Goal: Obtain resource: Download file/media

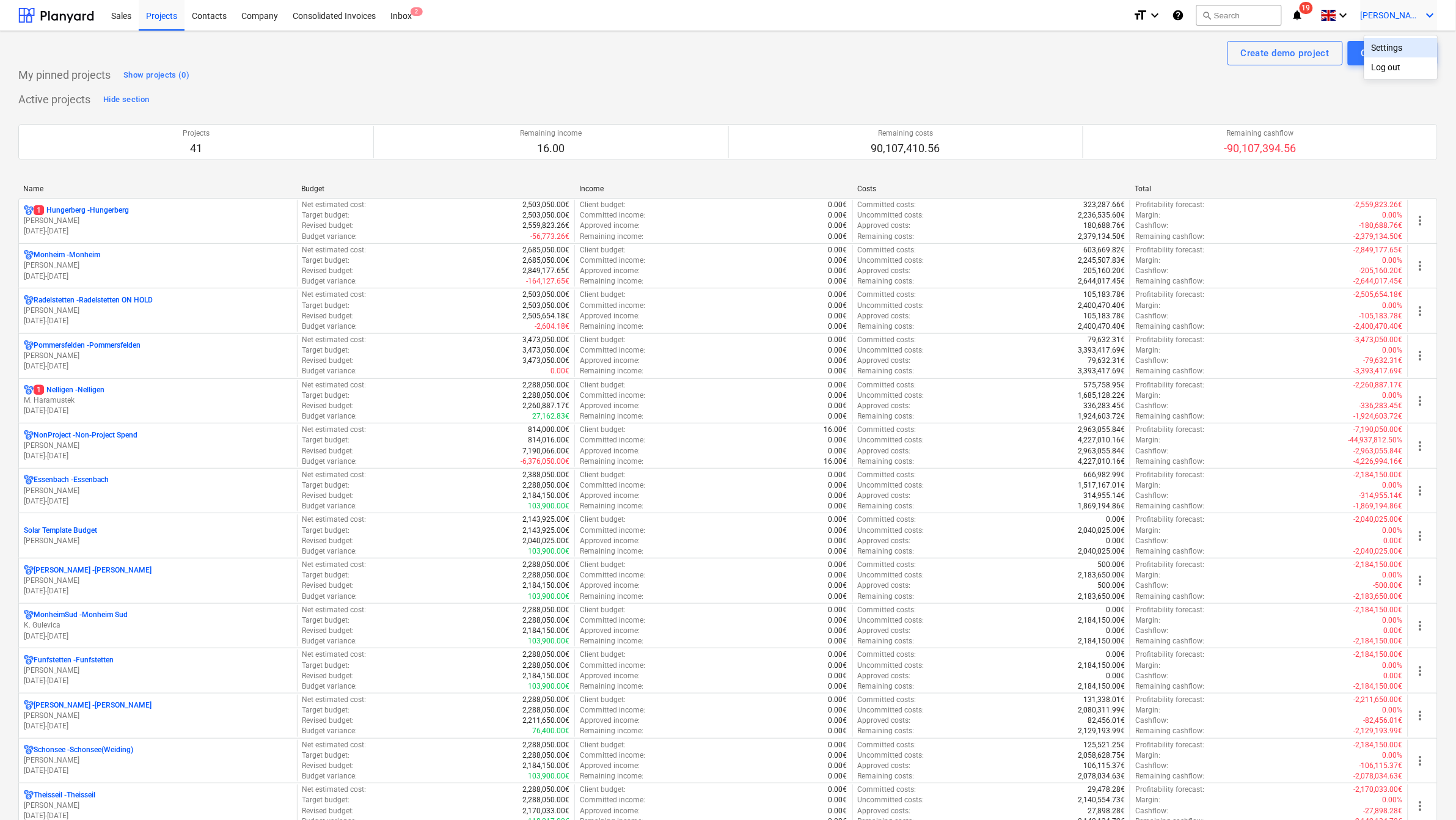
click at [29, 190] on div at bounding box center [728, 410] width 1456 height 820
click at [29, 187] on div "Name" at bounding box center [157, 189] width 268 height 8
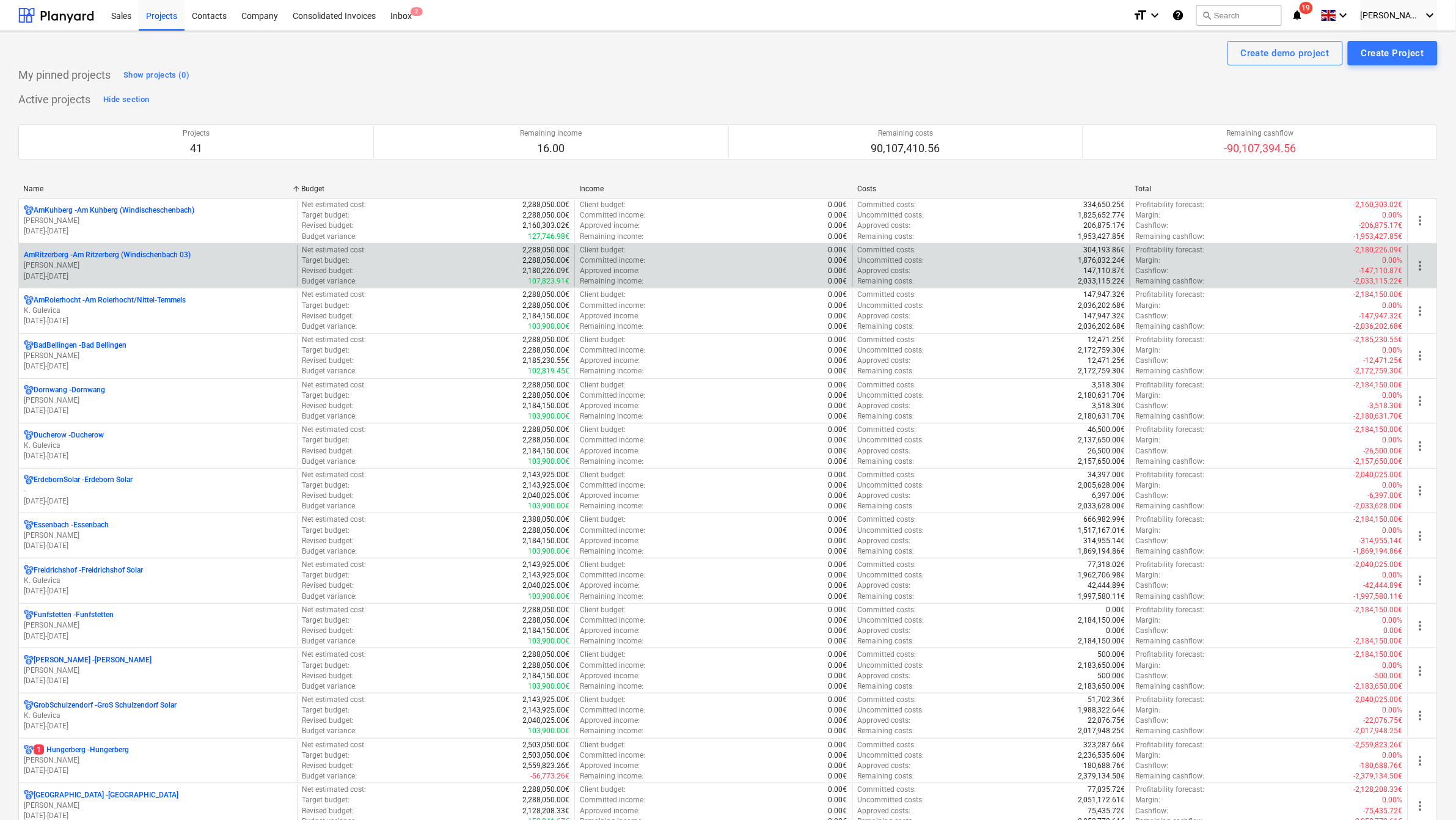
click at [78, 251] on p "AmRitzerberg - Am Ritzerberg (Windischenbach 03)" at bounding box center [107, 255] width 167 height 10
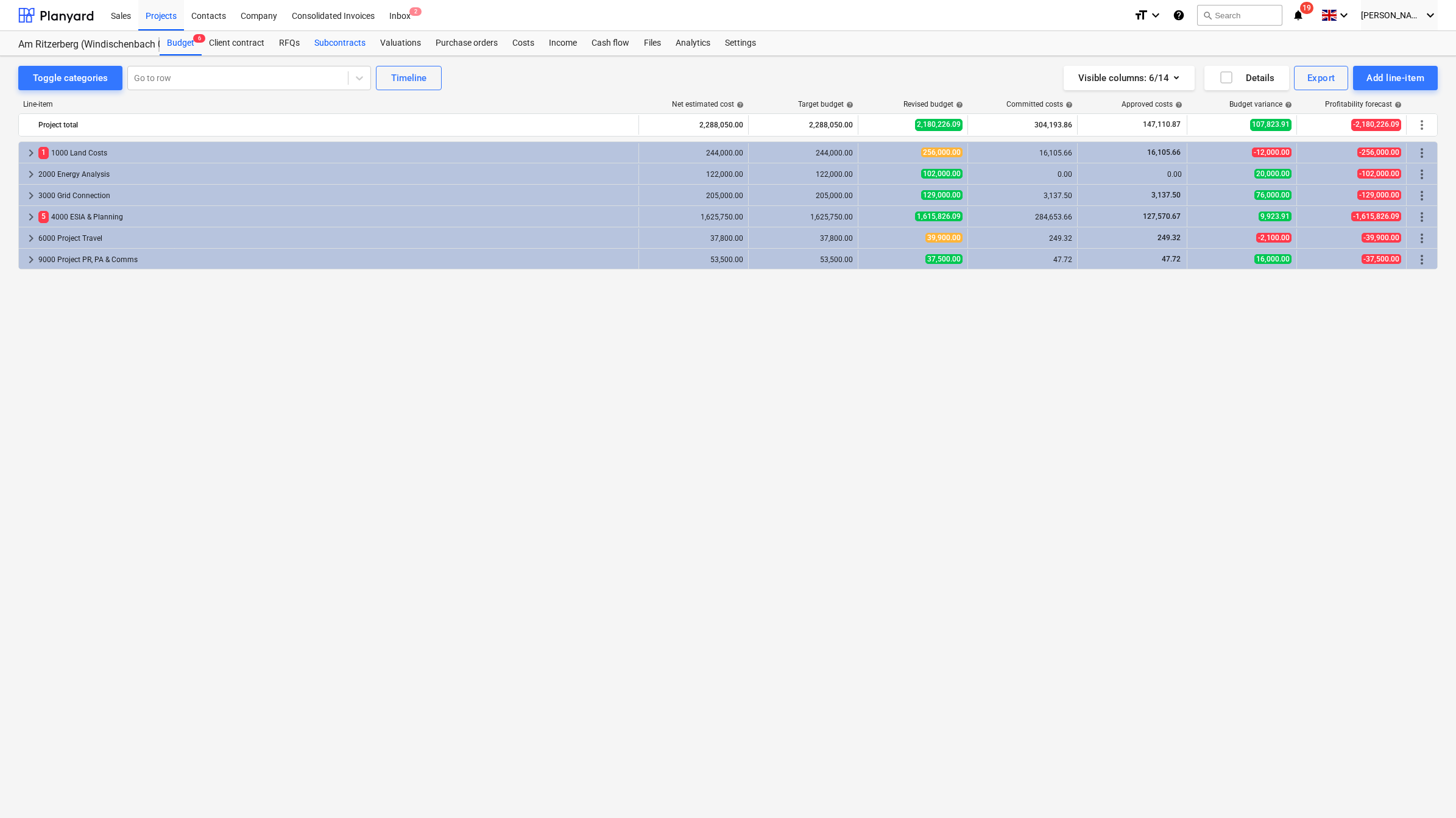
click at [345, 44] on div "Subcontracts" at bounding box center [340, 43] width 66 height 24
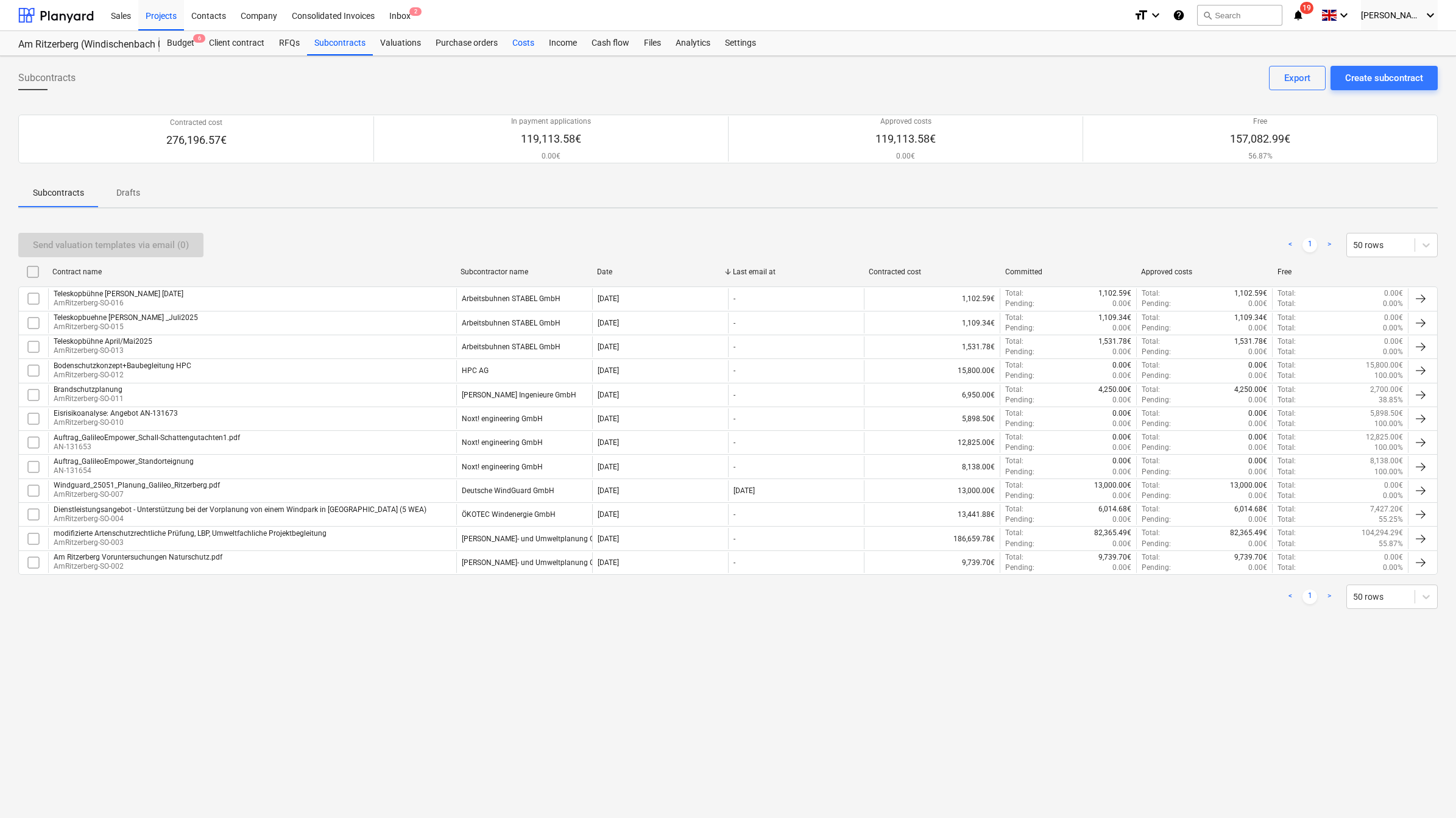
click at [524, 49] on div "Costs" at bounding box center [523, 43] width 37 height 24
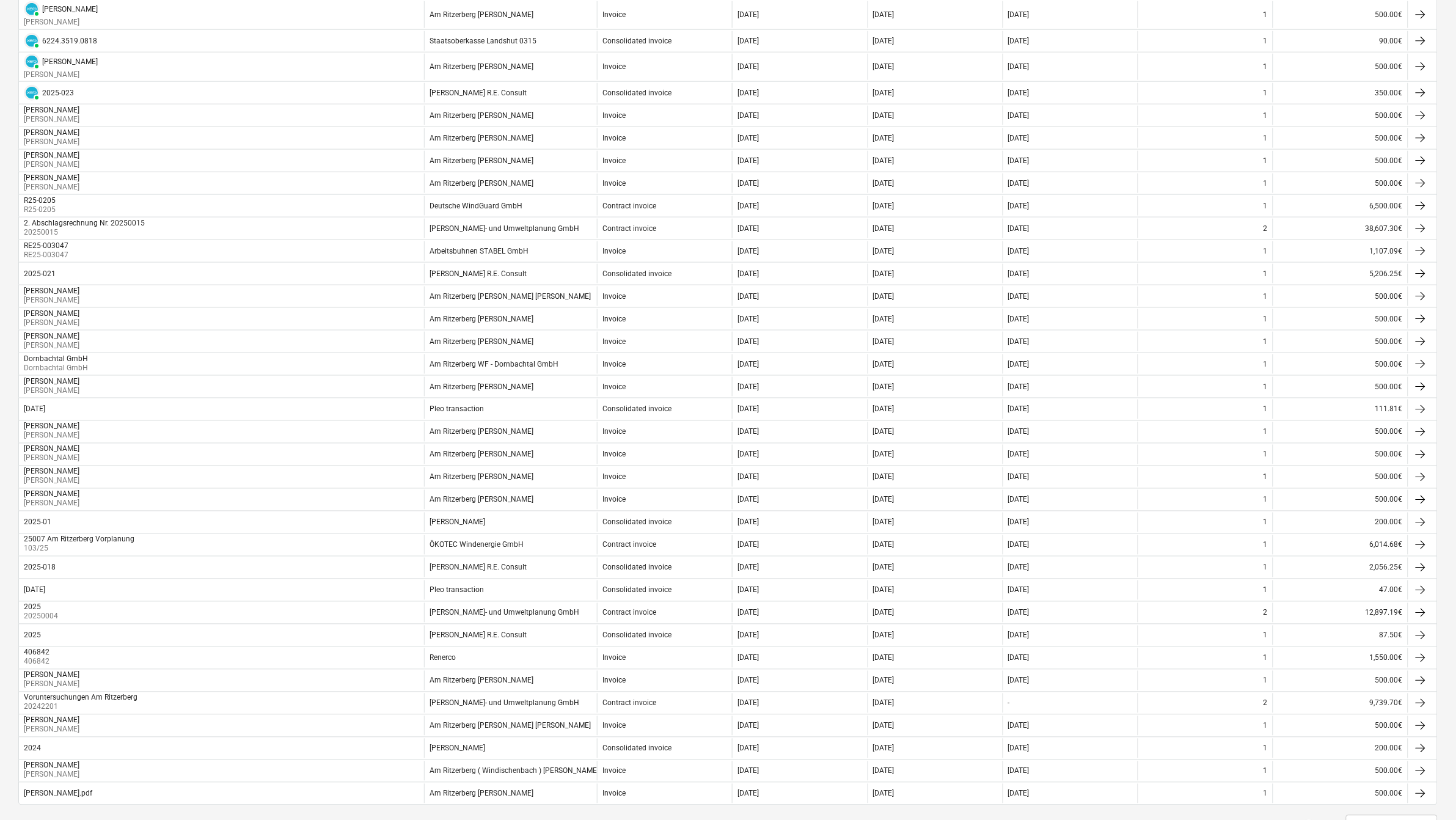
scroll to position [611, 0]
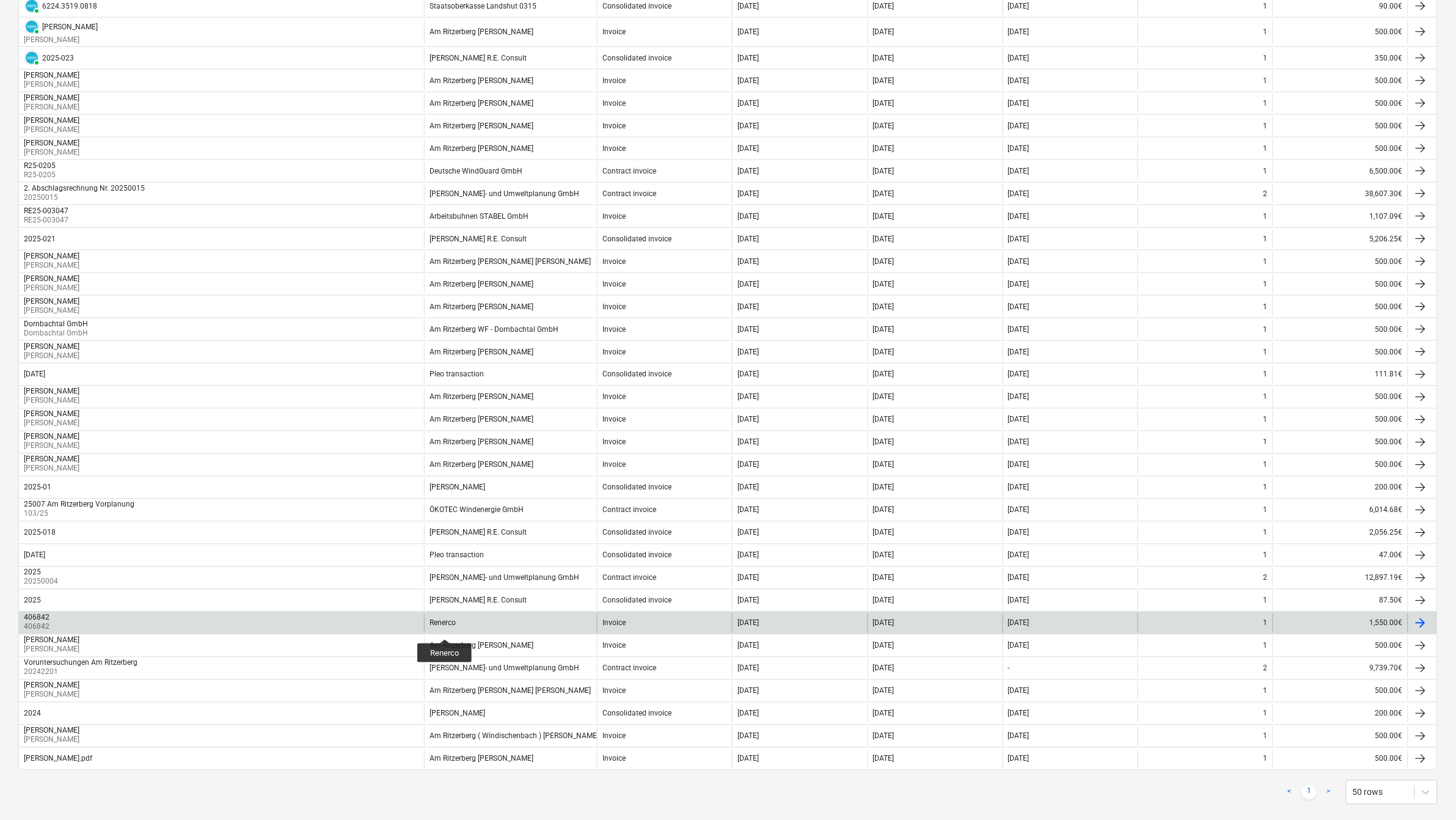
click at [445, 628] on div "Renerco" at bounding box center [442, 622] width 26 height 8
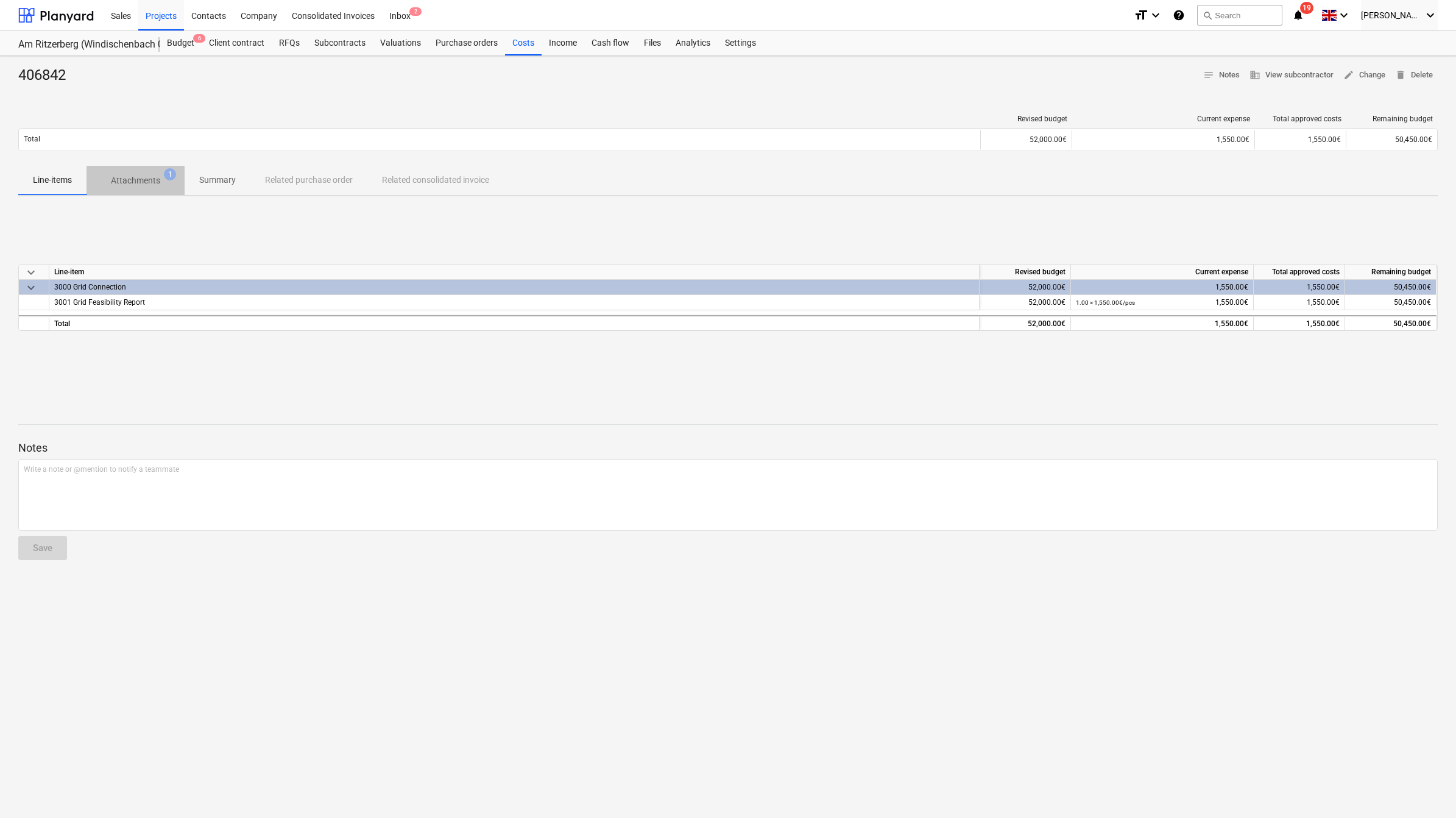
click at [117, 189] on span "Attachments 1" at bounding box center [135, 180] width 98 height 22
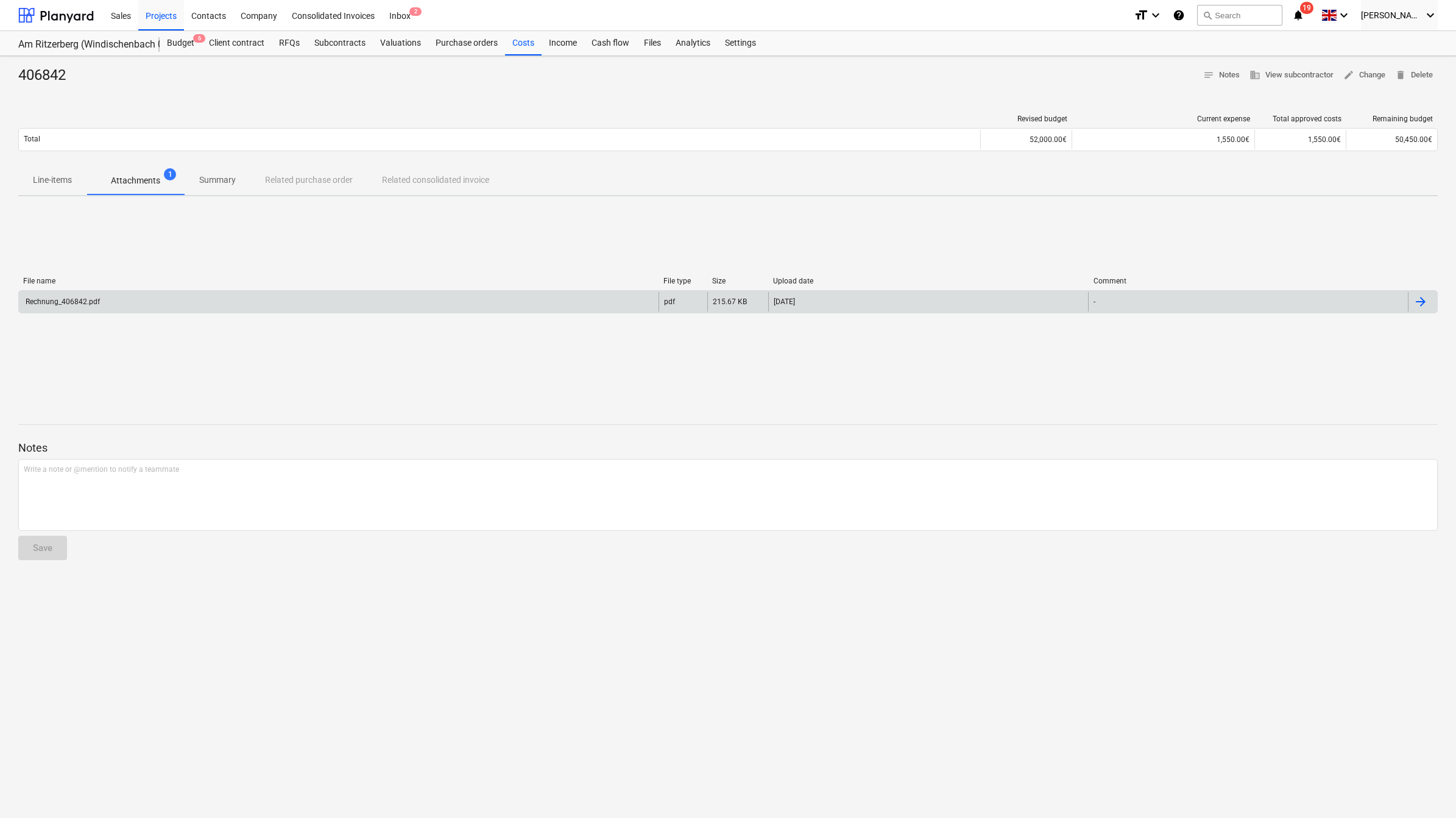
click at [78, 299] on div "Rechnung_406842.pdf" at bounding box center [62, 301] width 76 height 8
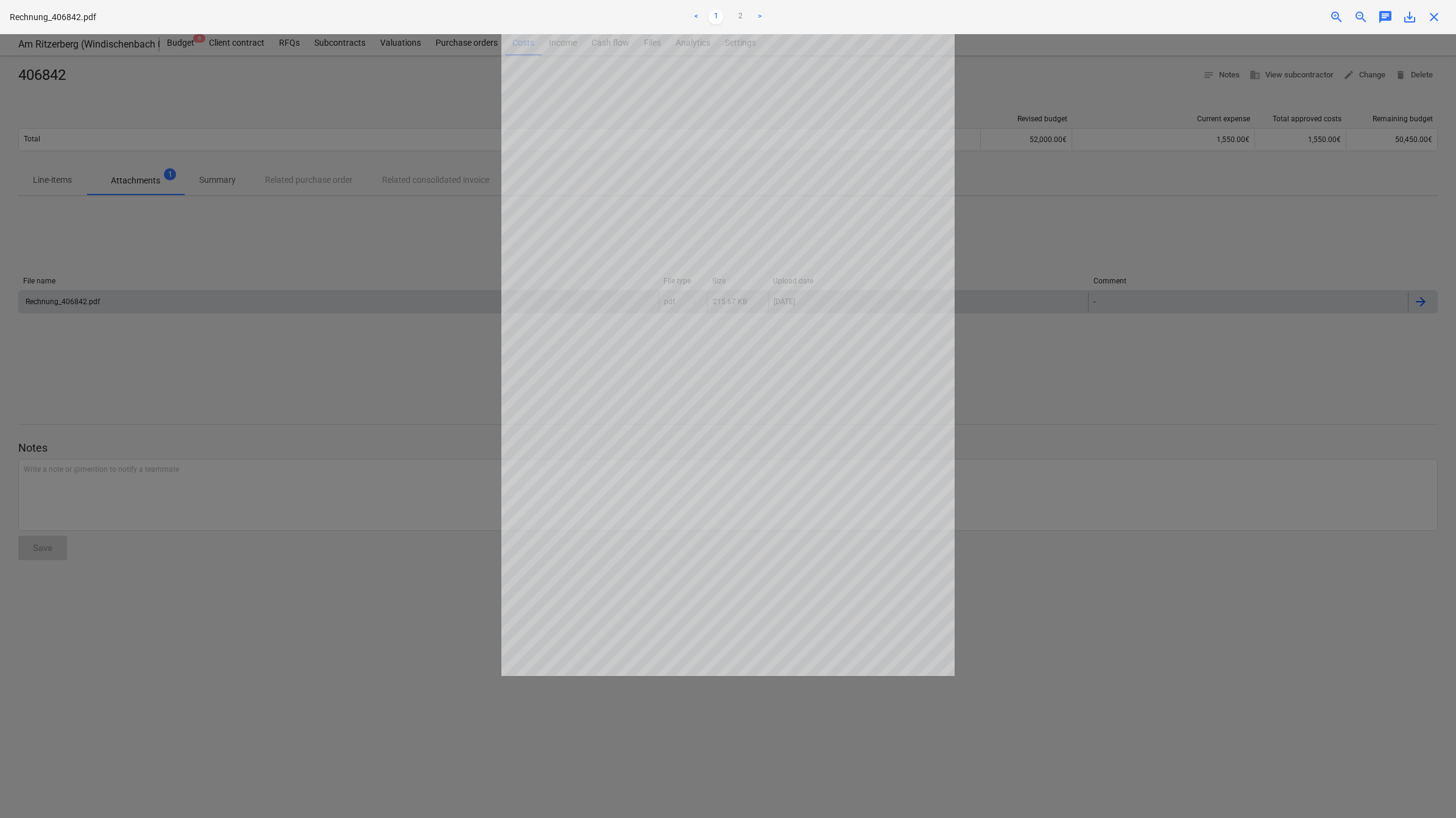
click at [1084, 602] on div at bounding box center [728, 426] width 1456 height 784
click at [1433, 14] on span "close" at bounding box center [1433, 17] width 15 height 15
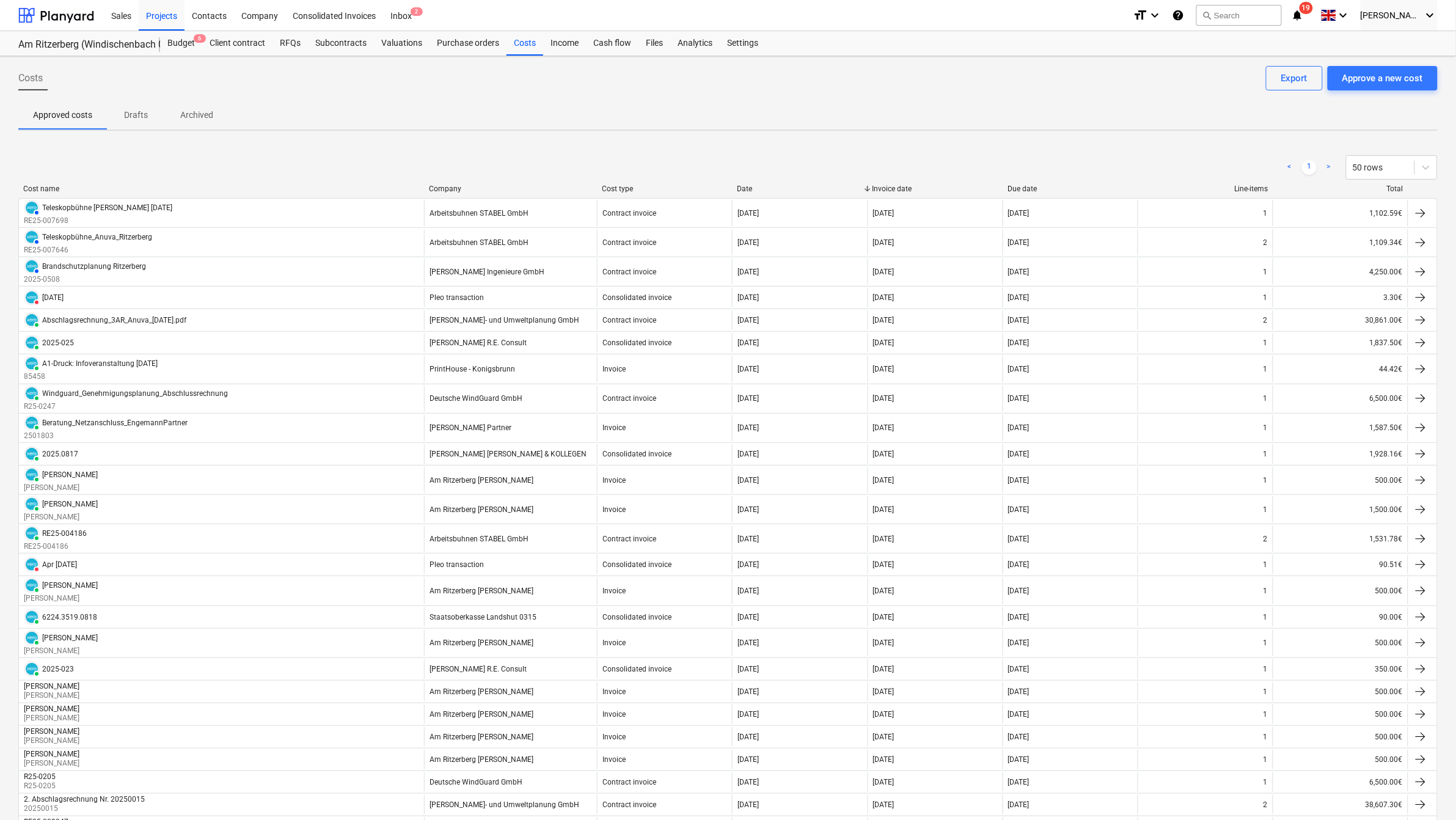
click at [444, 185] on div "Company" at bounding box center [510, 189] width 163 height 8
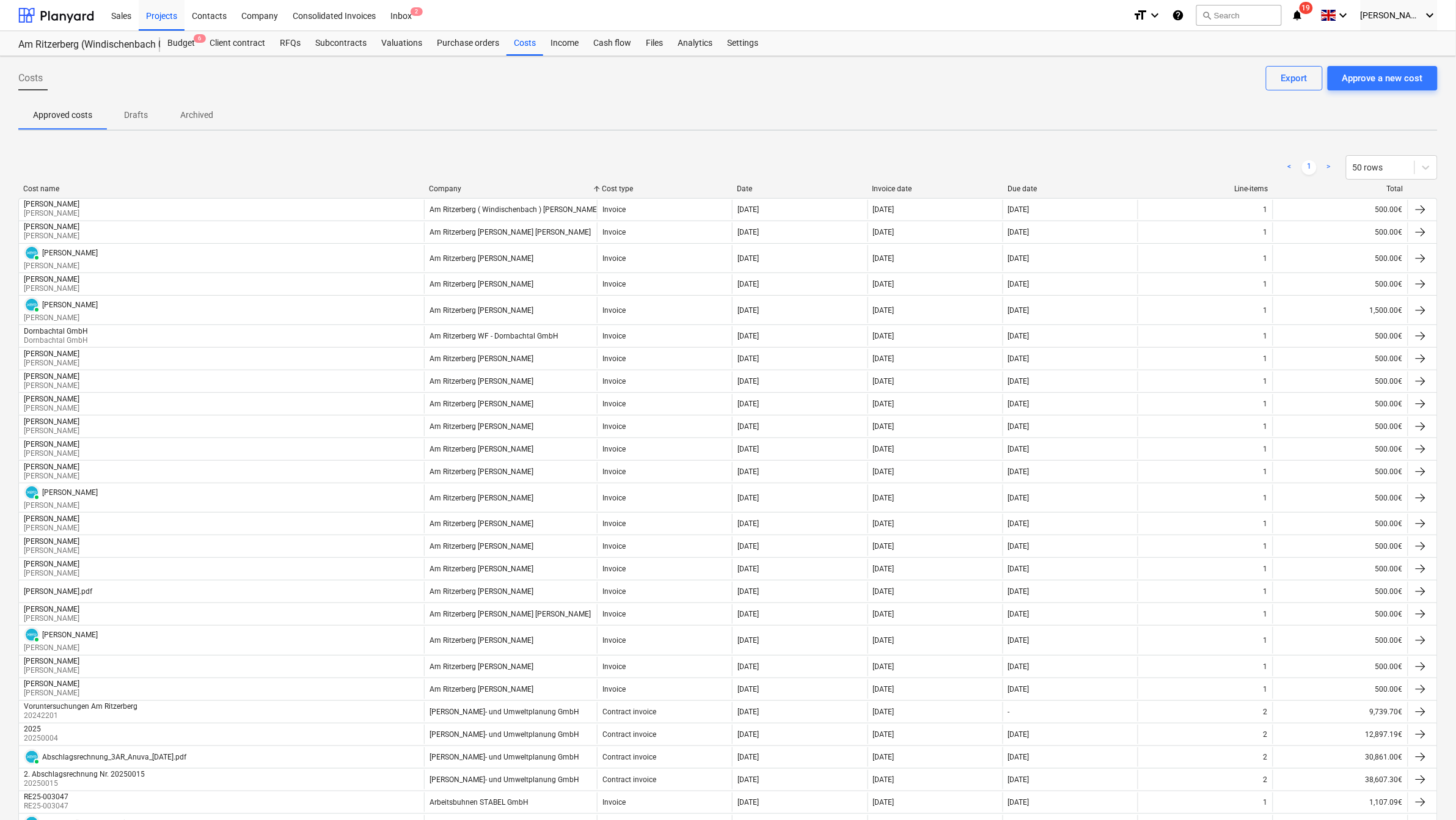
click at [444, 185] on div "Company" at bounding box center [510, 189] width 163 height 8
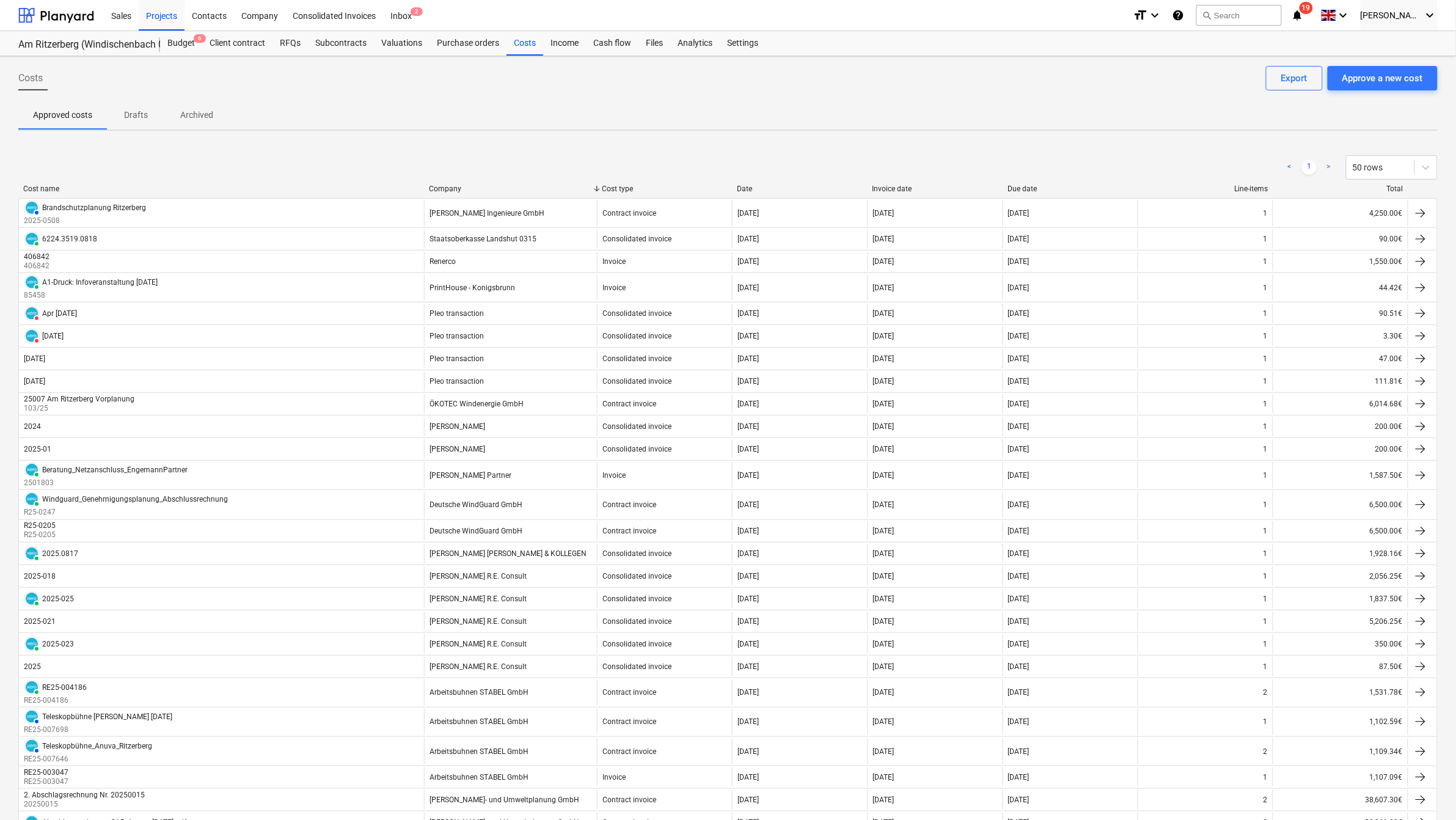
click at [444, 190] on div "Company" at bounding box center [510, 189] width 163 height 8
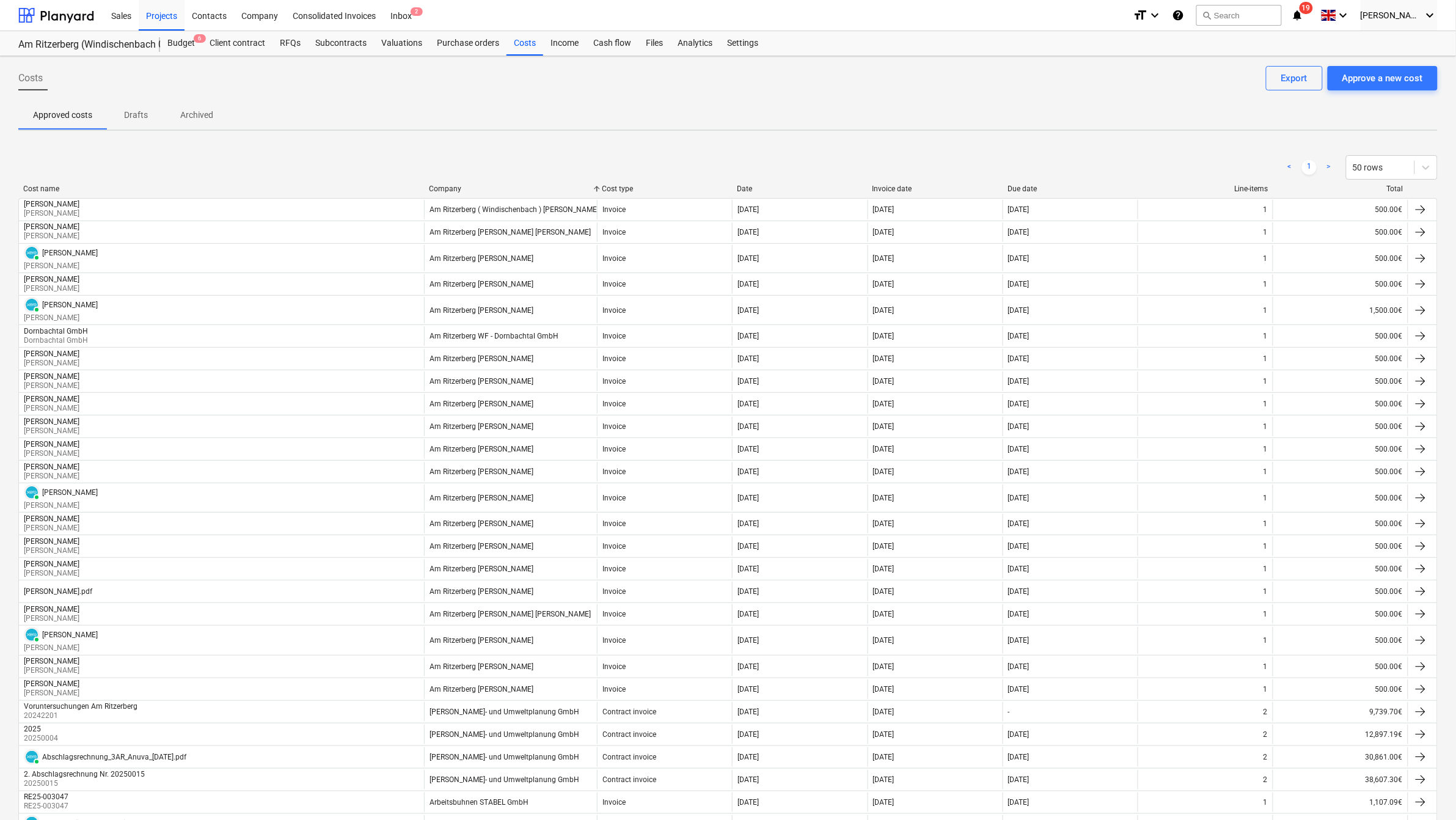
click at [444, 190] on div "Company" at bounding box center [510, 189] width 163 height 8
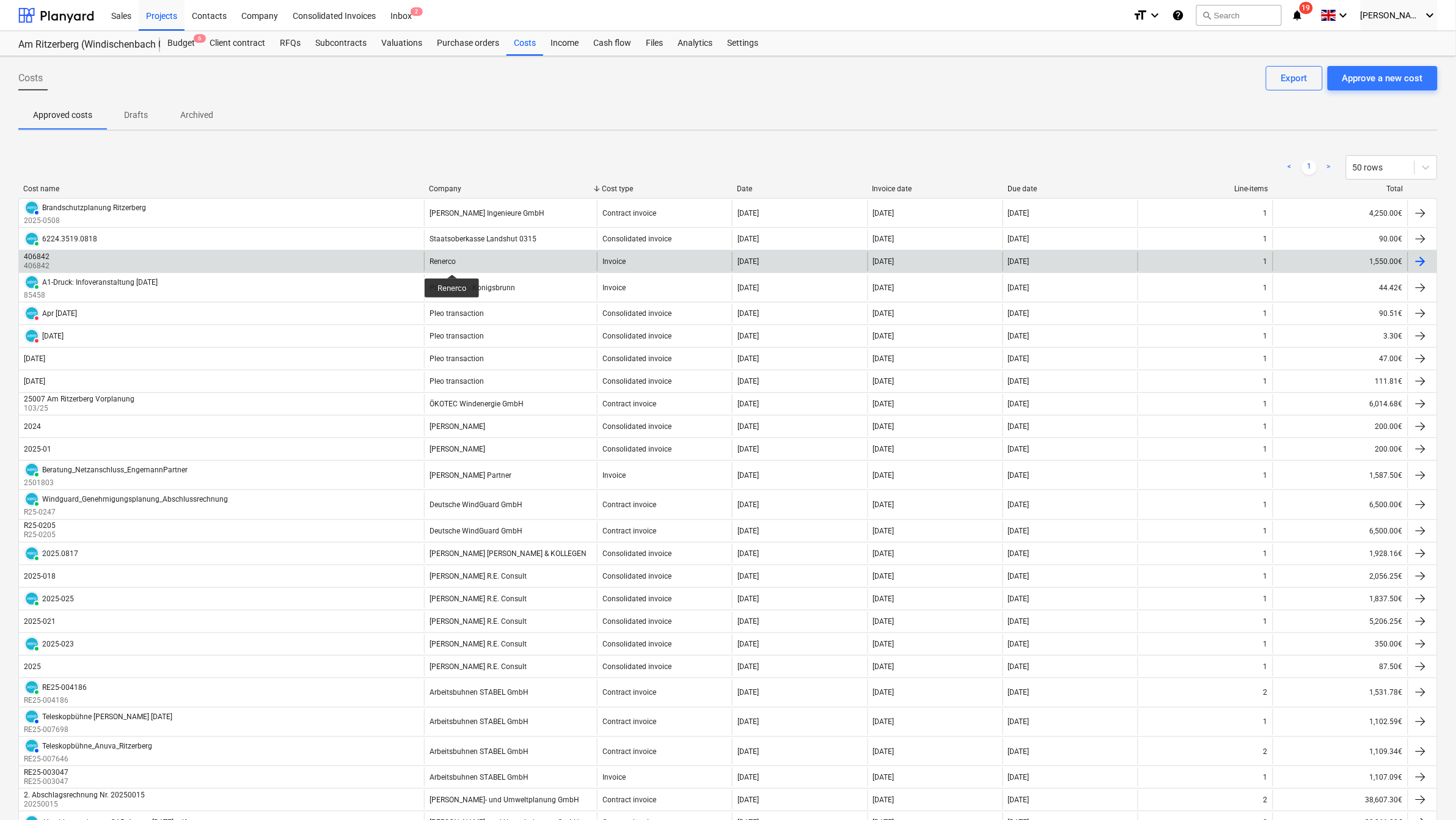
click at [452, 263] on div "Renerco" at bounding box center [442, 261] width 26 height 8
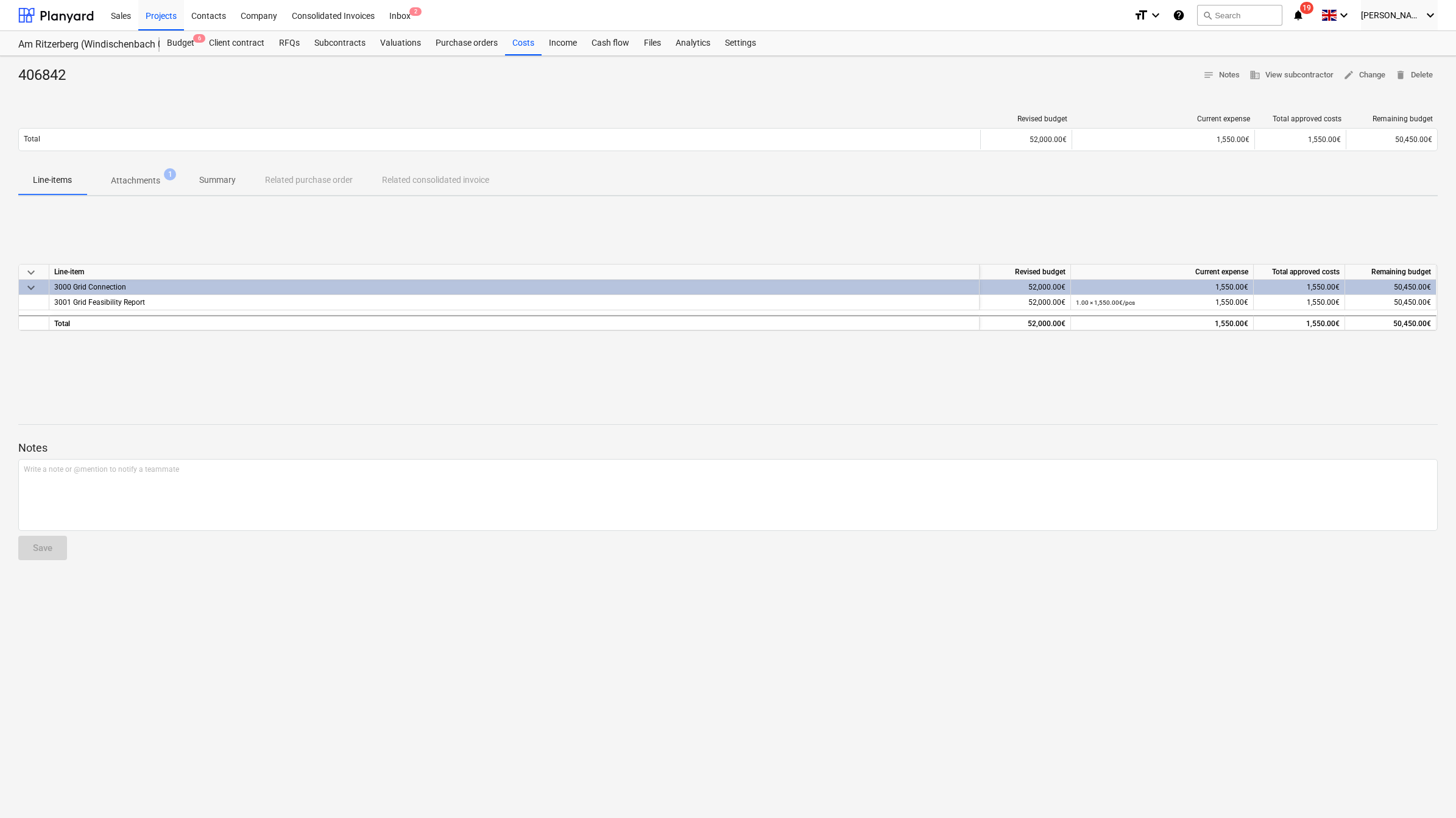
click at [135, 184] on p "Attachments" at bounding box center [135, 181] width 50 height 13
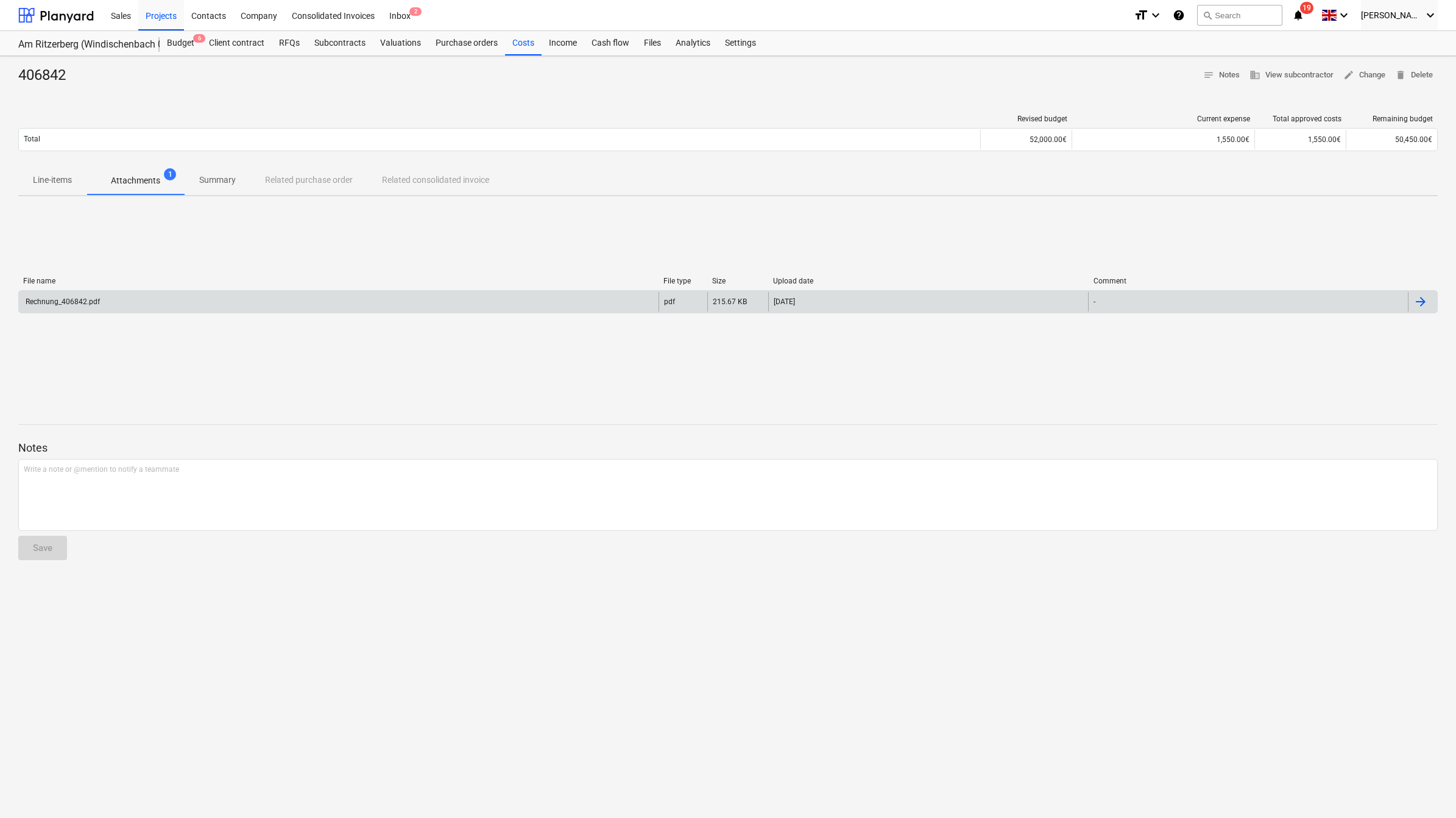
click at [88, 298] on div "Rechnung_406842.pdf" at bounding box center [62, 301] width 76 height 8
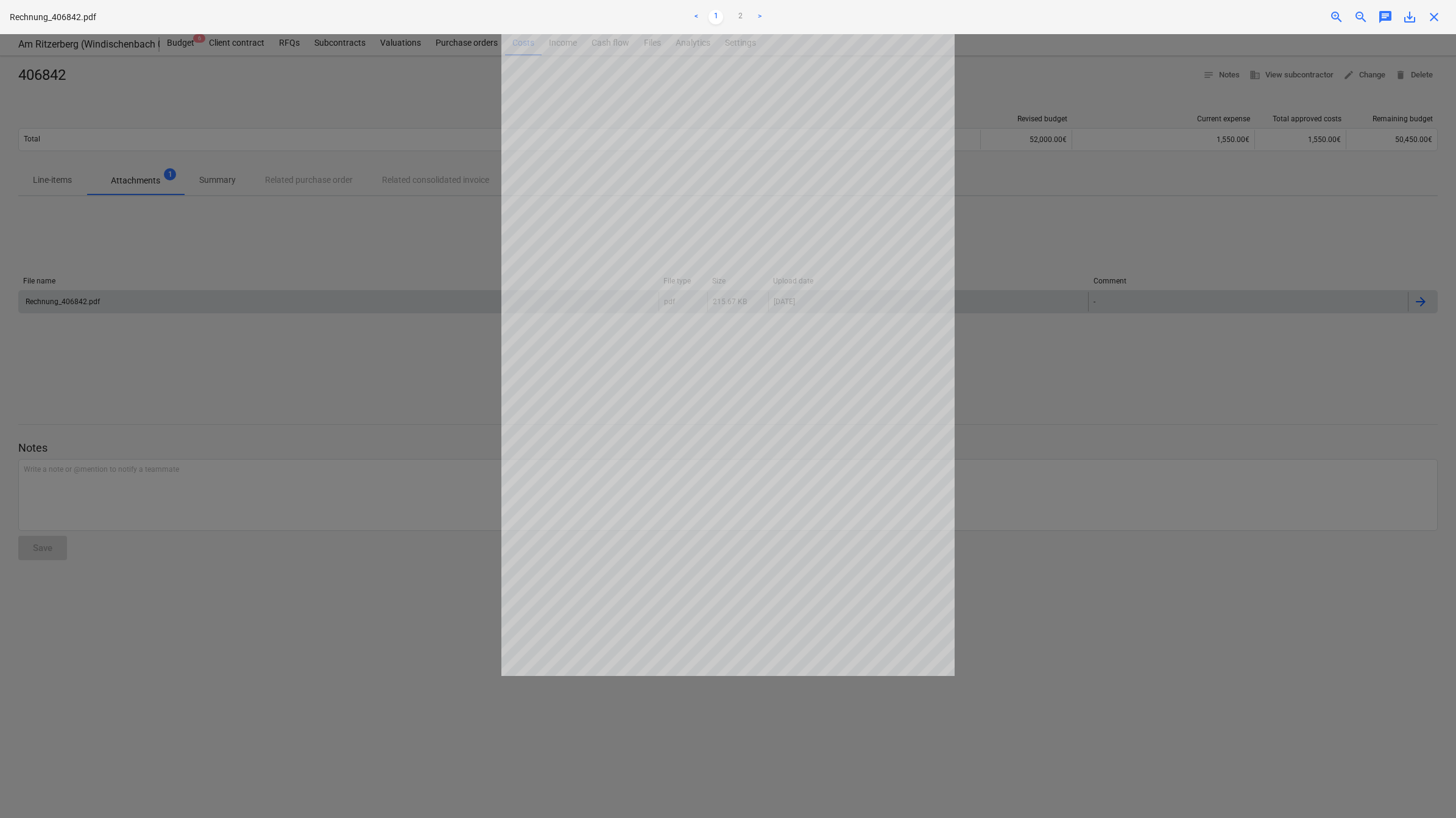
click at [1406, 19] on span "save_alt" at bounding box center [1410, 17] width 15 height 15
click at [1244, 421] on div at bounding box center [728, 426] width 1456 height 784
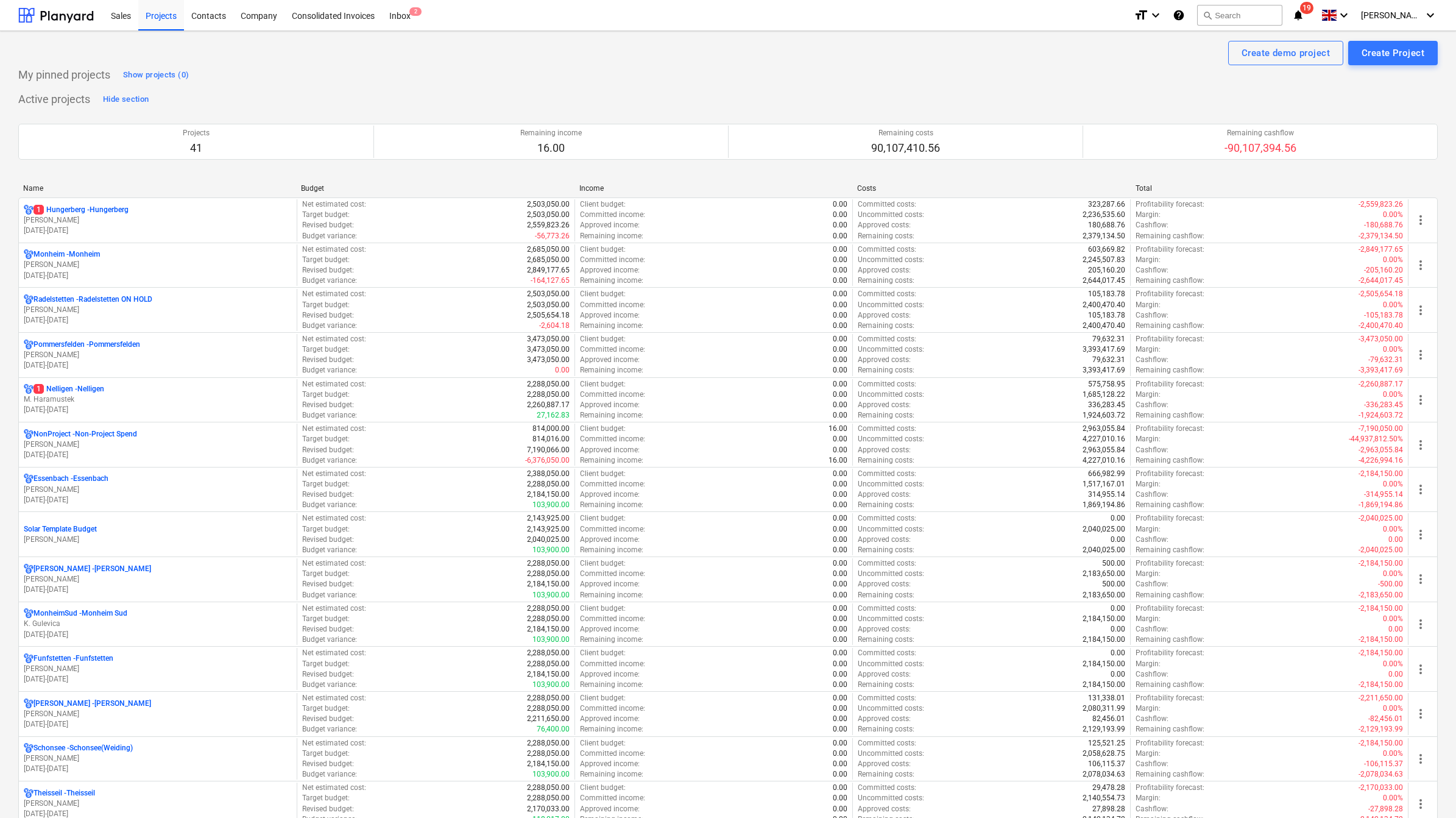
click at [35, 189] on div "Name" at bounding box center [157, 188] width 268 height 8
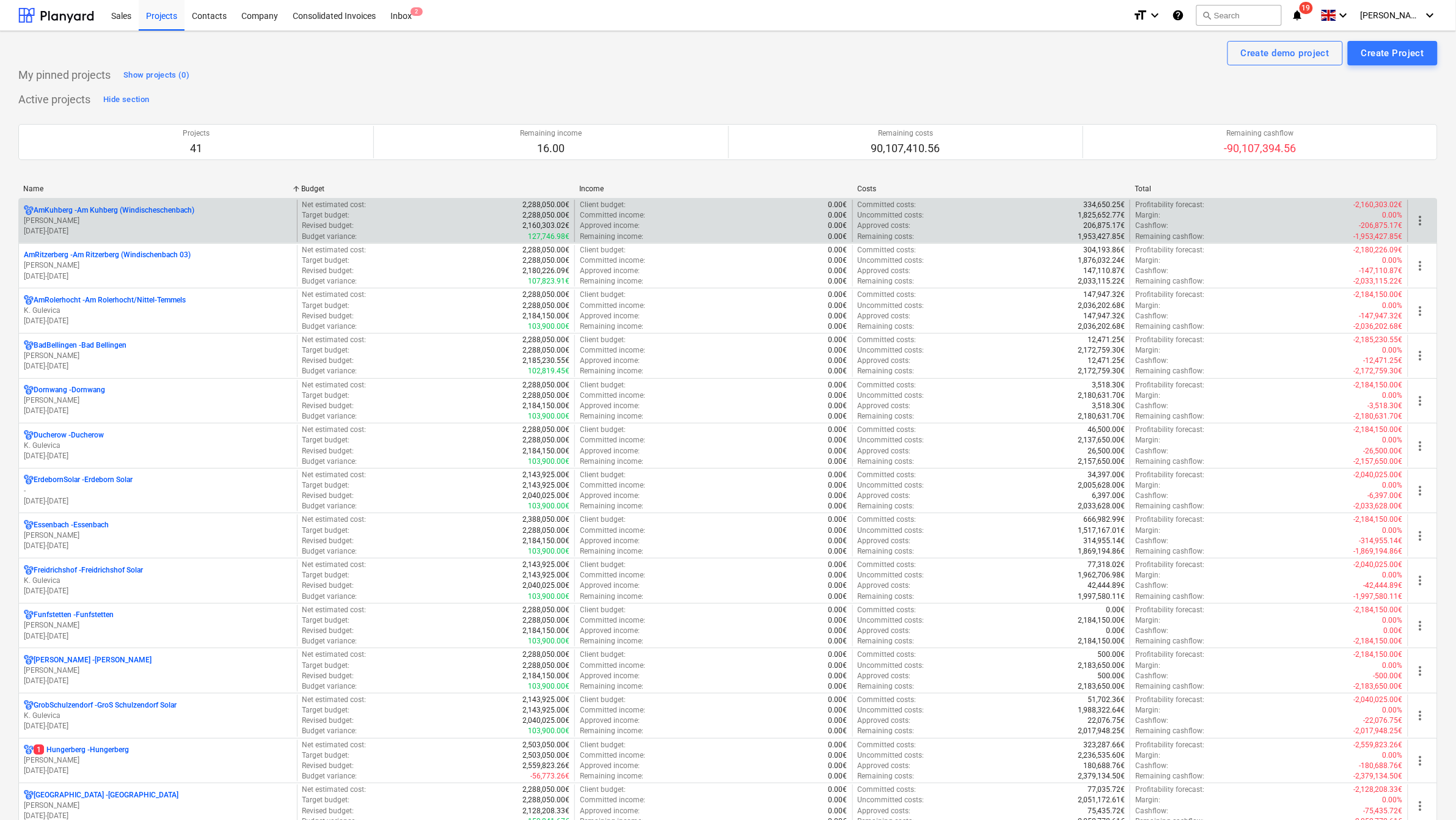
click at [81, 220] on p "[PERSON_NAME]" at bounding box center [158, 221] width 268 height 10
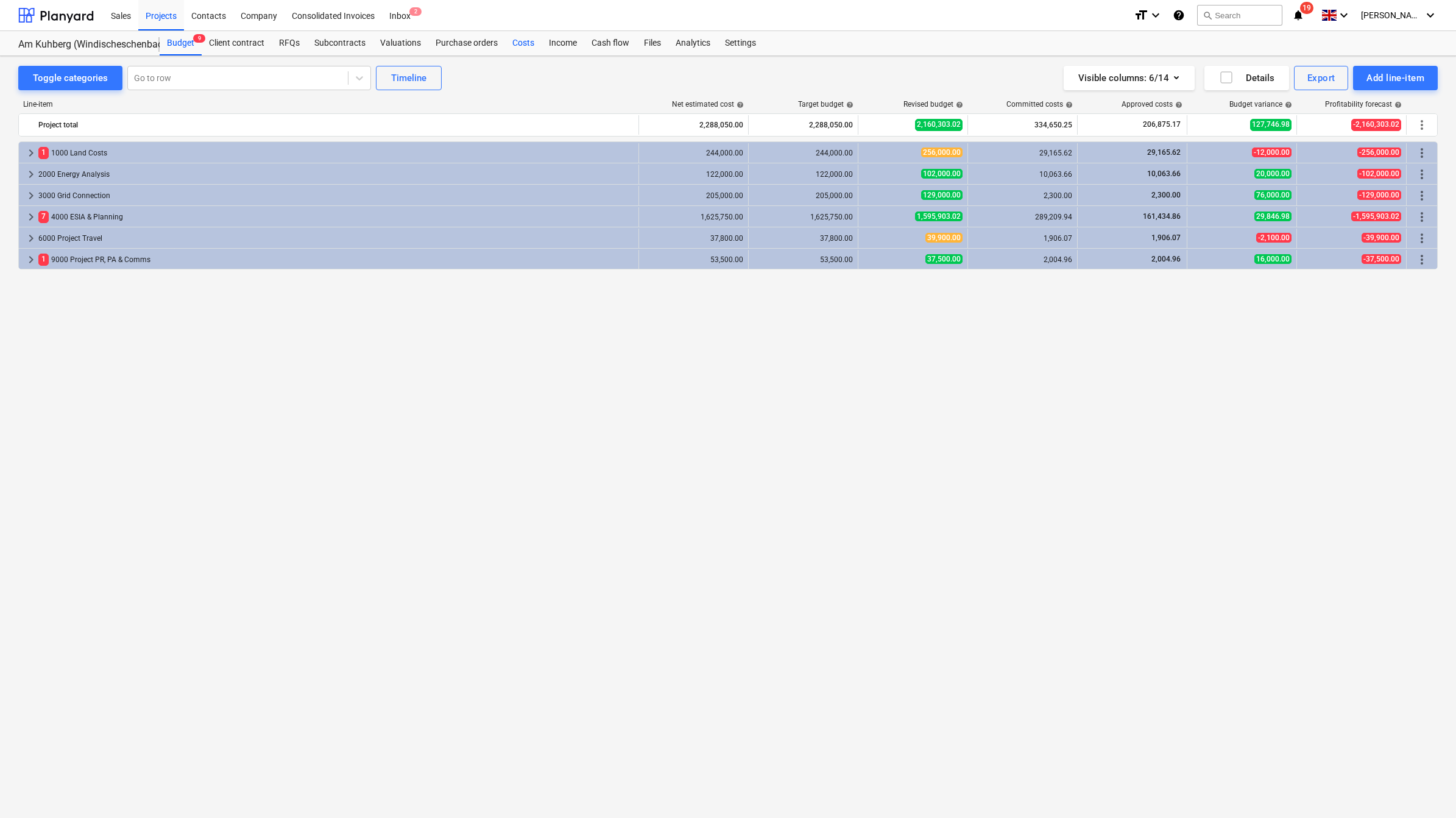
click at [527, 44] on div "Costs" at bounding box center [523, 43] width 37 height 24
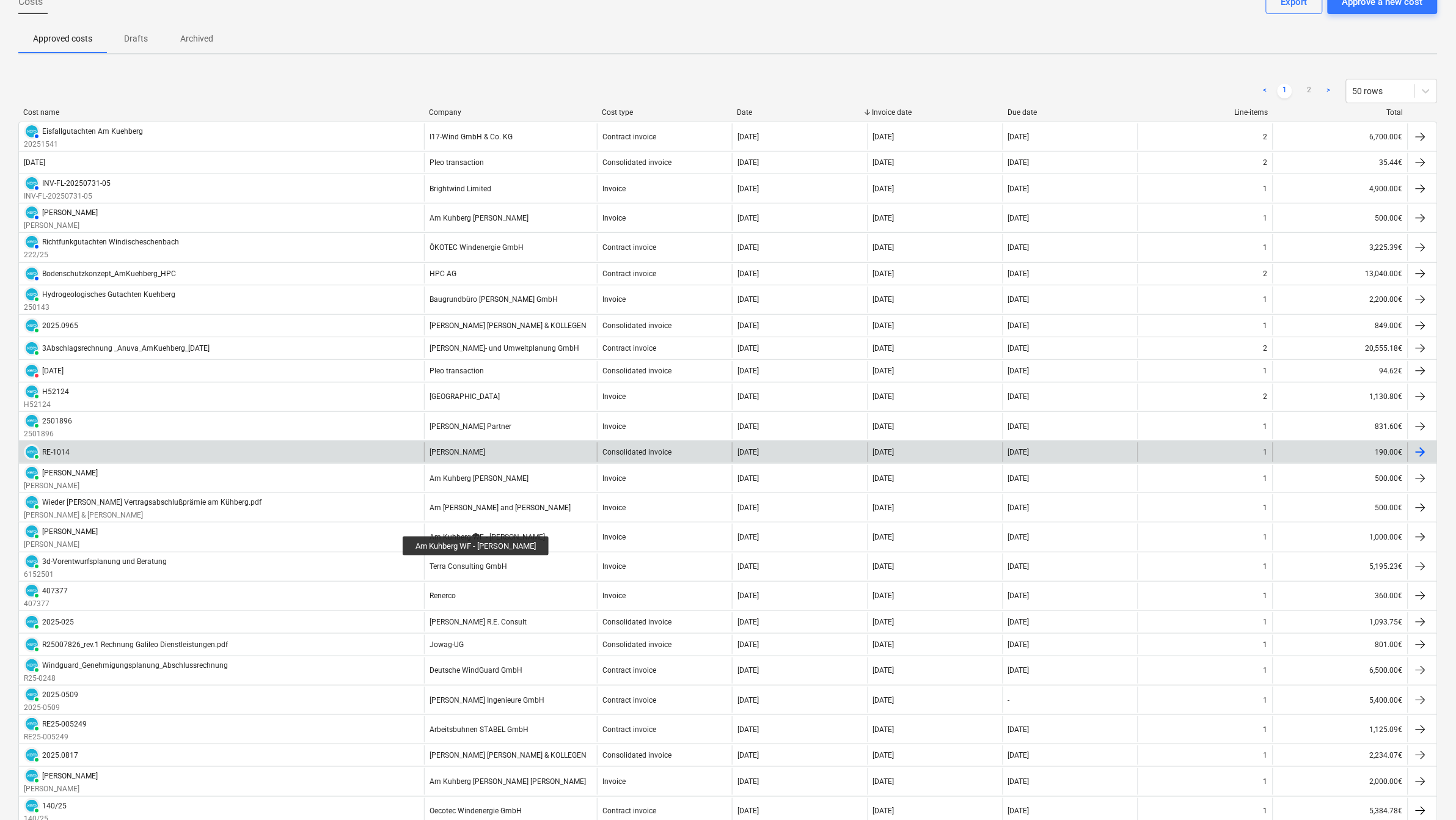
scroll to position [152, 0]
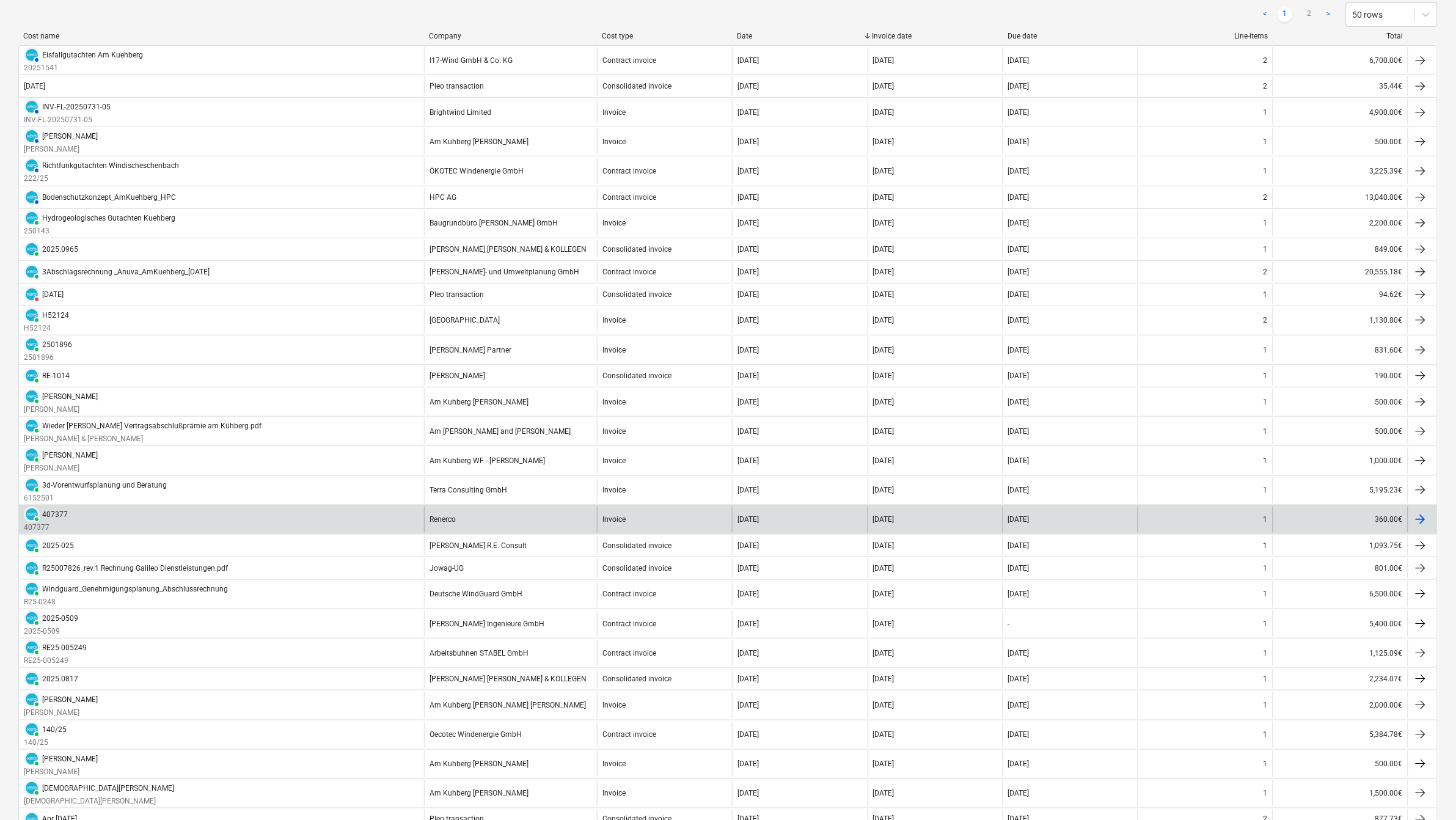
click at [466, 517] on div "Renerco" at bounding box center [511, 519] width 173 height 26
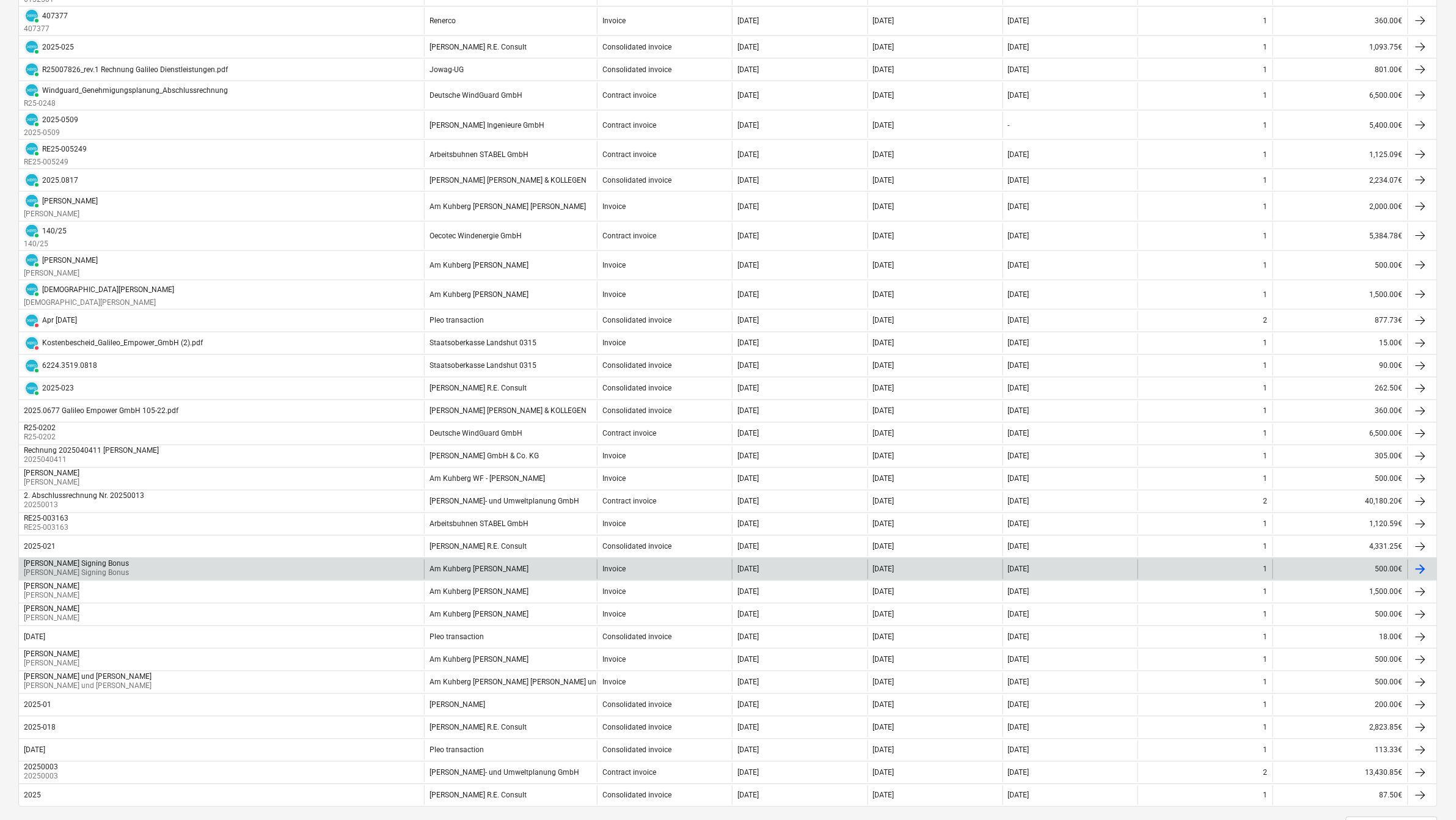
scroll to position [687, 0]
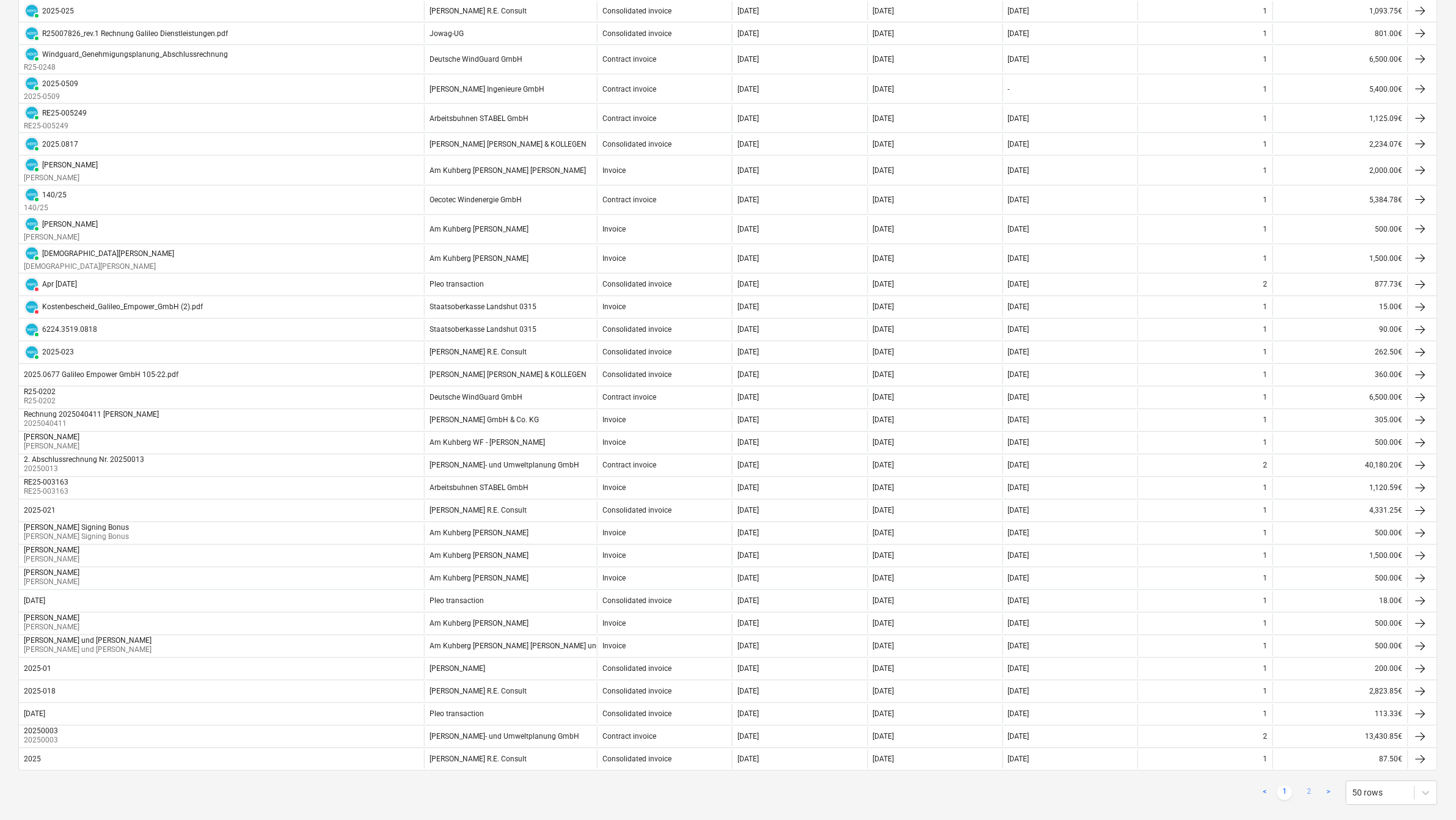
click at [1306, 797] on link "2" at bounding box center [1309, 793] width 15 height 15
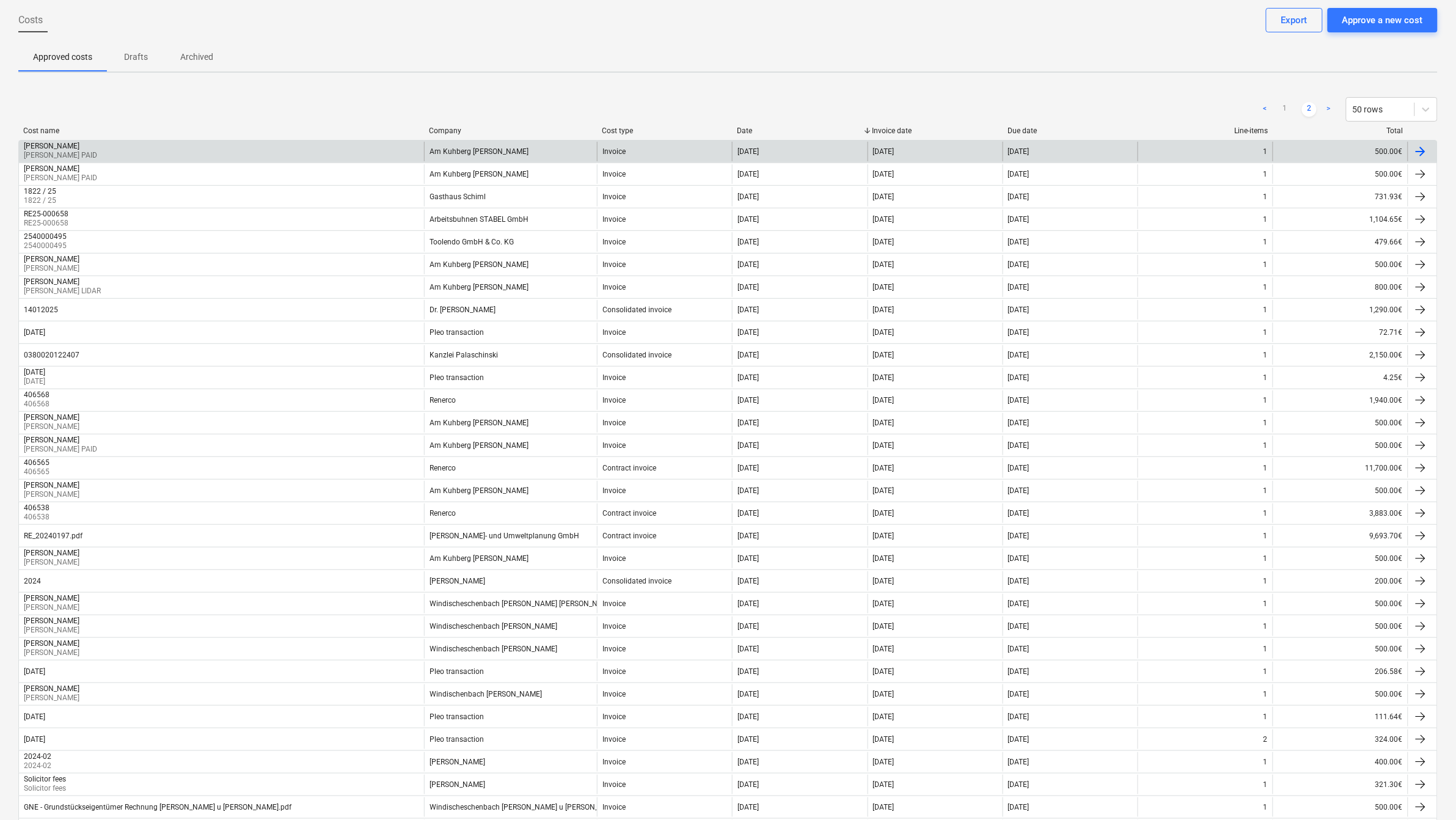
scroll to position [152, 0]
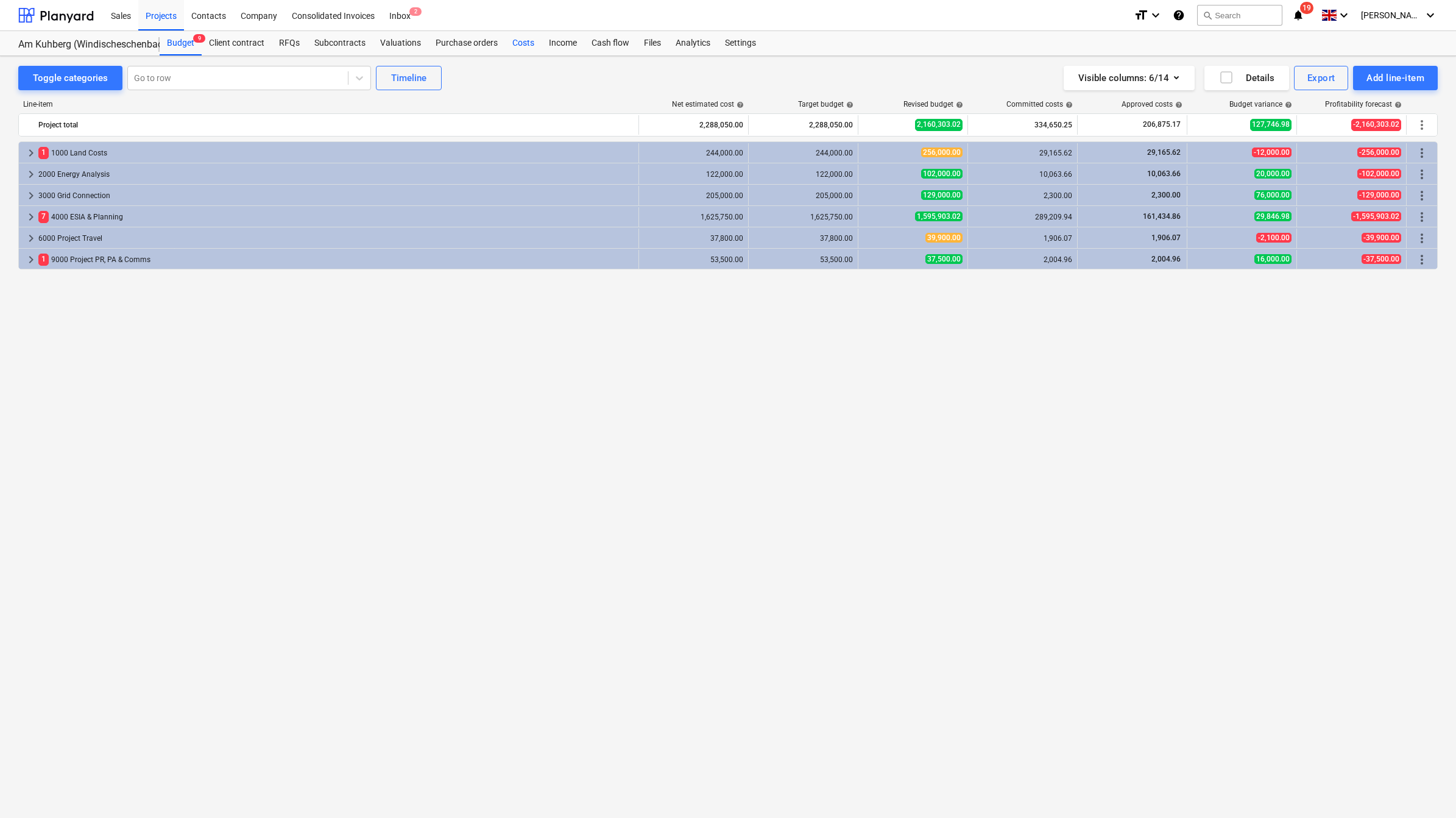
click at [516, 43] on div "Costs" at bounding box center [523, 43] width 37 height 24
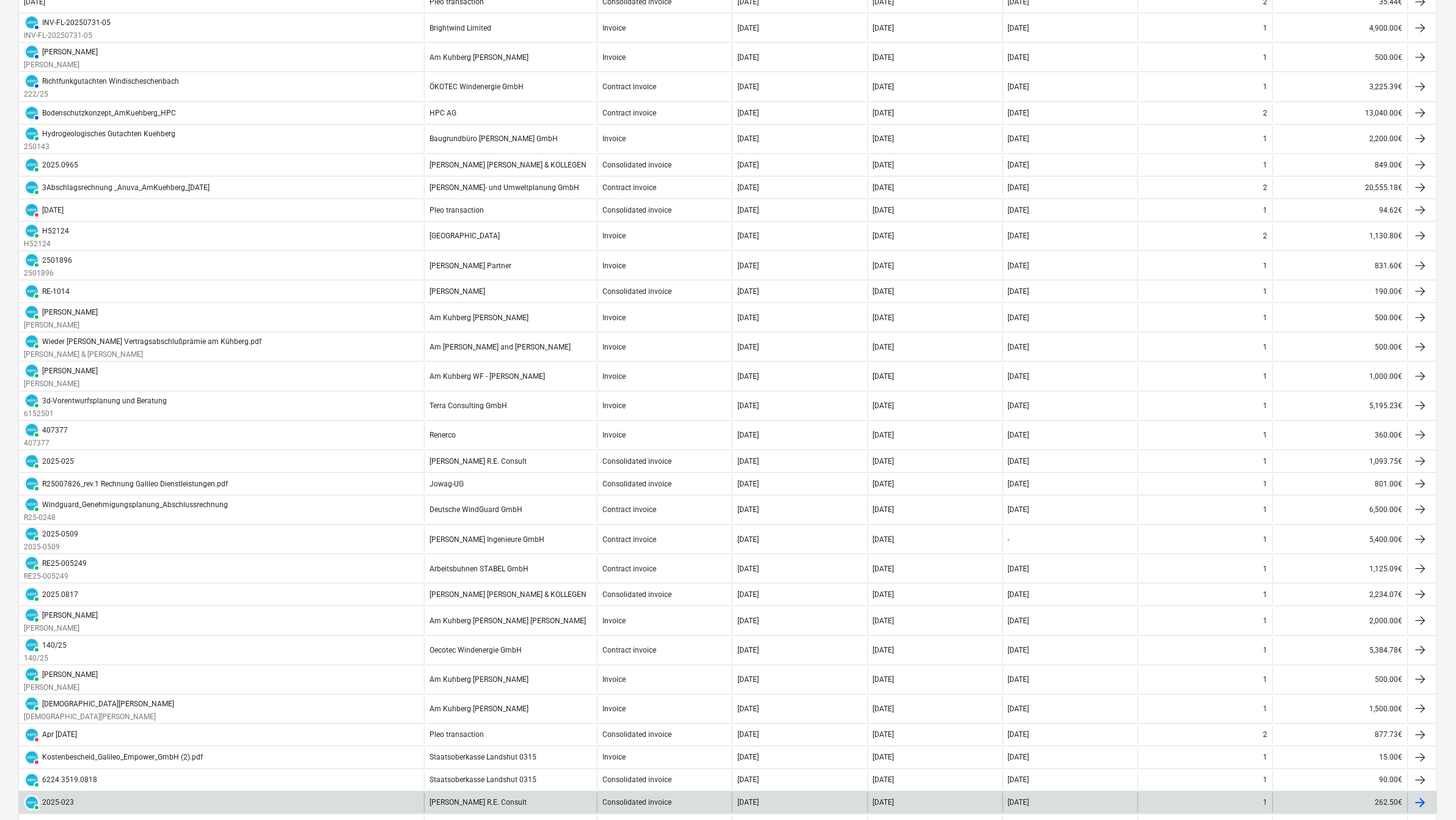
scroll to position [102, 0]
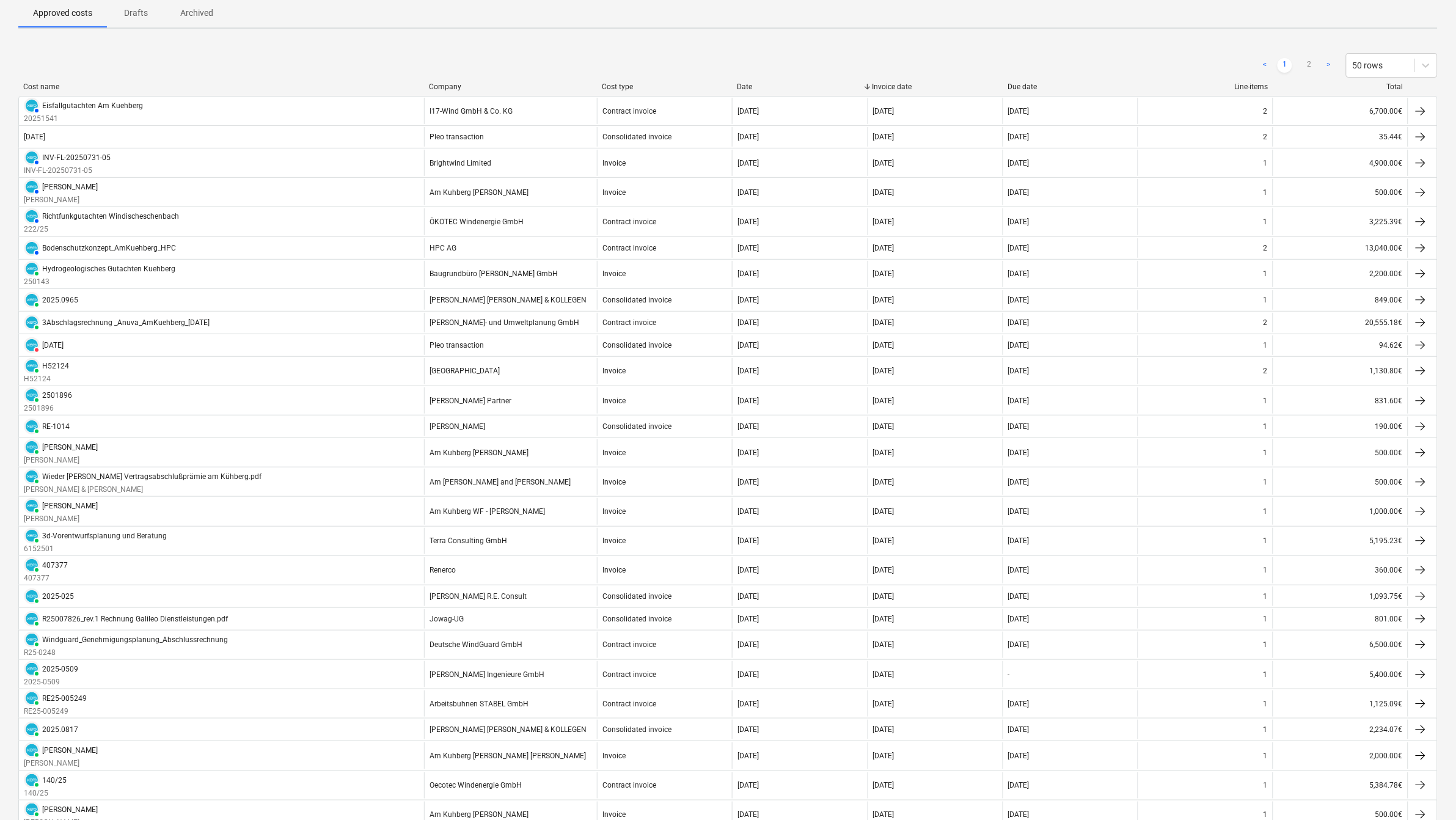
click at [453, 85] on div "Company" at bounding box center [510, 87] width 163 height 8
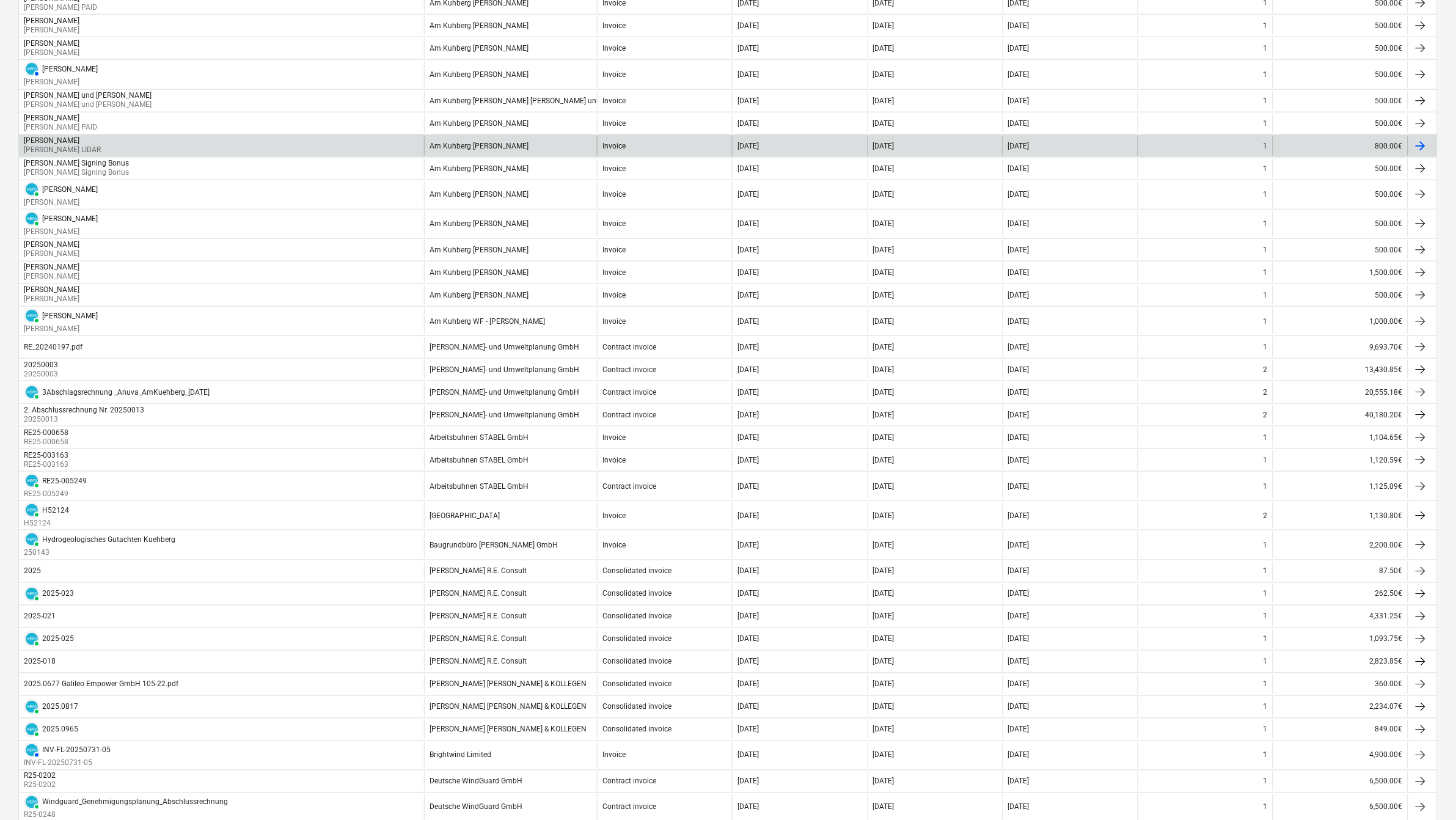
scroll to position [679, 0]
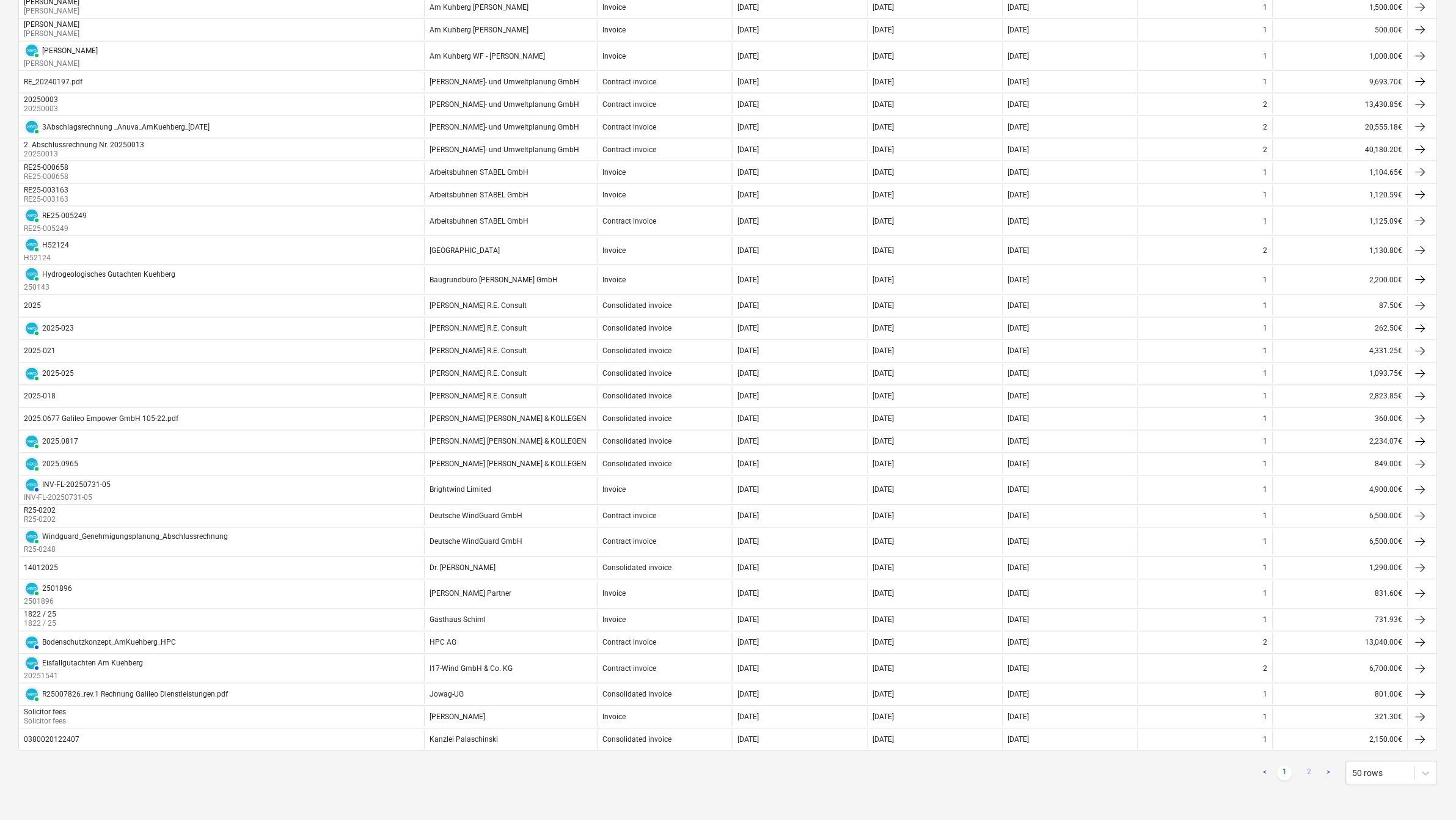
click at [1307, 777] on link "2" at bounding box center [1309, 773] width 15 height 15
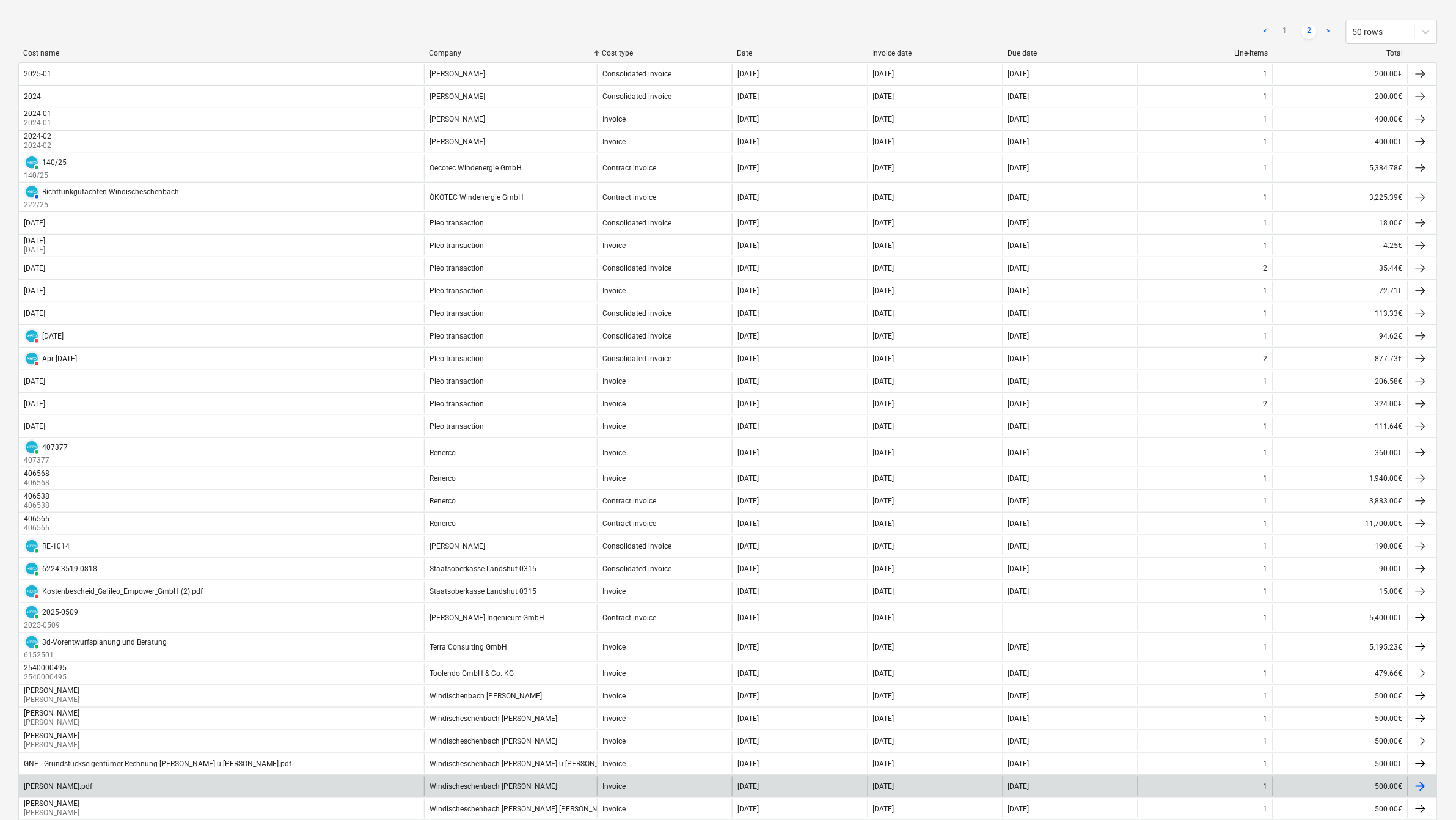
scroll to position [123, 0]
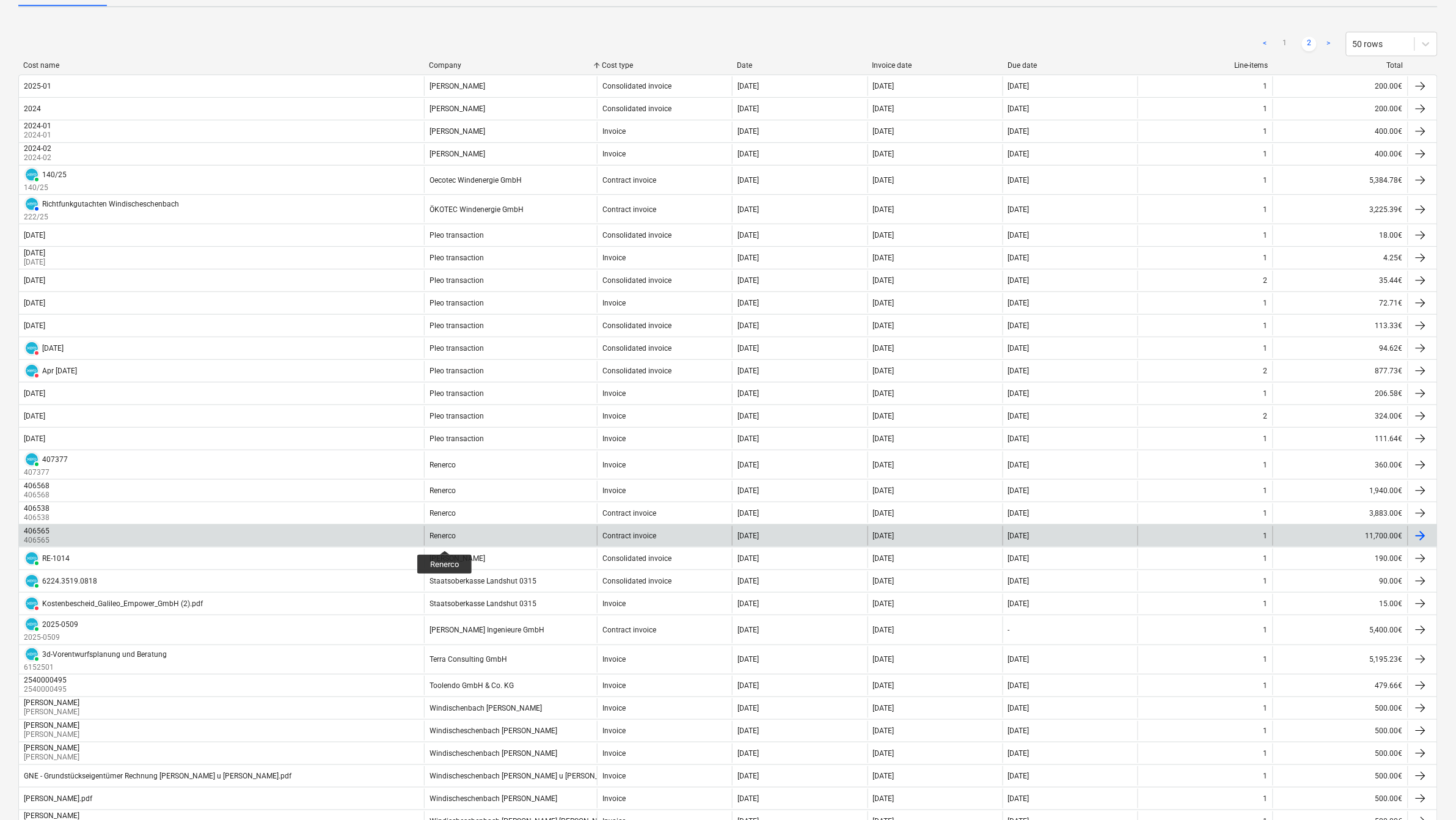
click at [445, 539] on div "Renerco" at bounding box center [442, 535] width 26 height 8
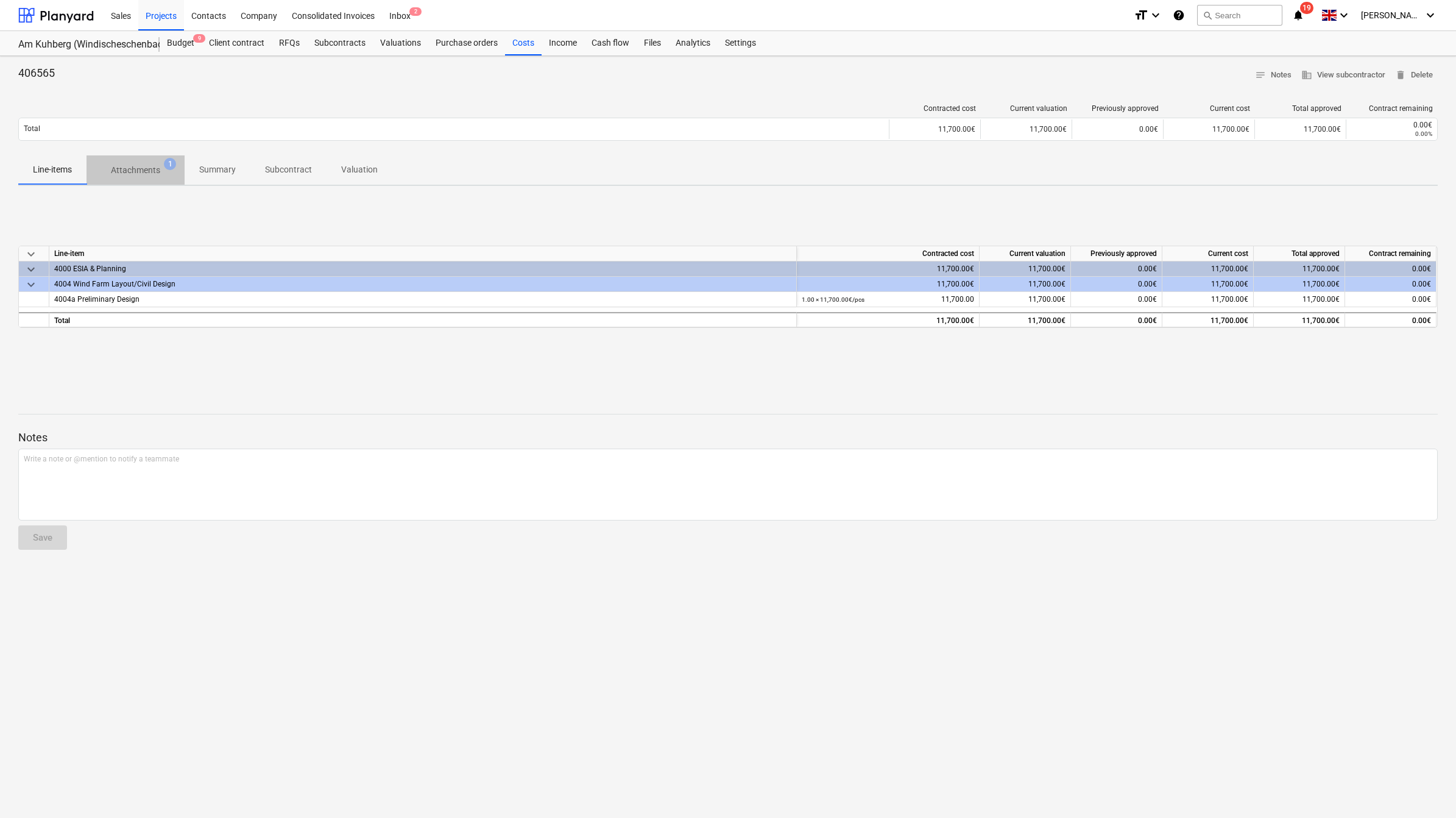
click at [113, 168] on p "Attachments" at bounding box center [135, 170] width 50 height 13
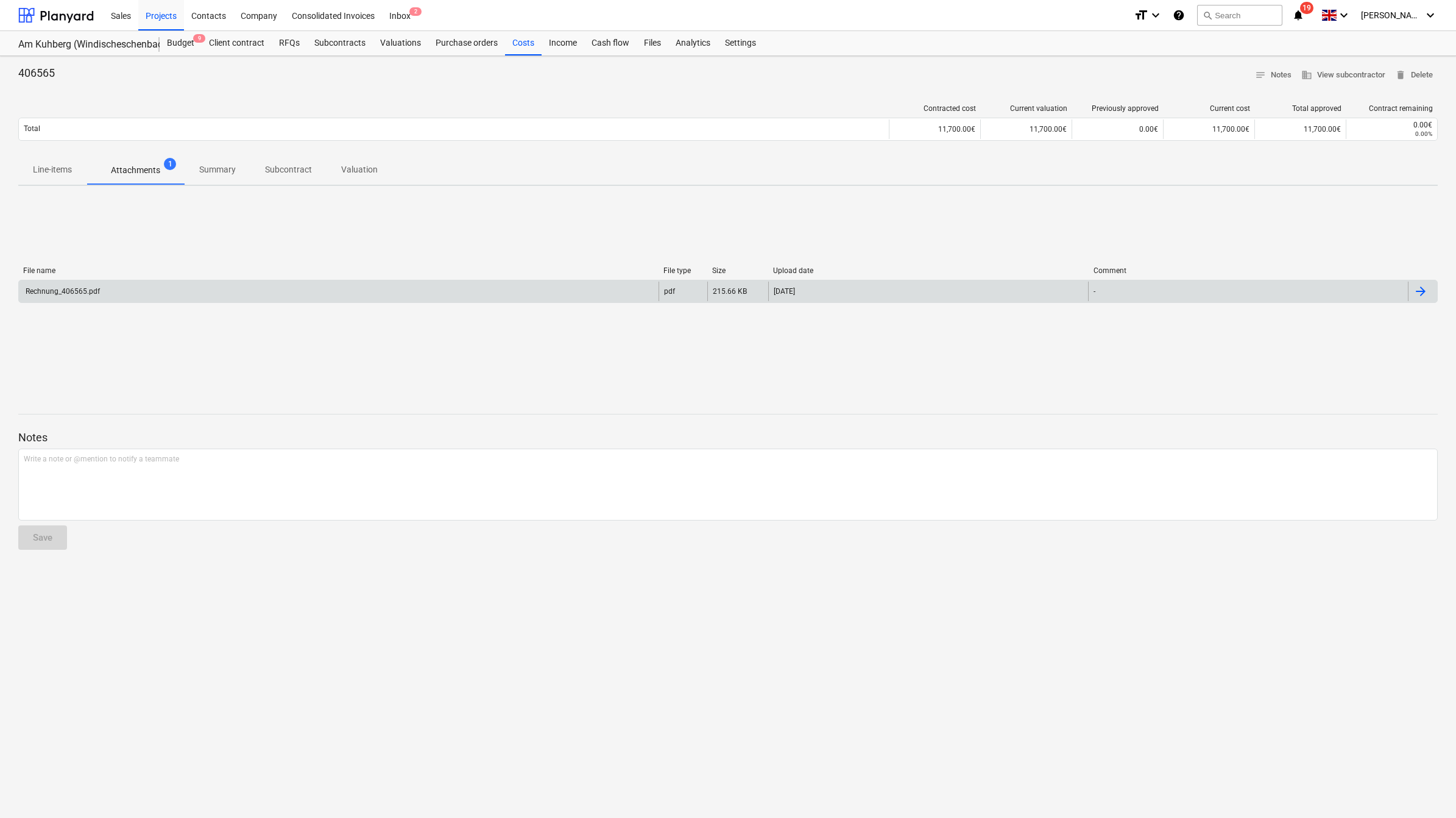
click at [108, 285] on div "Rechnung_406565.pdf" at bounding box center [338, 291] width 639 height 19
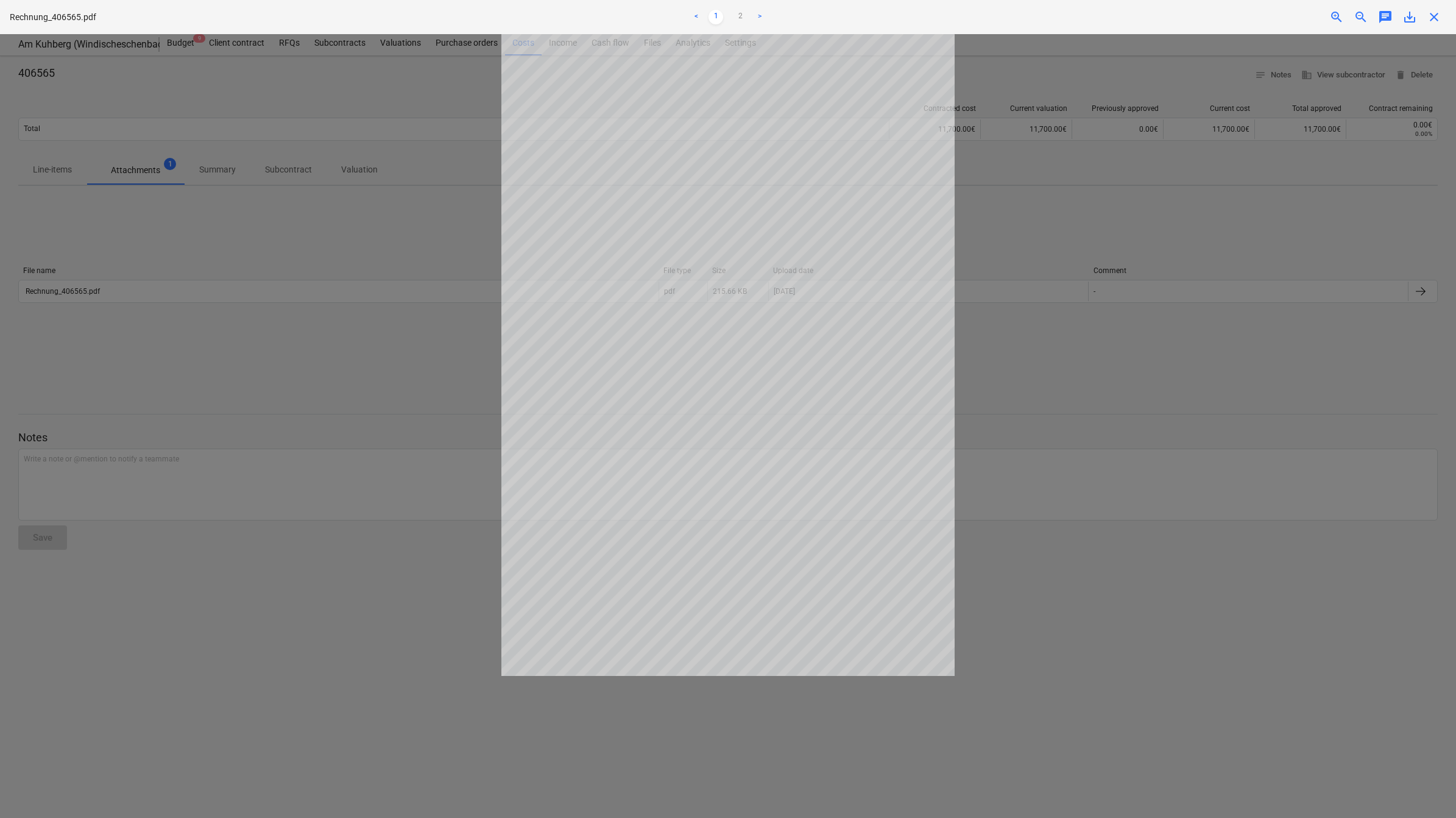
click at [1019, 549] on div at bounding box center [728, 426] width 1456 height 784
click at [1432, 17] on span "close" at bounding box center [1433, 17] width 15 height 15
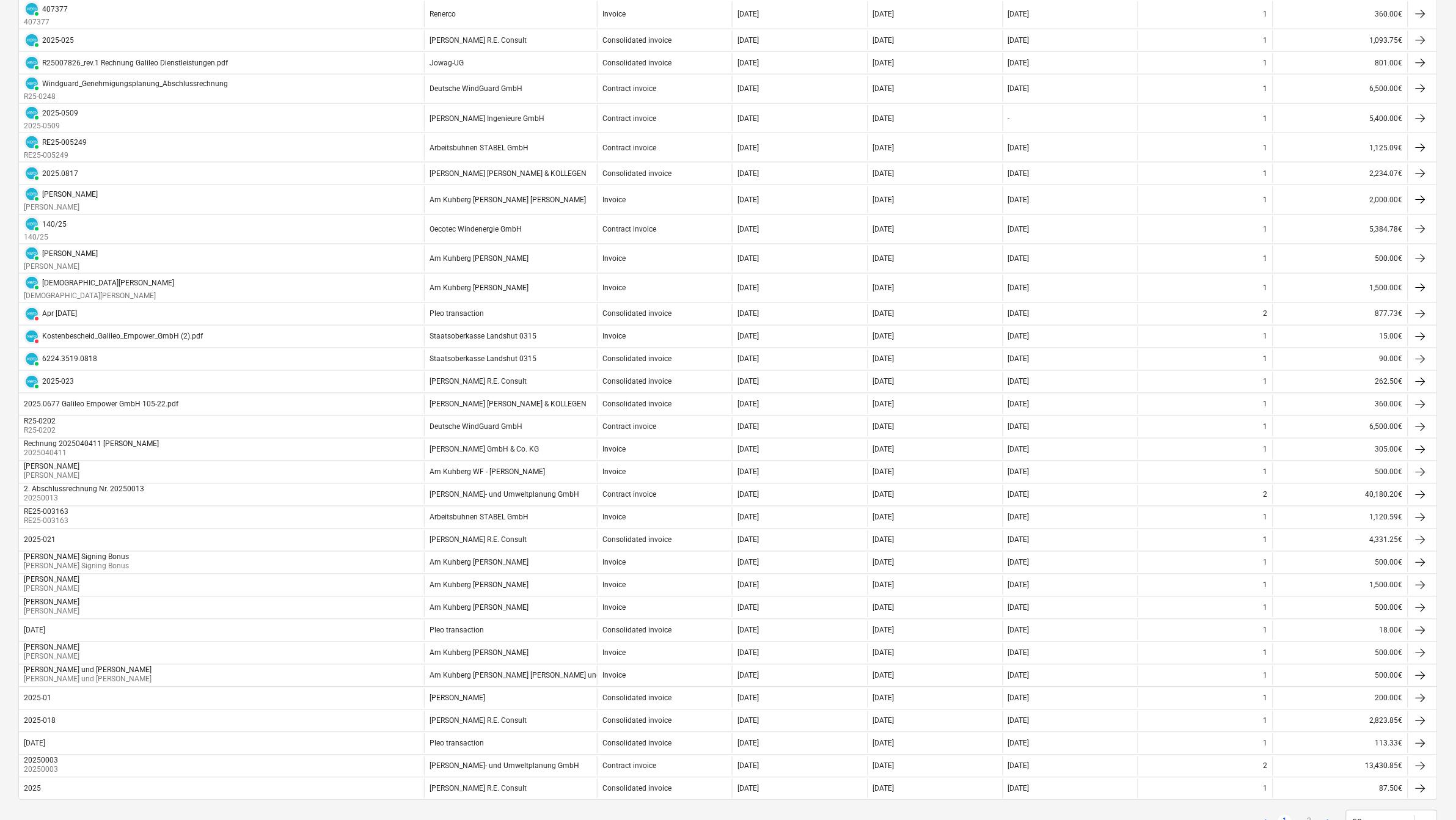
scroll to position [713, 0]
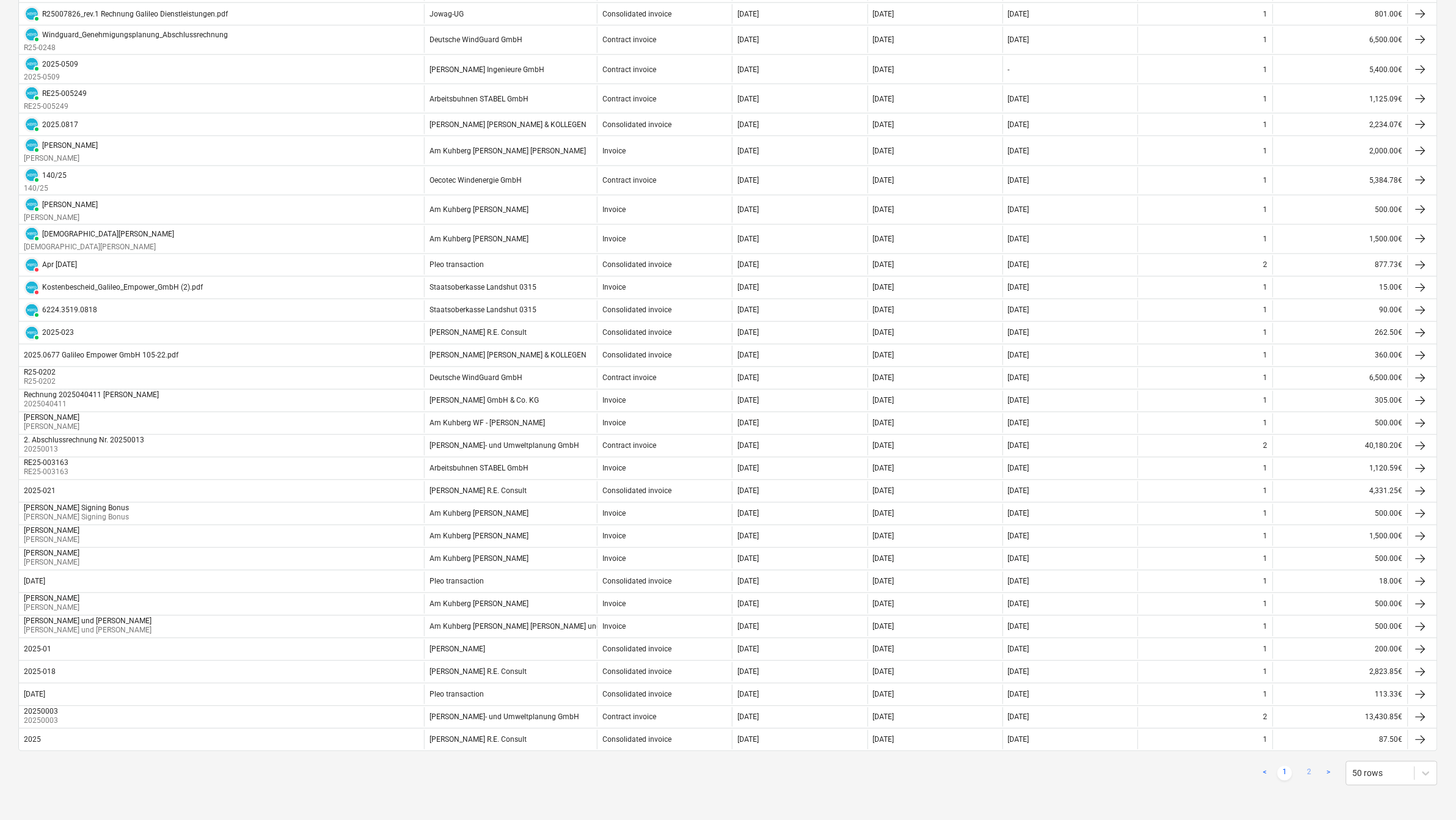
click at [1311, 767] on link "2" at bounding box center [1309, 773] width 15 height 15
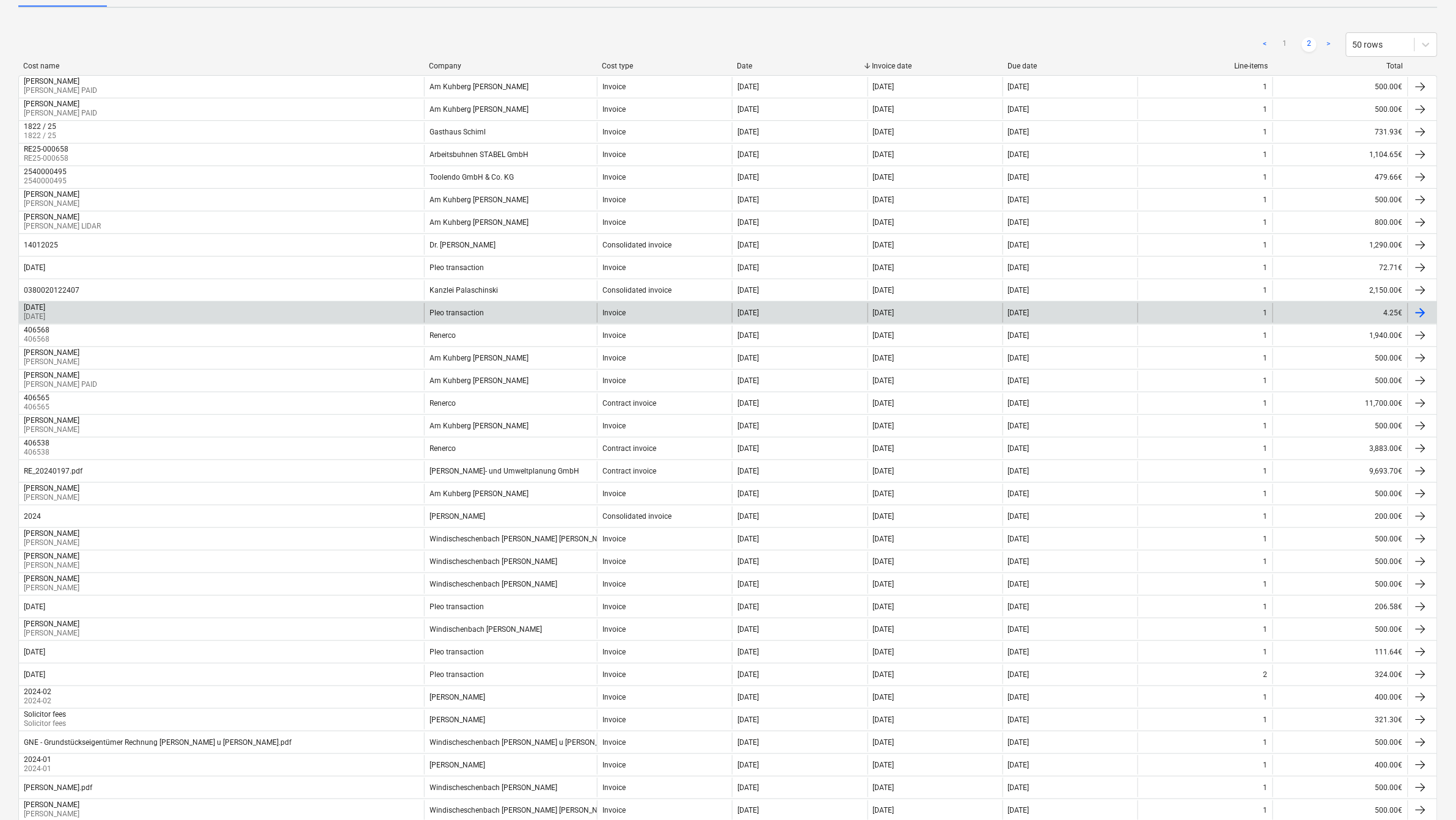
scroll to position [0, 0]
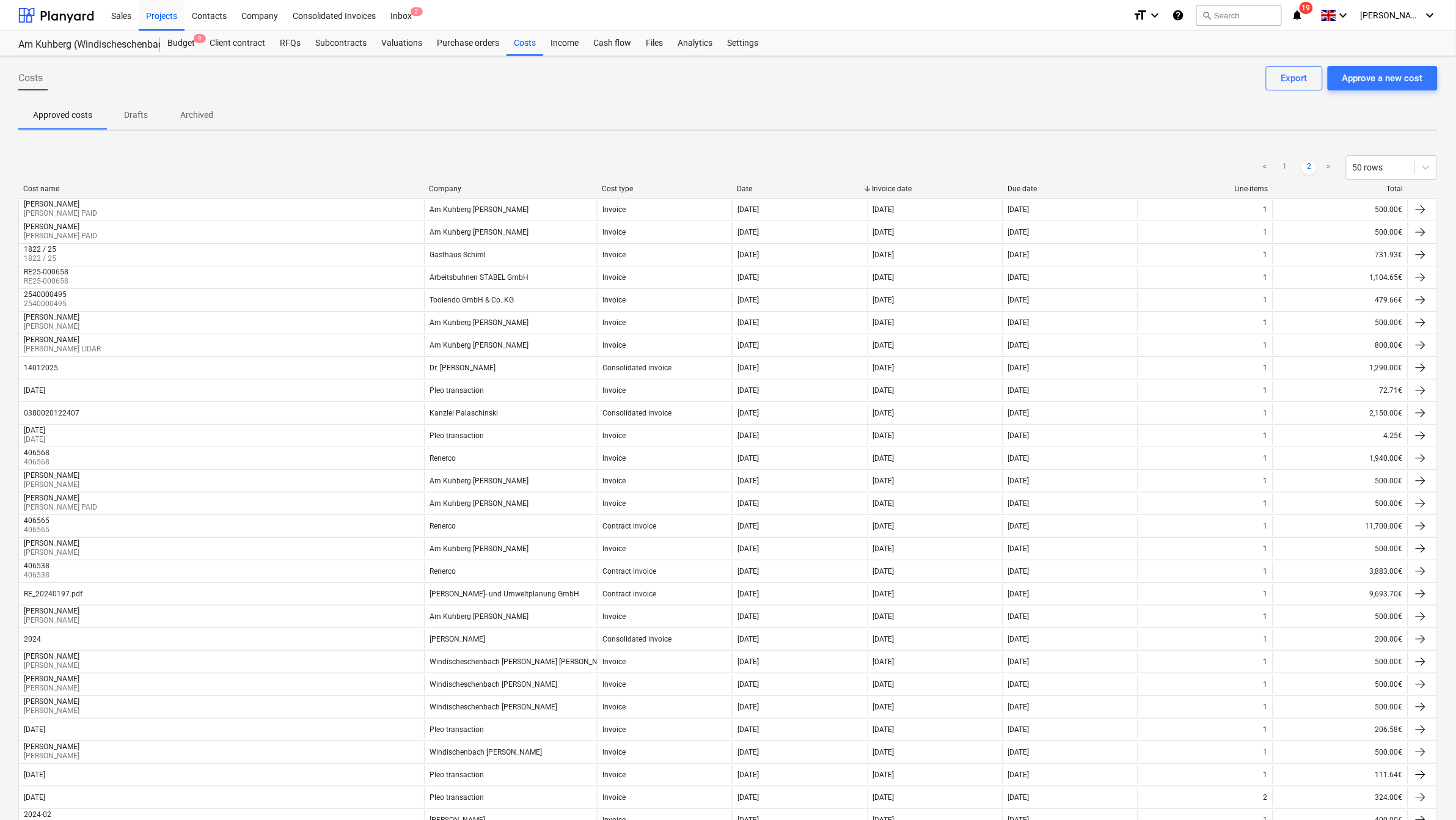
click at [32, 182] on div "< 1 2 > 50 rows" at bounding box center [728, 167] width 1420 height 34
click at [36, 188] on div "Cost name" at bounding box center [221, 189] width 396 height 8
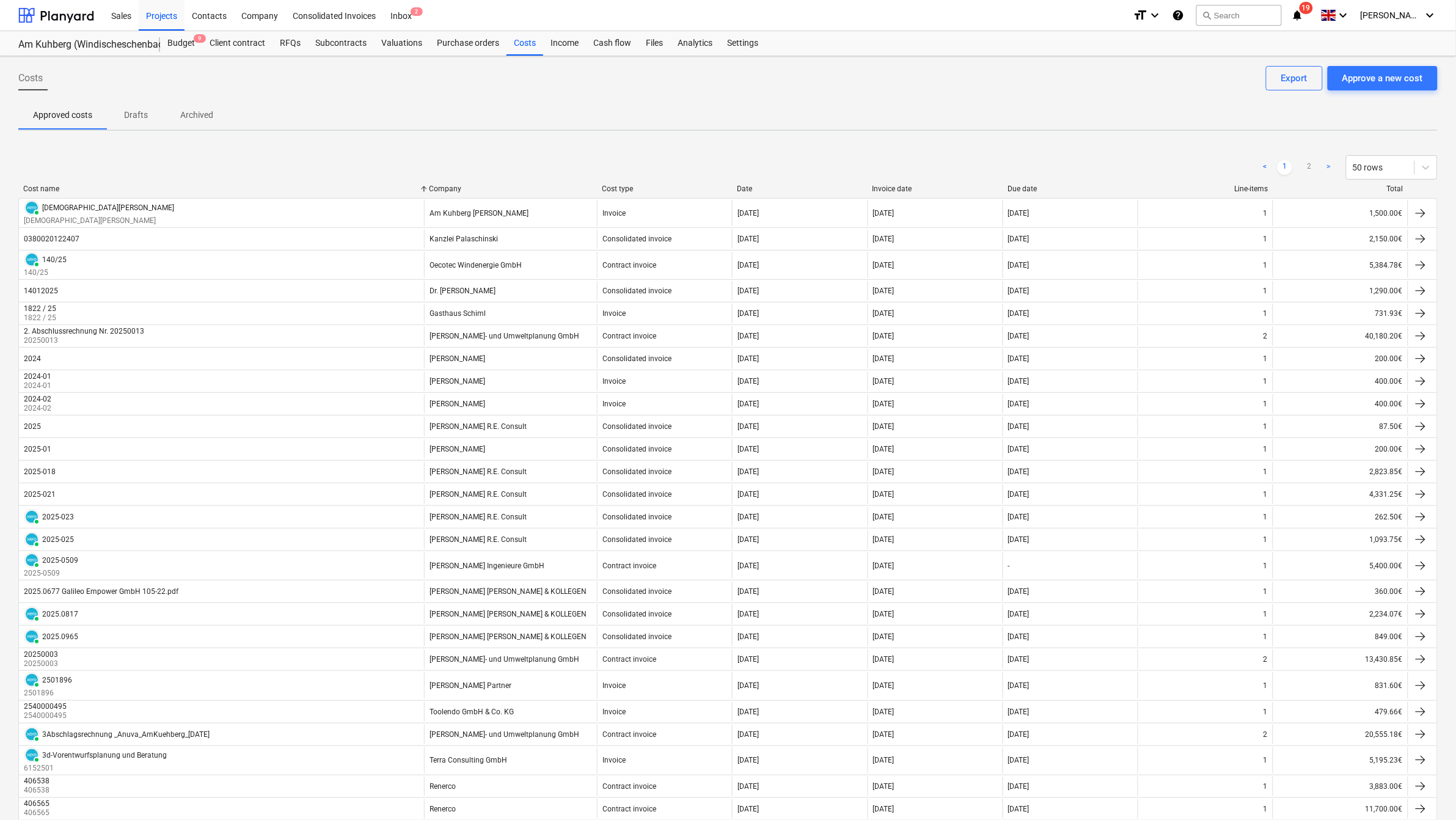
click at [48, 185] on div "Cost name" at bounding box center [221, 189] width 396 height 8
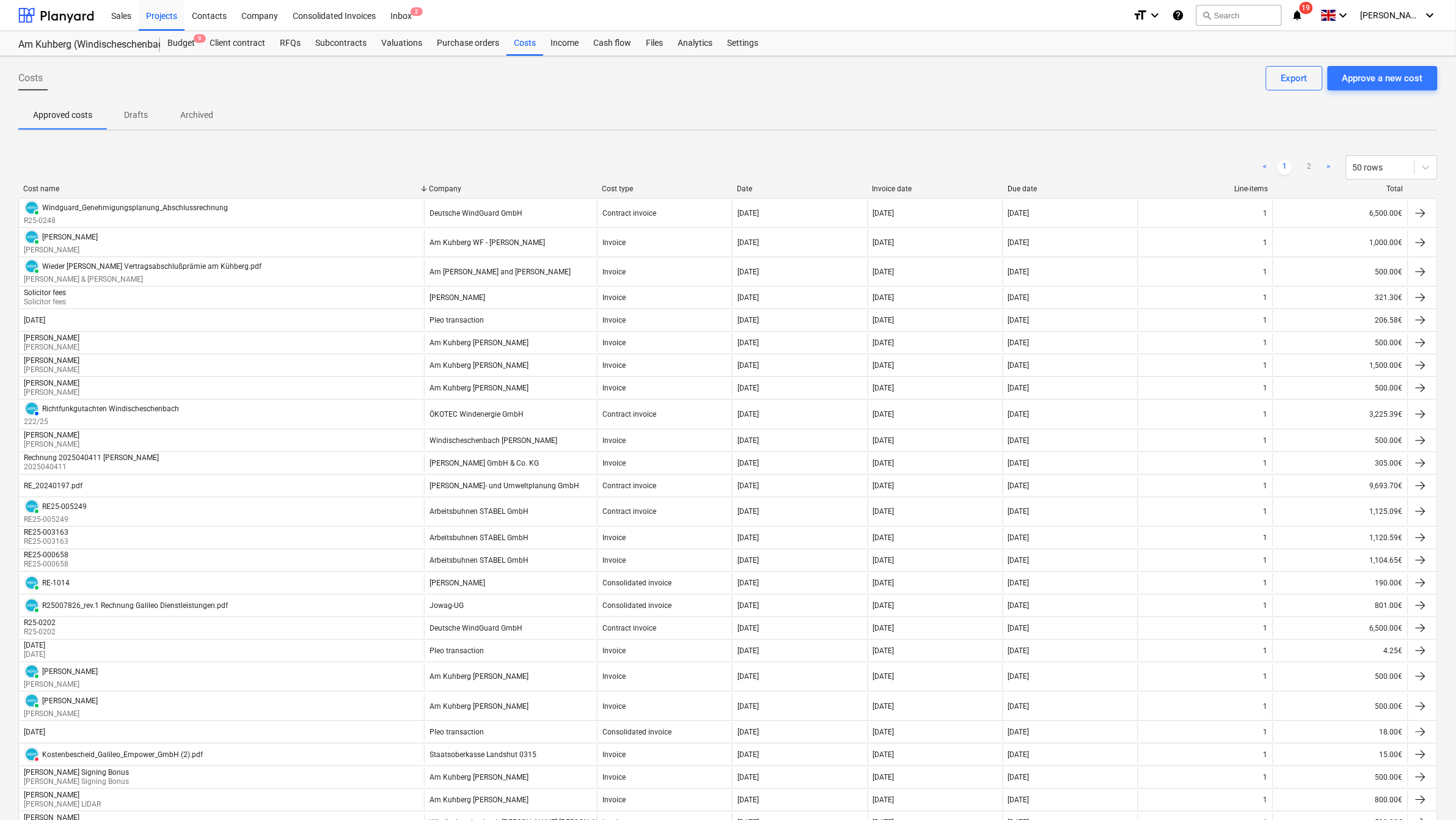
click at [443, 182] on div "< 1 2 > 50 rows" at bounding box center [728, 167] width 1420 height 34
click at [442, 189] on div "Company" at bounding box center [510, 189] width 163 height 8
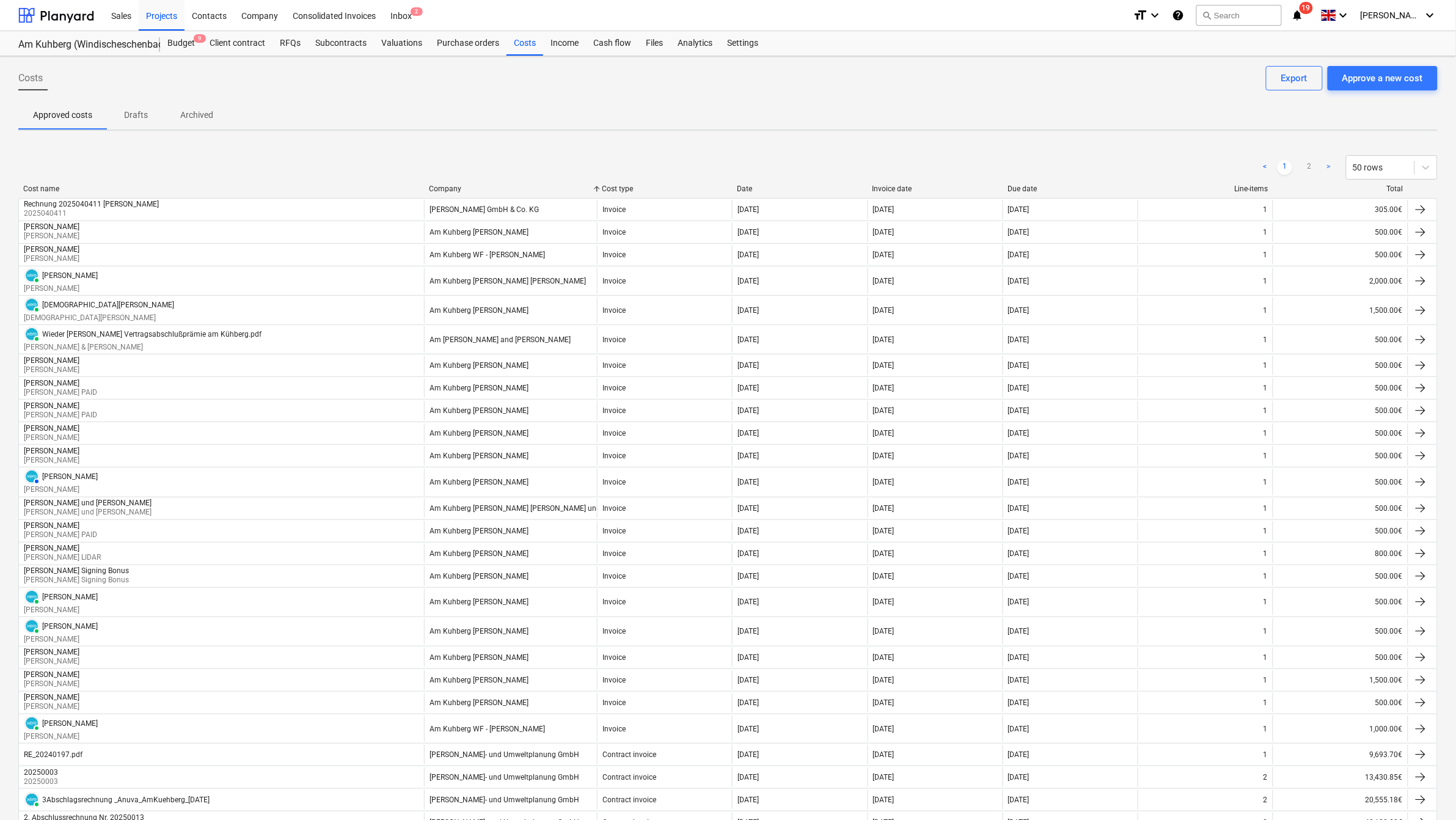
click at [442, 189] on div "Company" at bounding box center [510, 189] width 163 height 8
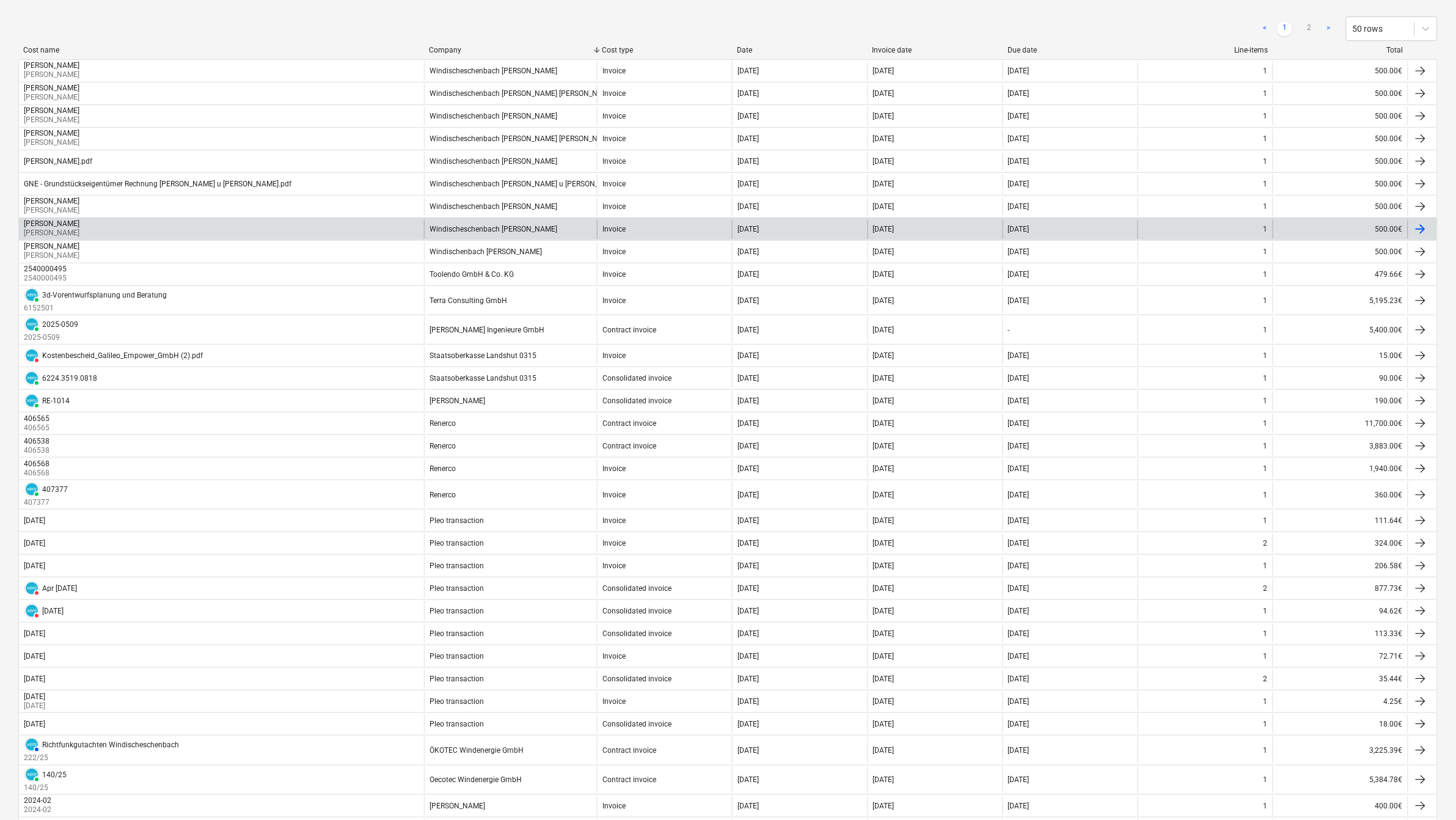
scroll to position [152, 0]
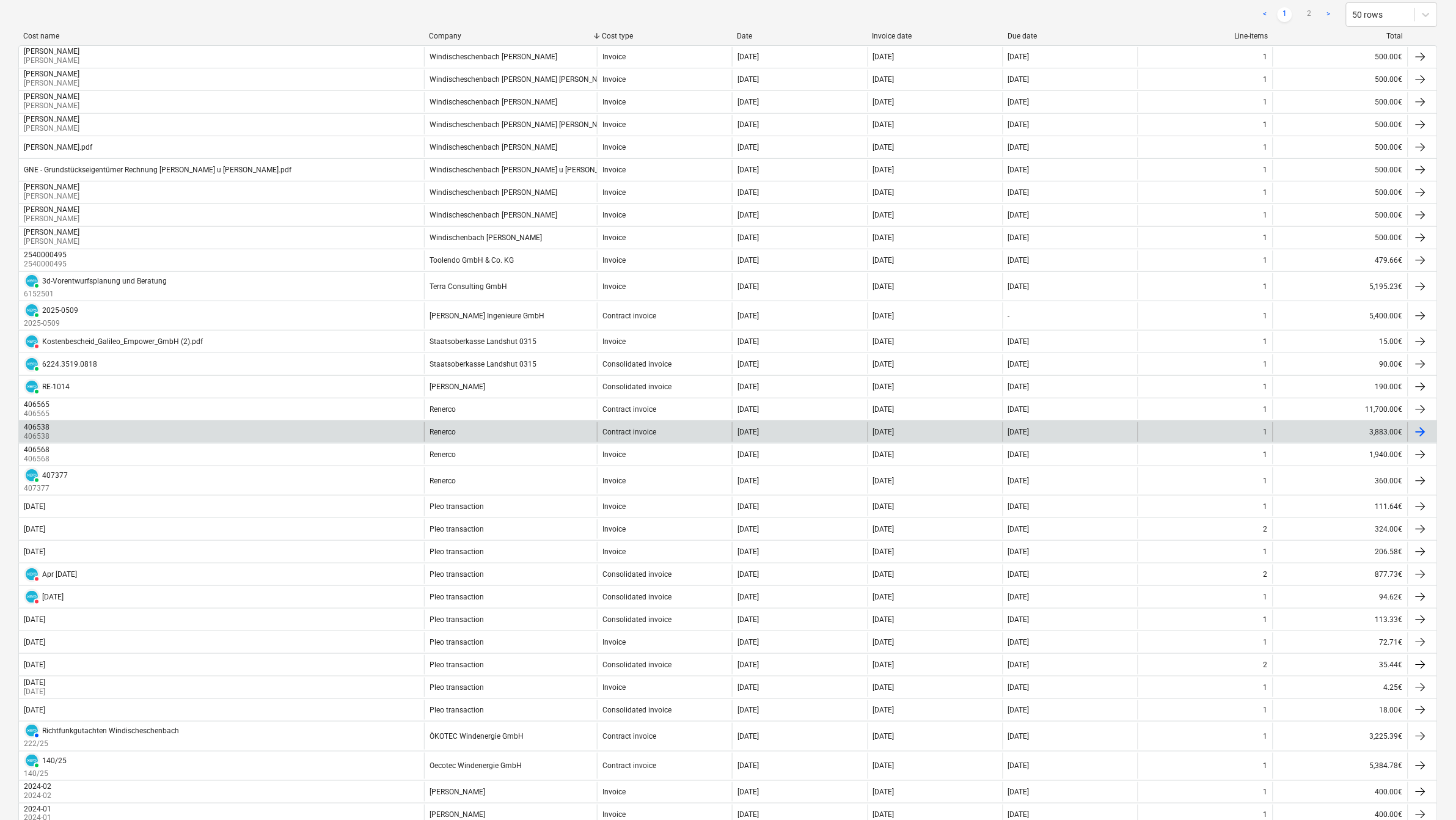
click at [464, 432] on div "Renerco" at bounding box center [511, 432] width 173 height 19
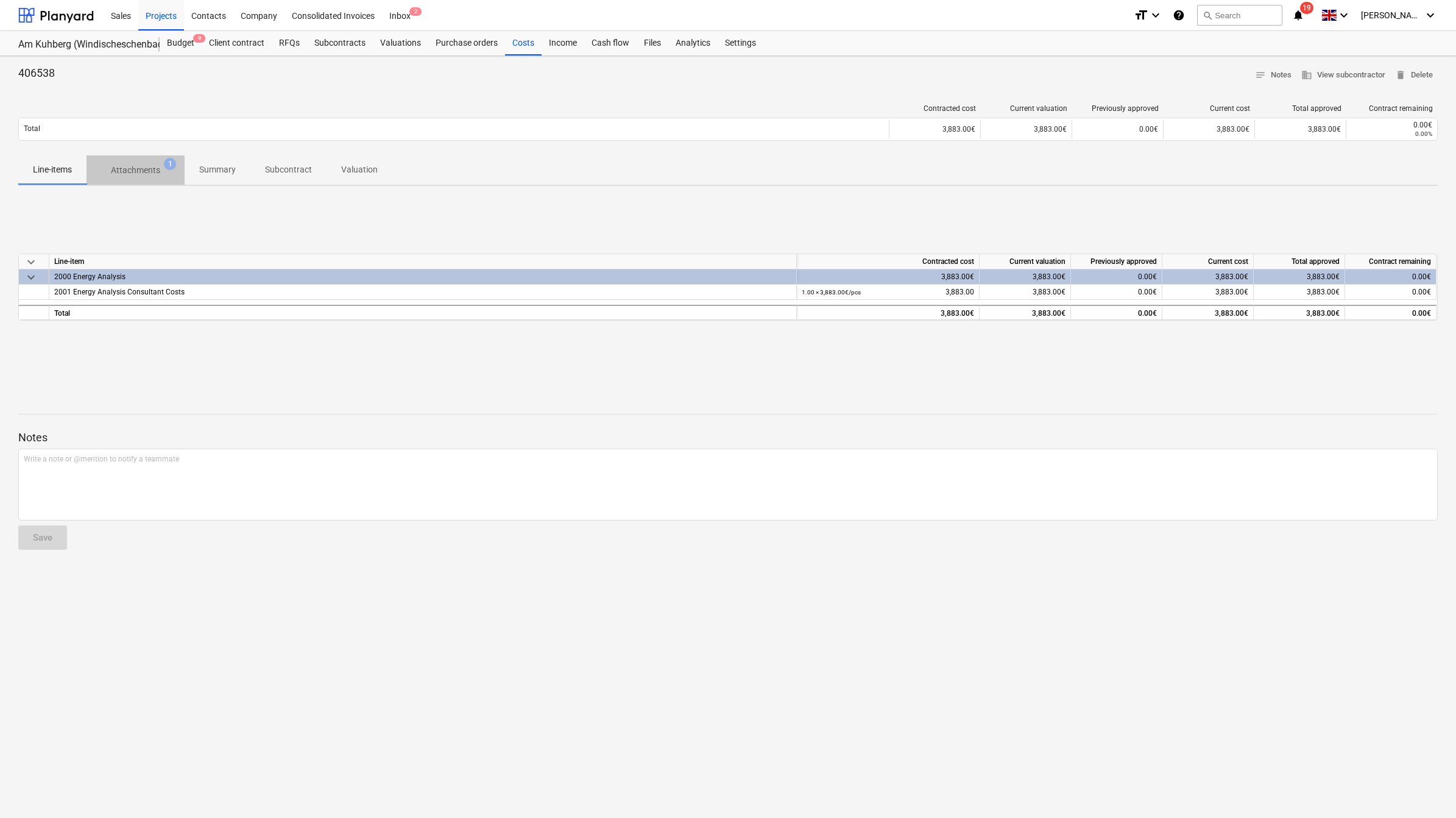
click at [131, 173] on p "Attachments" at bounding box center [135, 170] width 50 height 13
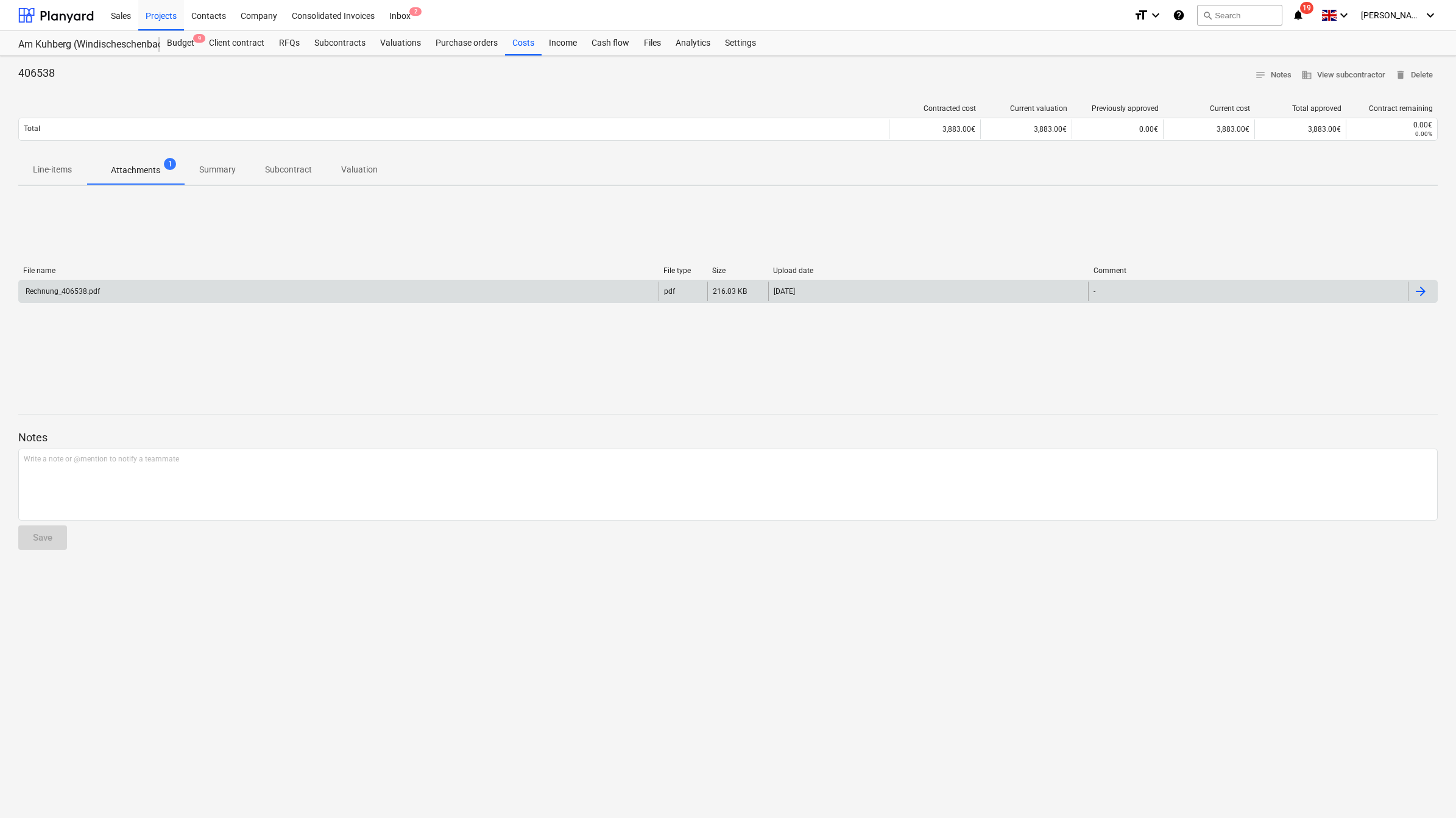
click at [81, 291] on div "Rechnung_406538.pdf" at bounding box center [62, 291] width 76 height 8
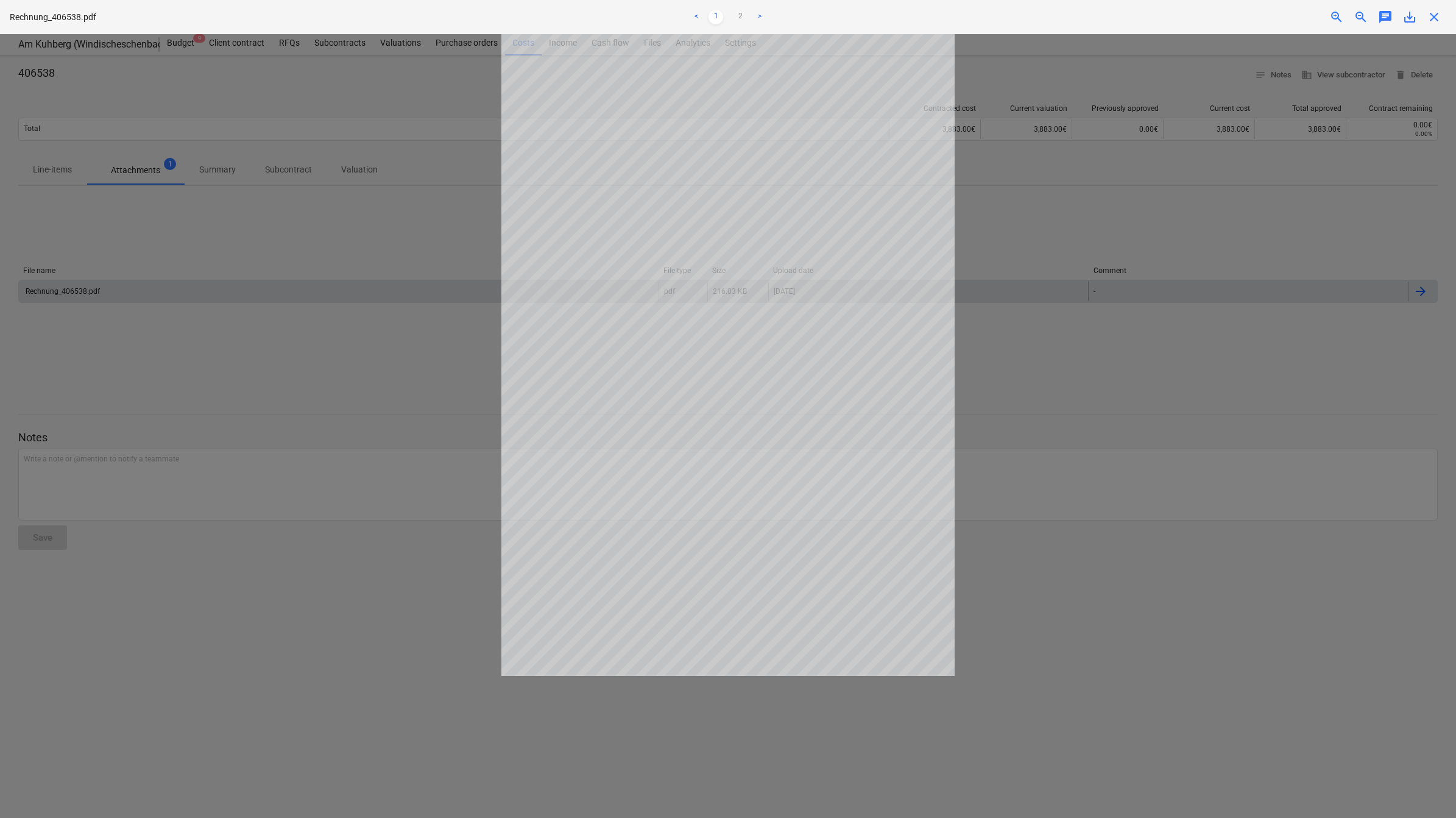
click at [1103, 325] on div at bounding box center [728, 426] width 1456 height 784
click at [1442, 15] on div "close" at bounding box center [1434, 17] width 24 height 15
click at [1435, 15] on span "close" at bounding box center [1433, 17] width 15 height 15
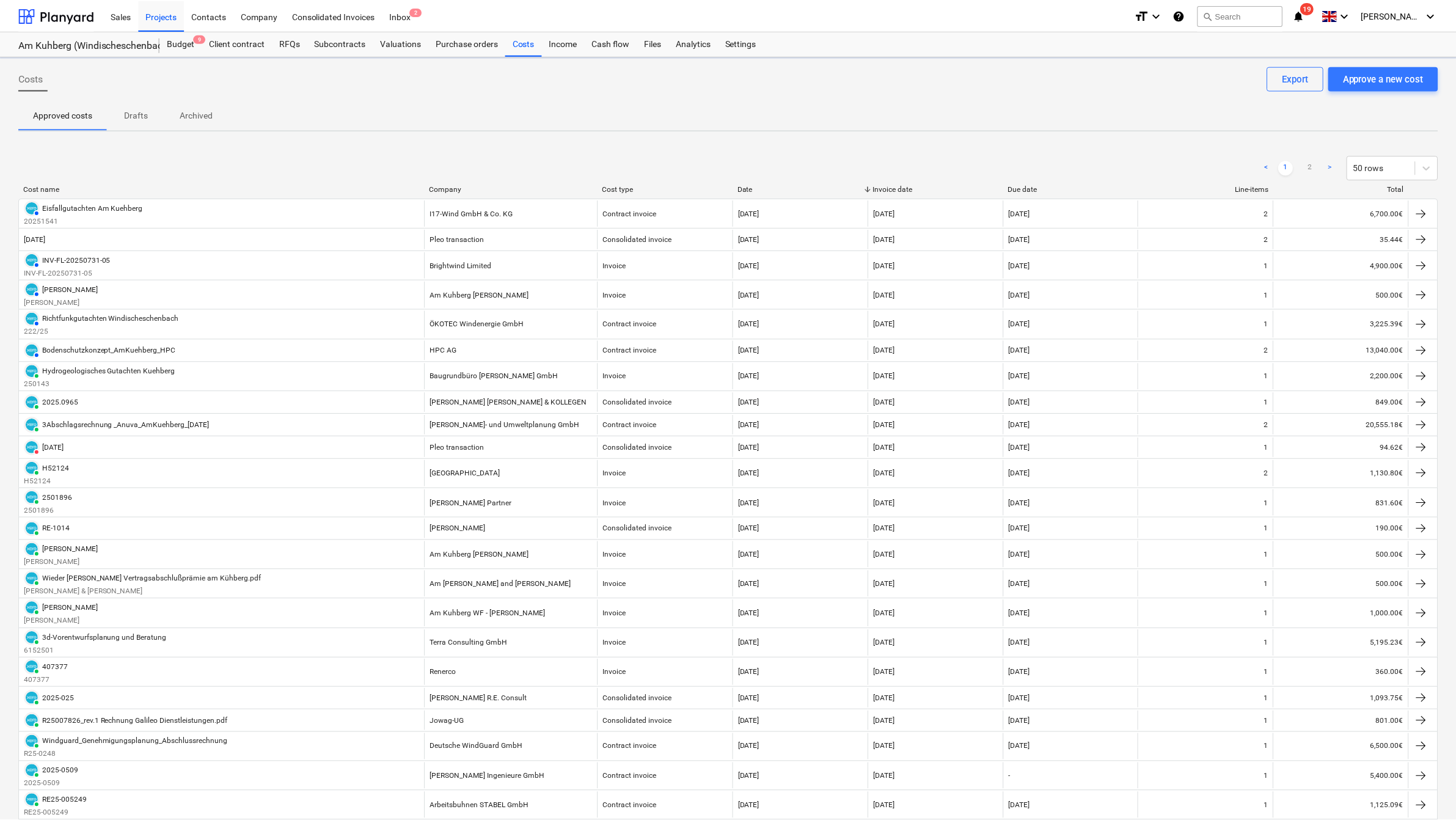
scroll to position [152, 0]
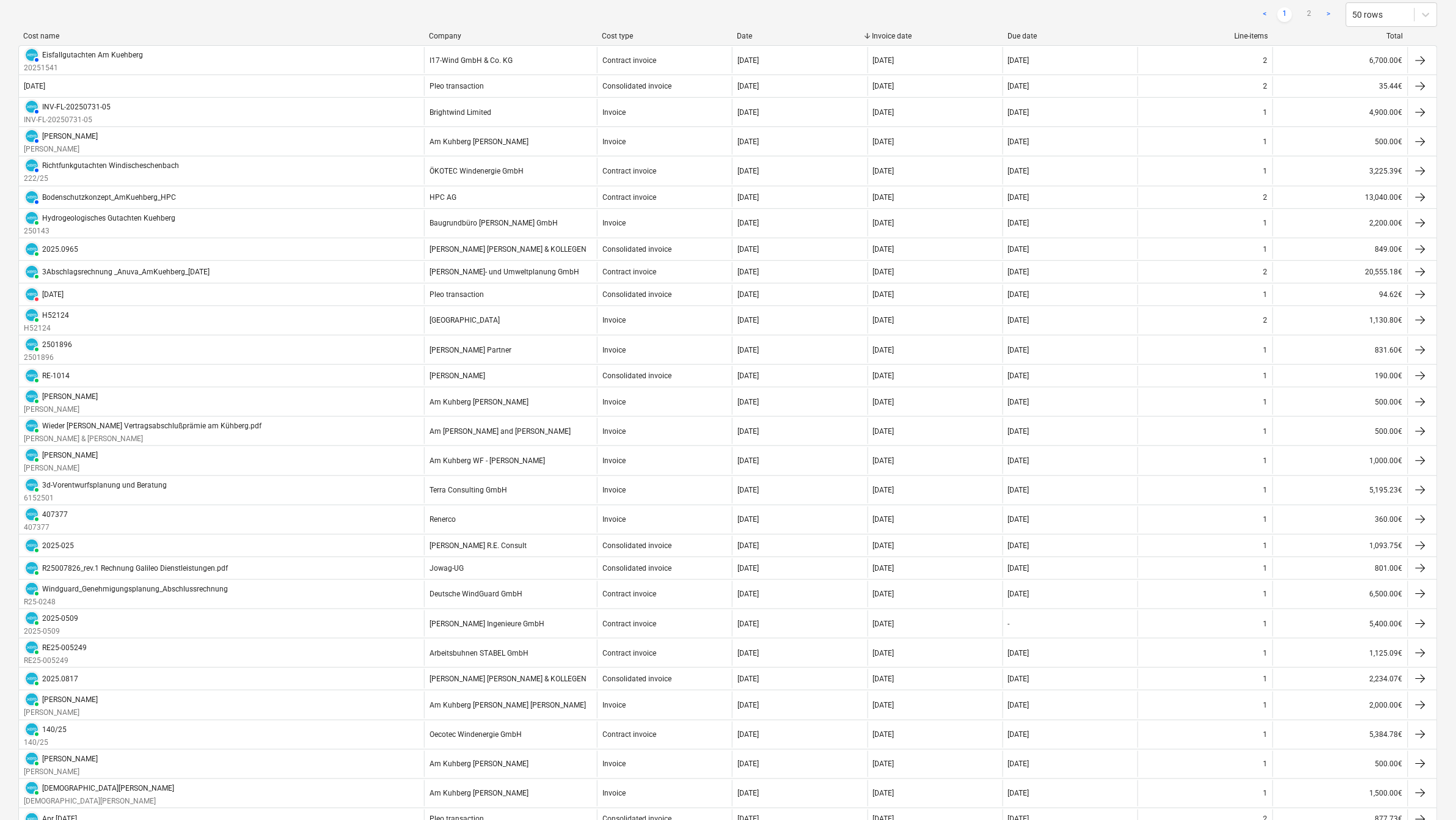
click at [446, 38] on div "Company" at bounding box center [510, 36] width 163 height 8
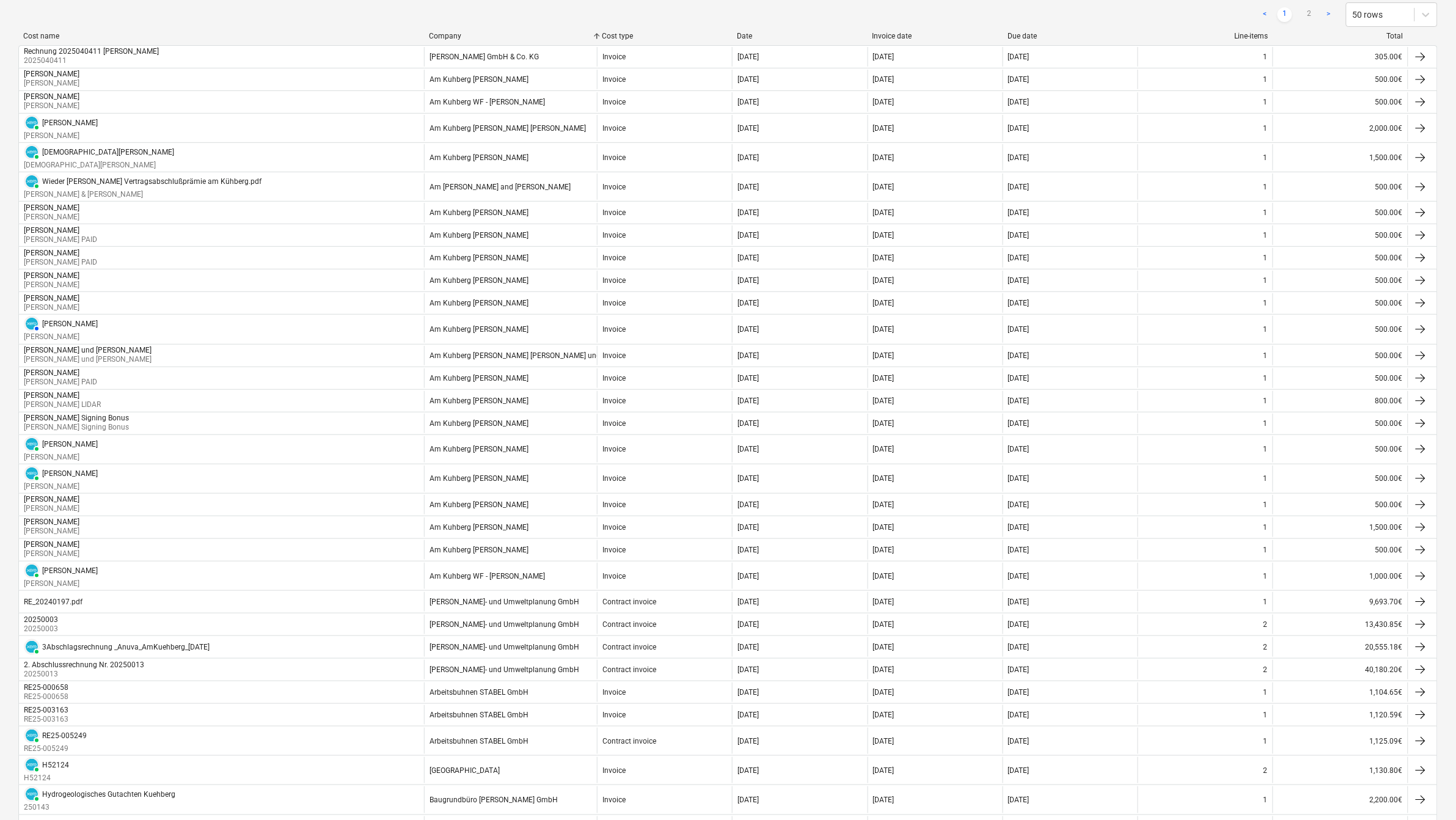
click at [446, 38] on div "Company" at bounding box center [510, 36] width 163 height 8
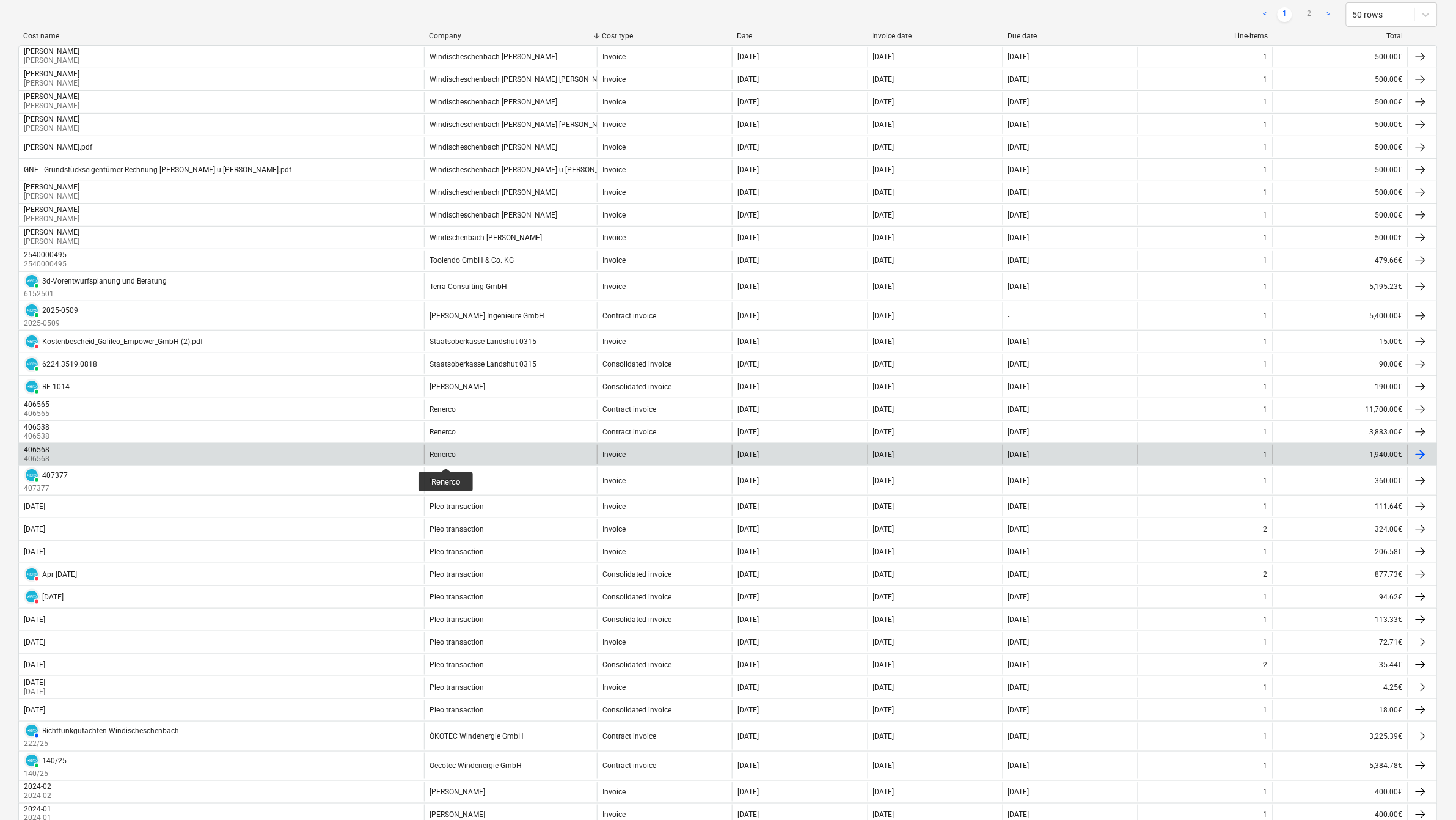
click at [446, 457] on div "Renerco" at bounding box center [442, 454] width 26 height 8
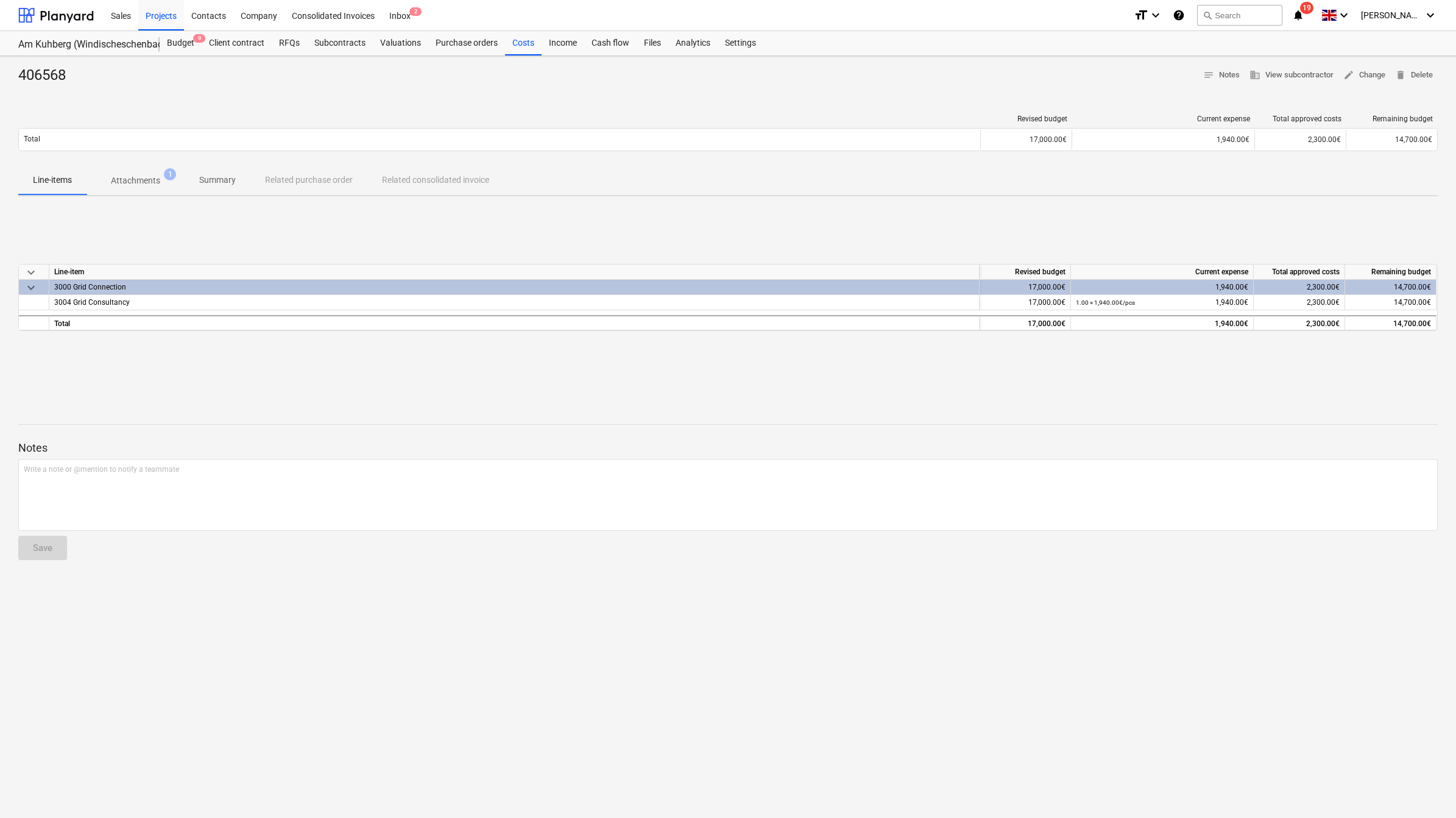
click at [135, 173] on span "Attachments 1" at bounding box center [135, 180] width 98 height 22
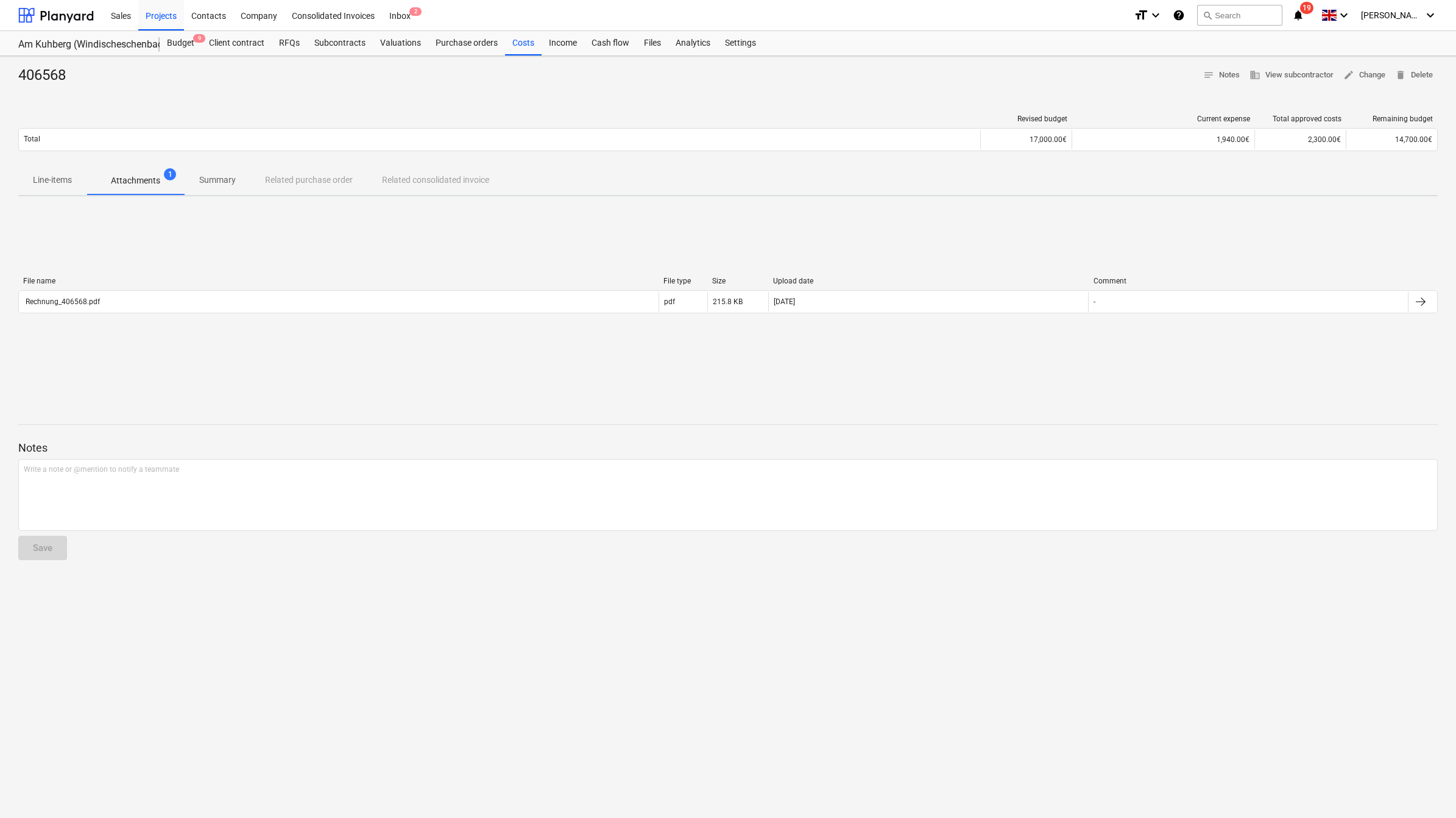
click at [59, 184] on p "Line-items" at bounding box center [52, 180] width 39 height 13
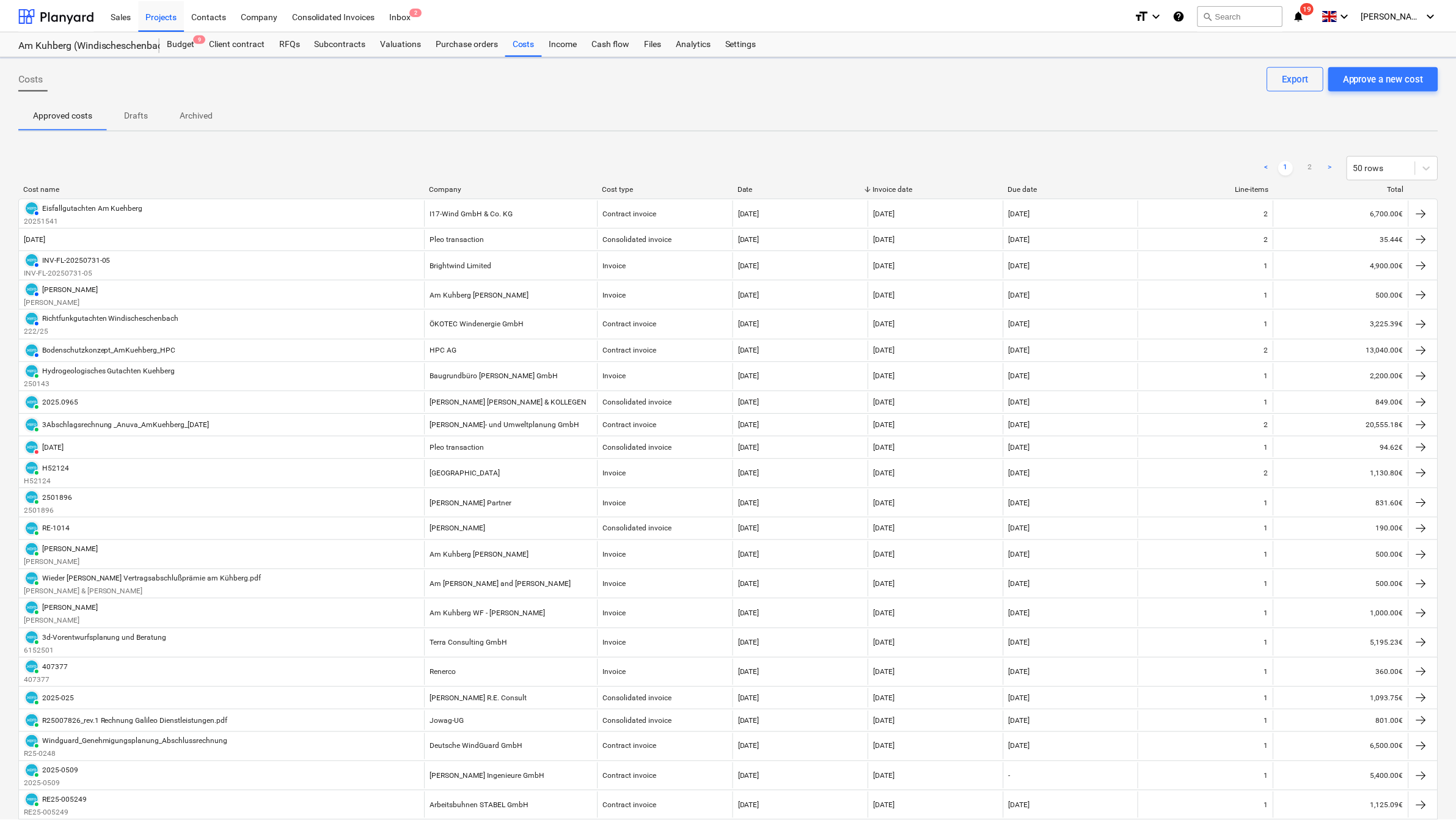
scroll to position [152, 0]
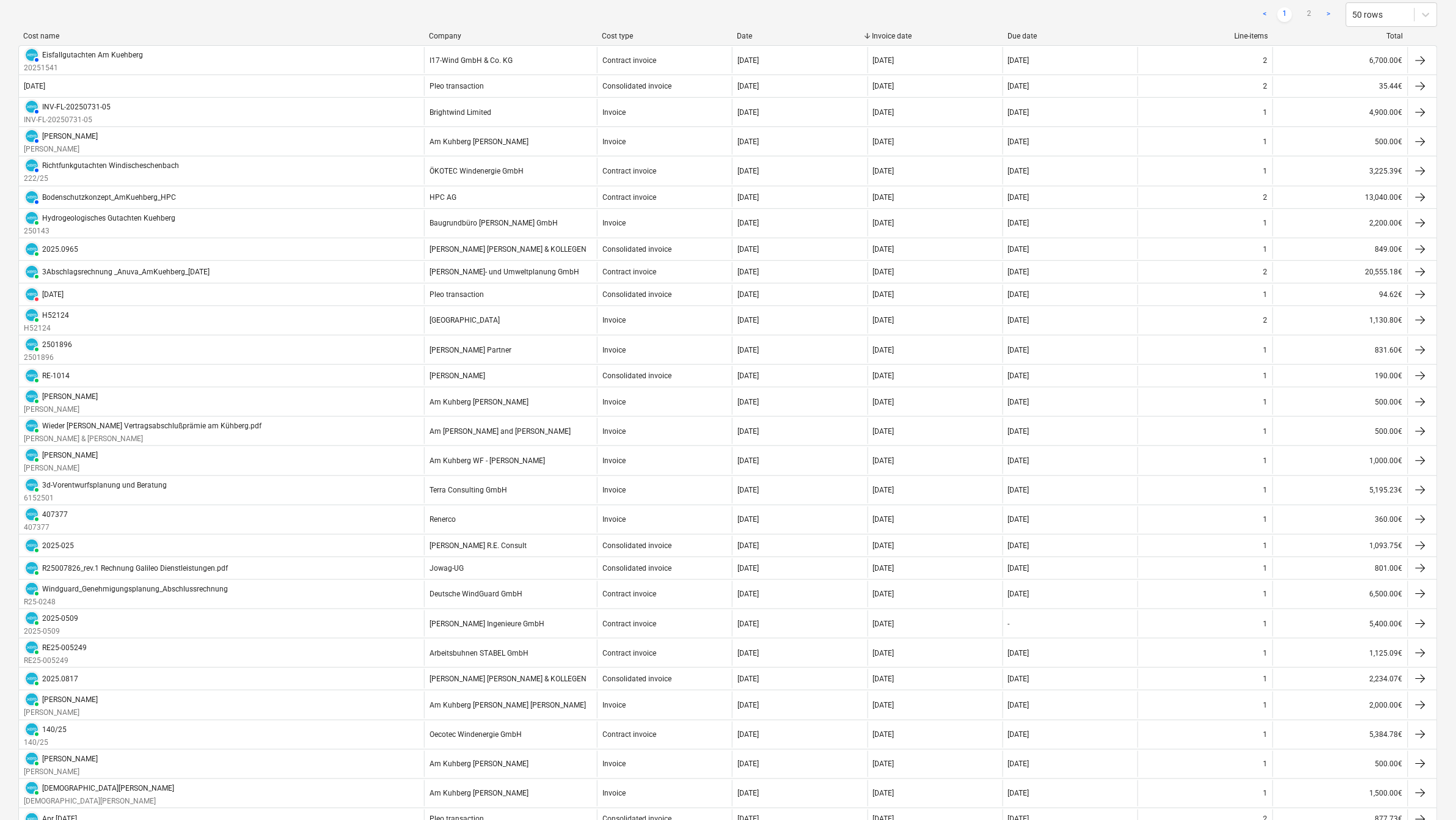
click at [444, 34] on div "Company" at bounding box center [510, 36] width 163 height 8
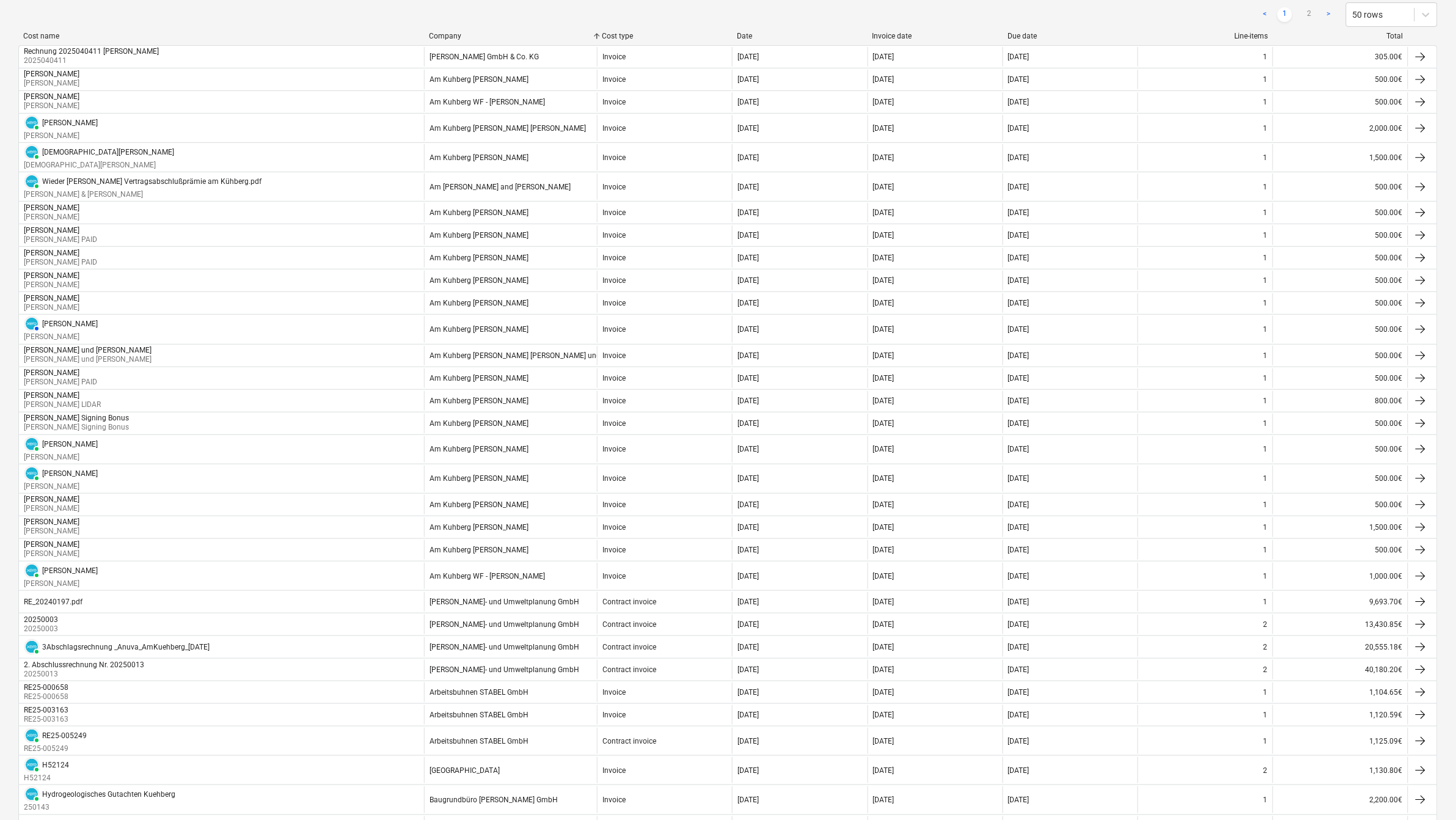
click at [444, 34] on div "Company" at bounding box center [510, 36] width 163 height 8
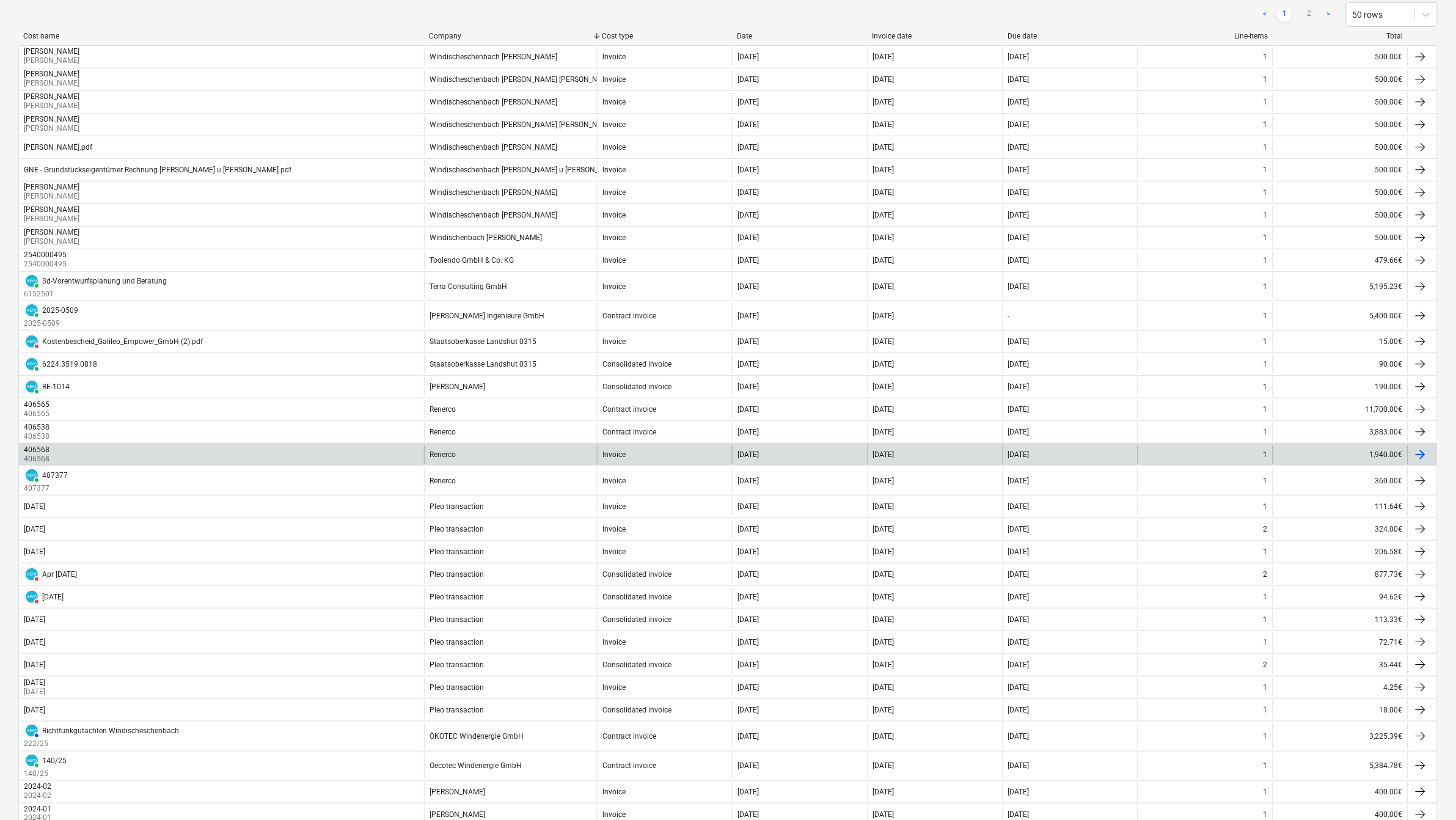
click at [478, 450] on div "Renerco" at bounding box center [511, 455] width 173 height 19
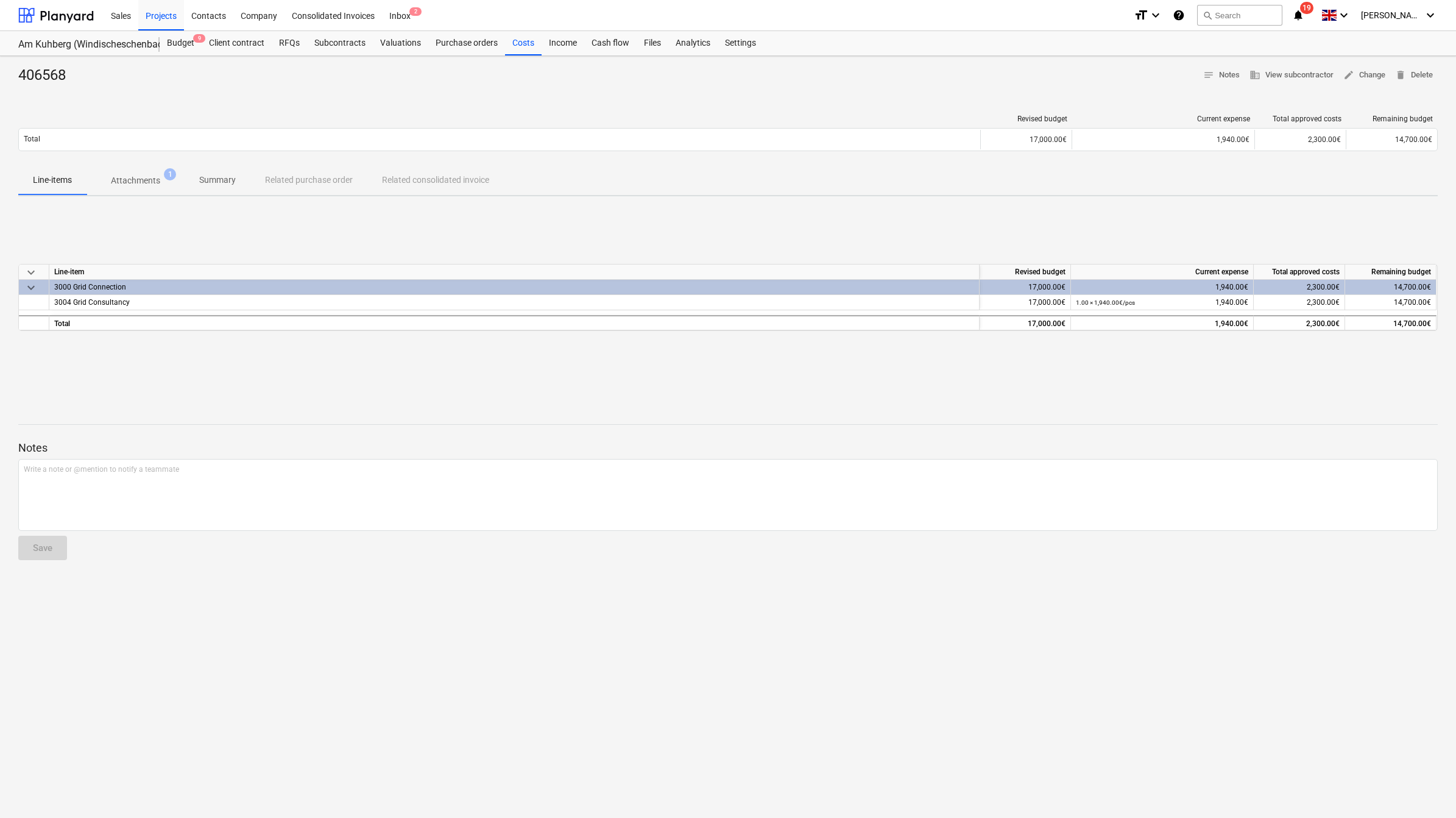
click at [151, 182] on p "Attachments" at bounding box center [135, 181] width 50 height 13
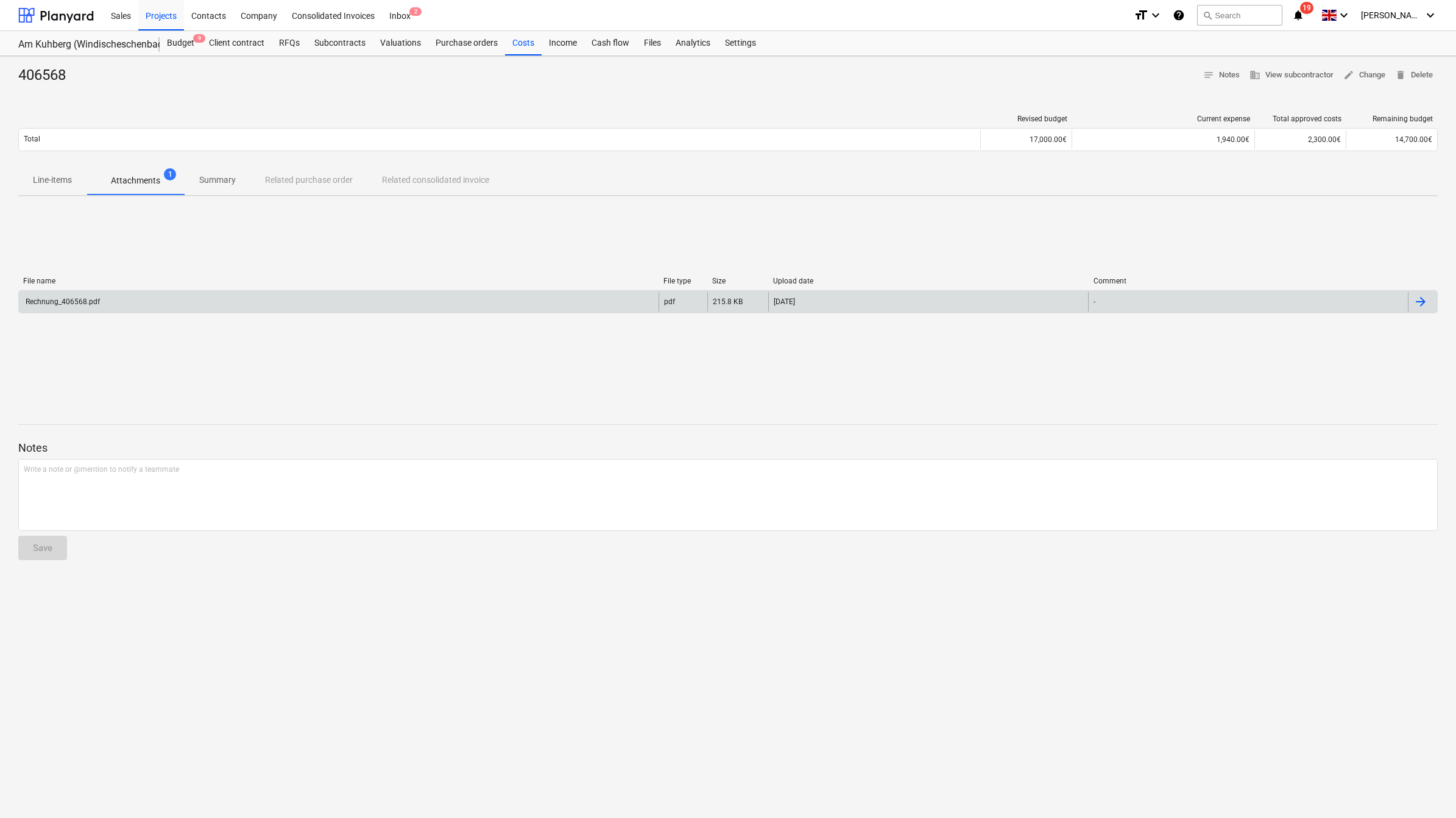
click at [138, 309] on div "Rechnung_406568.pdf" at bounding box center [338, 301] width 639 height 19
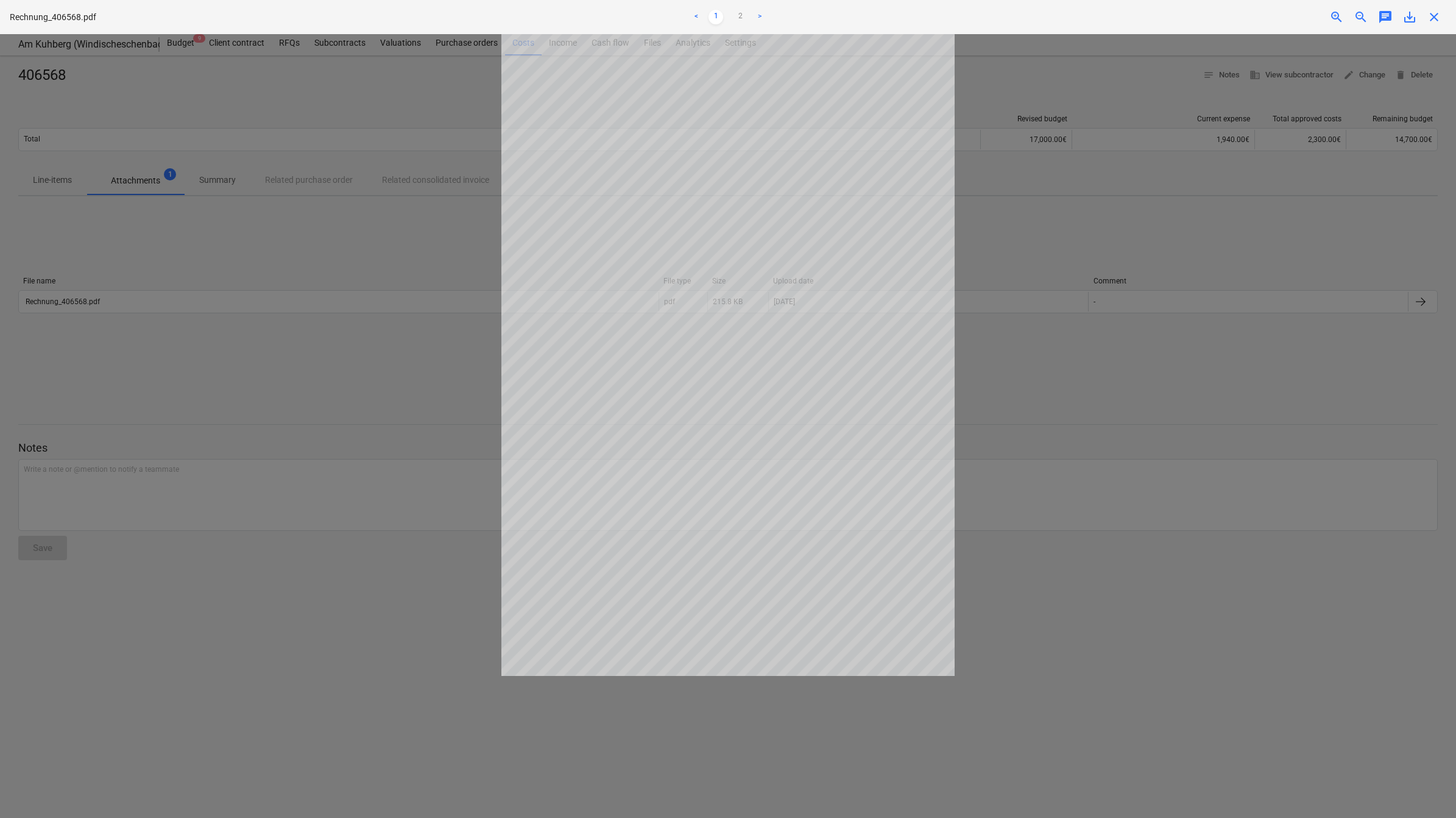
click at [1101, 133] on div at bounding box center [728, 426] width 1456 height 784
